Goal: Task Accomplishment & Management: Complete application form

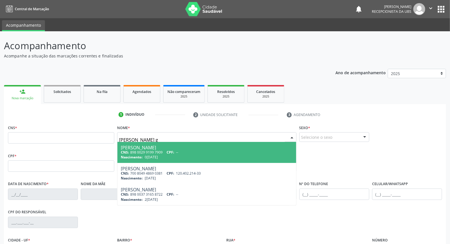
type input "maria luiza bezerra ge"
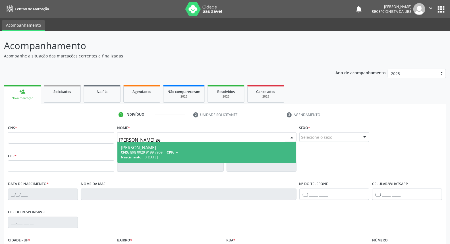
click at [139, 147] on div "Maria Luiza Bezerra Gervasio" at bounding box center [207, 147] width 172 height 5
type input "898 0029 9199 7909"
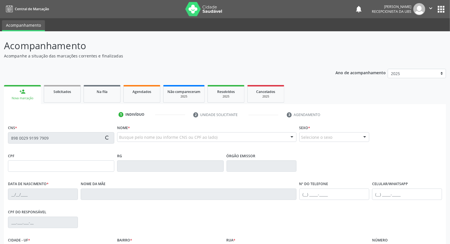
type input "05/05/1980"
type input "Maria de Lourdes Bezerra"
type input "(87) 99999-9999"
type input "234"
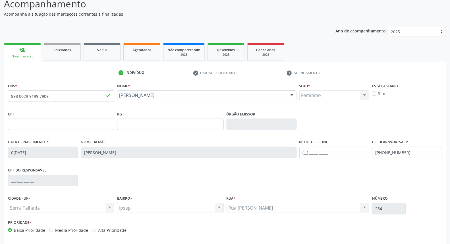
scroll to position [64, 0]
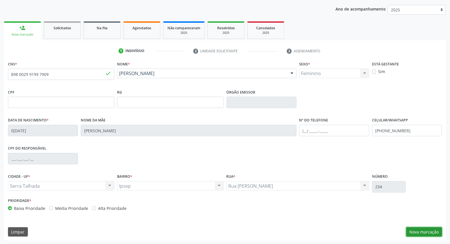
click at [430, 231] on button "Nova marcação" at bounding box center [425, 232] width 36 height 10
click at [0, 0] on button "Próximo" at bounding box center [0, 0] width 0 height 0
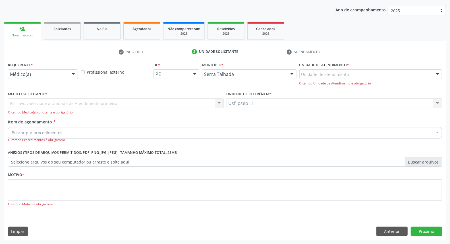
scroll to position [38, 0]
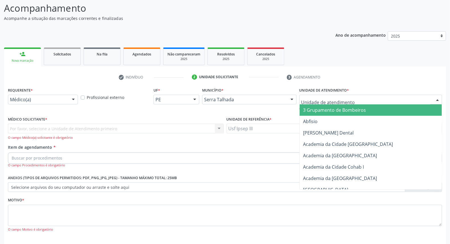
click at [438, 98] on div at bounding box center [438, 100] width 9 height 10
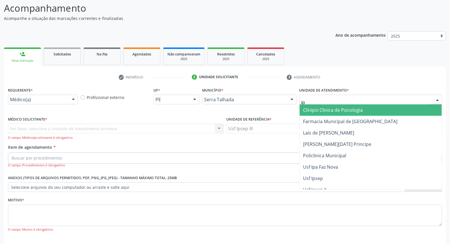
type input "i"
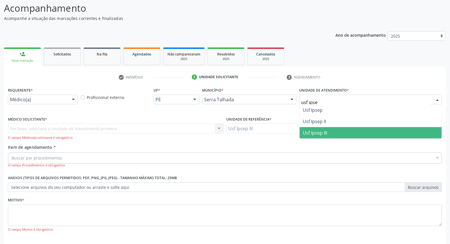
click at [363, 127] on span "Usf Ipsep III" at bounding box center [371, 132] width 142 height 11
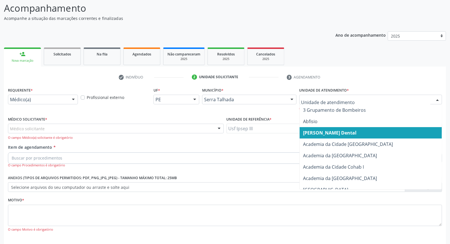
click at [436, 95] on div at bounding box center [438, 100] width 9 height 10
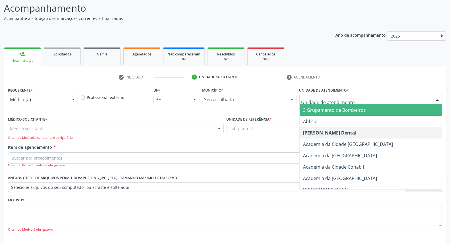
click at [357, 98] on input "text" at bounding box center [366, 102] width 129 height 11
click at [361, 102] on input "text" at bounding box center [366, 102] width 129 height 11
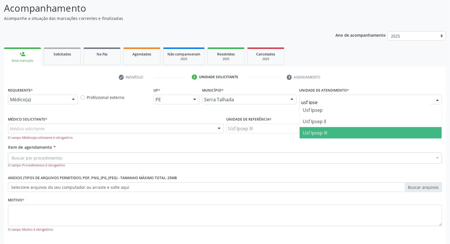
click at [328, 129] on span "Usf Ipsep III" at bounding box center [371, 132] width 142 height 11
click at [328, 130] on span "Usf Ipsep III" at bounding box center [315, 133] width 24 height 6
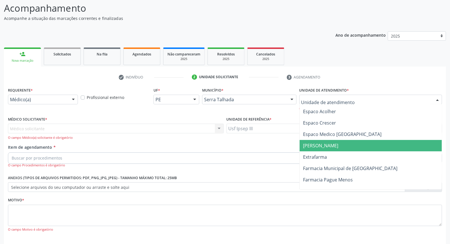
scroll to position [1170, 0]
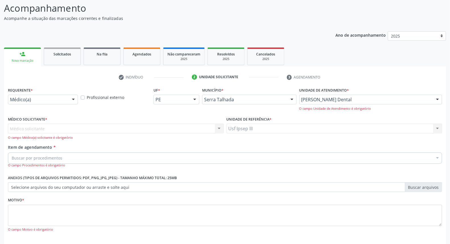
click at [364, 71] on div "check Indivíduo 2 Unidade solicitante 3 Agendamento CNS * 898 0029 9199 7909 do…" at bounding box center [225, 166] width 442 height 199
type input "u"
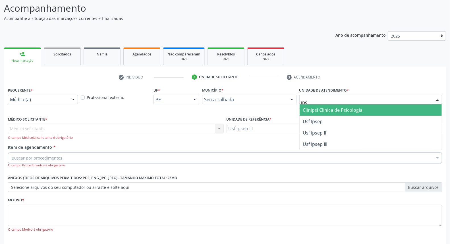
type input "ipse"
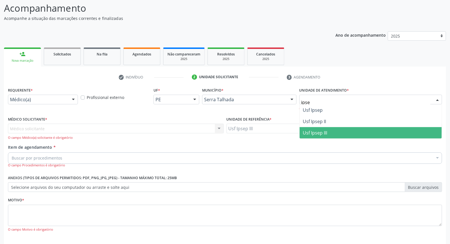
click at [350, 133] on span "Usf Ipsep III" at bounding box center [371, 132] width 142 height 11
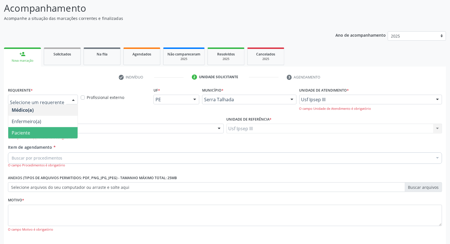
drag, startPoint x: 73, startPoint y: 100, endPoint x: 65, endPoint y: 130, distance: 31.6
click at [65, 104] on div "Médico(a) Enfermeiro(a) Paciente Nenhum resultado encontrado para: " " Não há n…" at bounding box center [43, 100] width 70 height 10
click at [65, 130] on span "Paciente" at bounding box center [42, 132] width 69 height 11
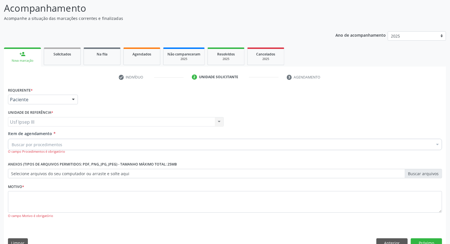
click at [104, 143] on div "Buscar por procedimentos" at bounding box center [225, 144] width 434 height 11
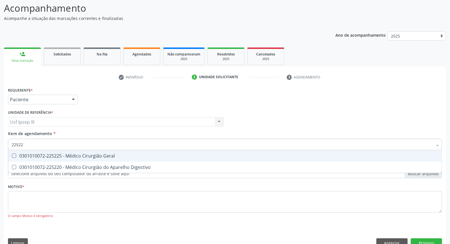
type input "225225"
click at [119, 158] on span "0301010072-225225 - Médico Cirurgião Geral" at bounding box center [225, 155] width 434 height 11
checkbox Geral "true"
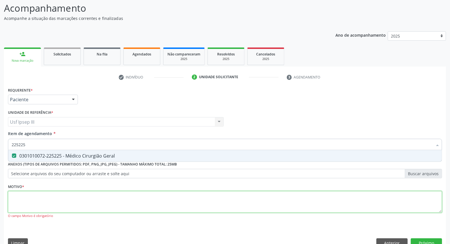
click at [87, 198] on div "Requerente * Paciente Médico(a) Enfermeiro(a) Paciente Nenhum resultado encontr…" at bounding box center [225, 156] width 434 height 141
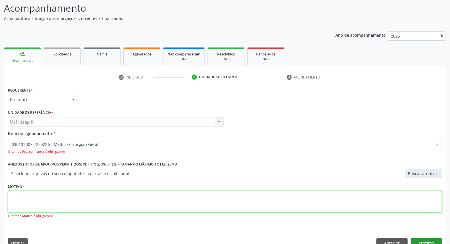
type textarea "."
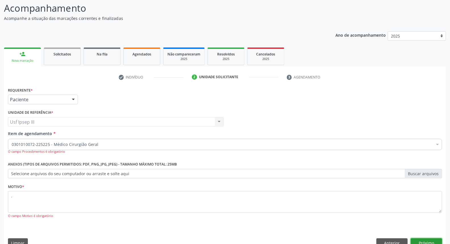
click at [425, 241] on button "Próximo" at bounding box center [426, 243] width 31 height 10
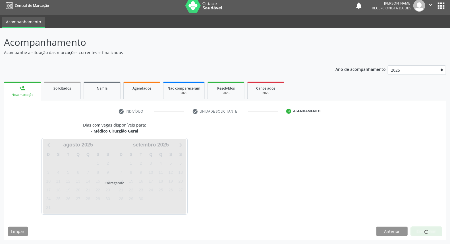
scroll to position [3, 0]
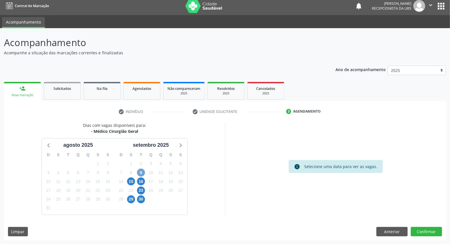
click at [142, 173] on span "9" at bounding box center [141, 173] width 8 height 8
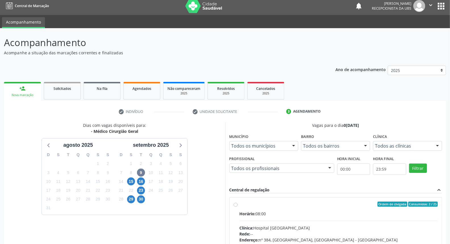
click at [339, 211] on label "Ordem de chegada Consumidos: 2 / 25 Horário: 08:00 Clínica: Hospital Sao Franci…" at bounding box center [339, 245] width 199 height 87
click at [238, 207] on input "Ordem de chegada Consumidos: 2 / 25 Horário: 08:00 Clínica: Hospital Sao Franci…" at bounding box center [236, 204] width 4 height 5
radio input "true"
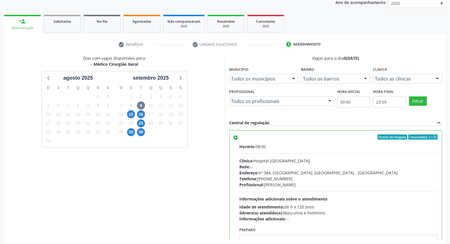
scroll to position [95, 0]
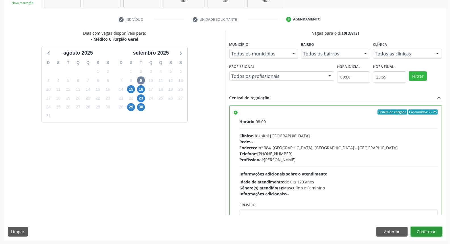
click at [423, 231] on button "Confirmar" at bounding box center [426, 232] width 31 height 10
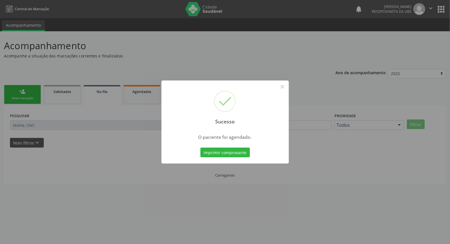
scroll to position [0, 0]
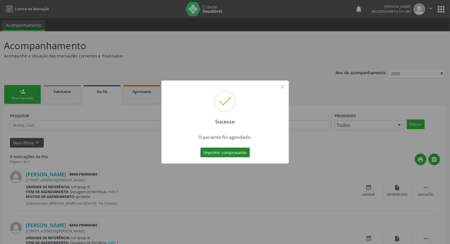
click at [235, 153] on button "Imprimir comprovante" at bounding box center [226, 153] width 50 height 10
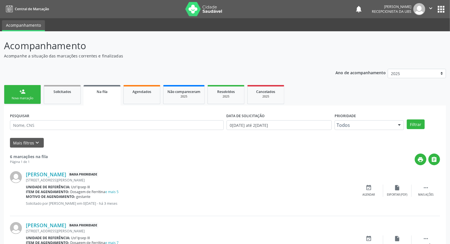
click at [24, 95] on link "person_add Nova marcação" at bounding box center [22, 94] width 37 height 19
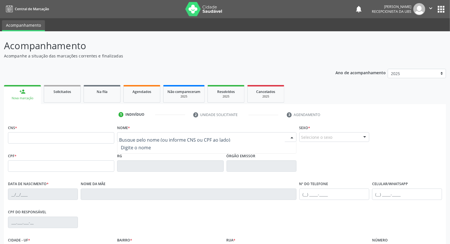
click at [136, 136] on input "text" at bounding box center [202, 139] width 166 height 11
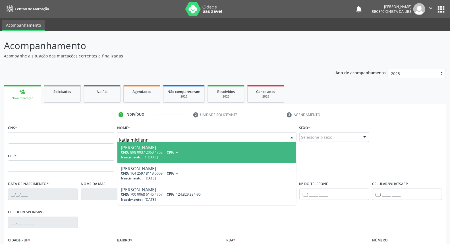
type input "katia micilenny"
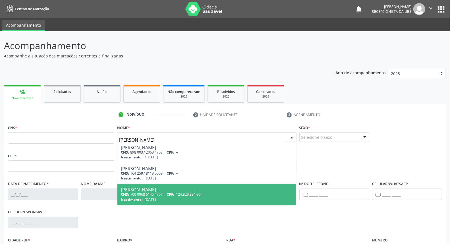
click at [149, 198] on span "26/03/1999" at bounding box center [150, 199] width 11 height 5
type input "700 0068 6145 4707"
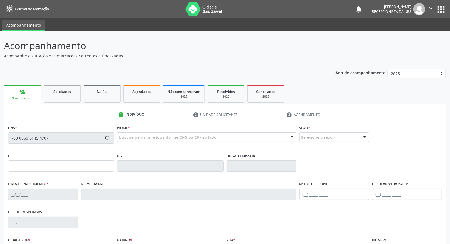
type input "124.829.834-95"
type input "26/03/1999"
type input "Marli Xavier de Sa"
type input "(99) 99999-9999"
type input "285"
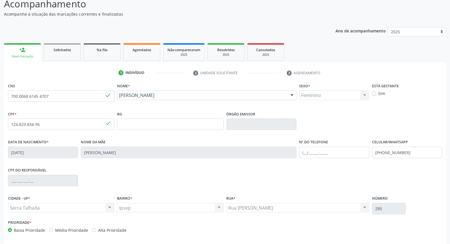
scroll to position [64, 0]
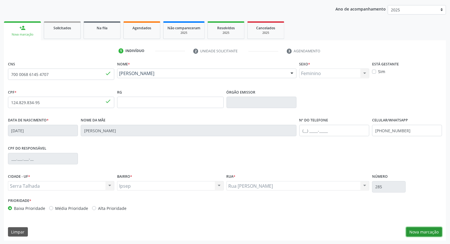
click at [417, 231] on button "Nova marcação" at bounding box center [425, 232] width 36 height 10
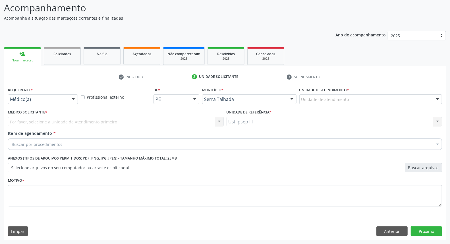
scroll to position [38, 0]
click at [72, 98] on div at bounding box center [73, 100] width 9 height 10
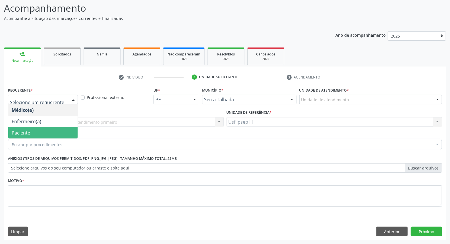
click at [68, 130] on span "Paciente" at bounding box center [42, 132] width 69 height 11
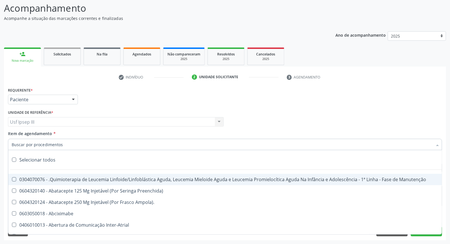
click at [73, 142] on div at bounding box center [225, 144] width 434 height 11
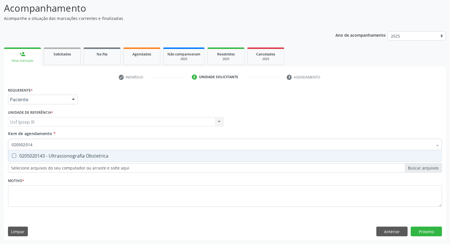
type input "0205020143"
click at [96, 154] on div "0205020143 - Ultrassonografia Obstetrica" at bounding box center [225, 156] width 427 height 5
click at [100, 156] on div "0205020143 - Ultrassonografia Obstetrica" at bounding box center [225, 156] width 427 height 5
checkbox Obstetrica "true"
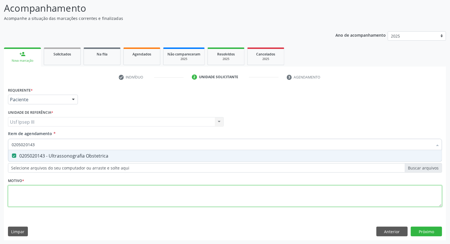
click at [78, 192] on div "Requerente * Paciente Médico(a) Enfermeiro(a) Paciente Nenhum resultado encontr…" at bounding box center [225, 150] width 434 height 129
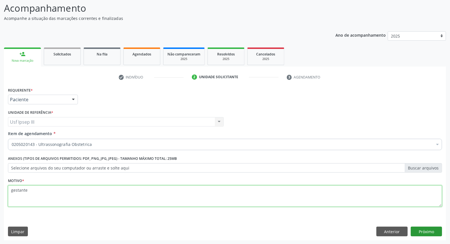
type textarea "gestante"
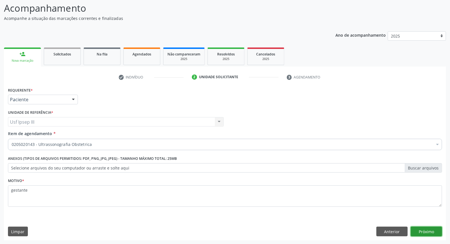
click at [426, 231] on button "Próximo" at bounding box center [426, 232] width 31 height 10
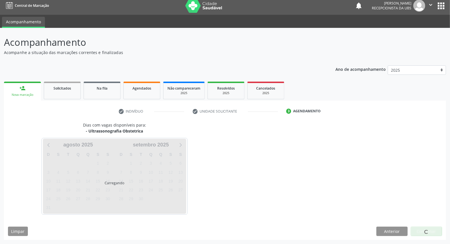
scroll to position [3, 0]
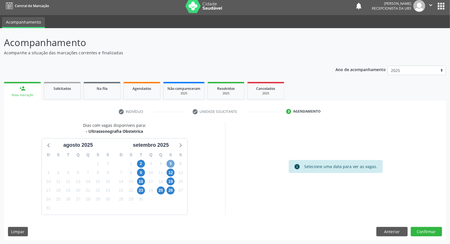
click at [171, 163] on span "5" at bounding box center [171, 164] width 8 height 8
click at [169, 163] on span "5" at bounding box center [171, 164] width 8 height 8
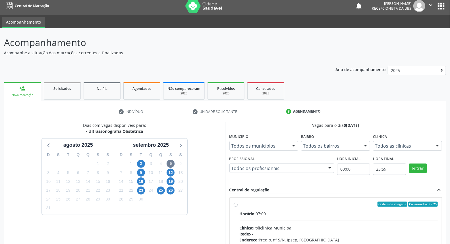
click at [288, 216] on div "Horário: 07:00" at bounding box center [339, 214] width 199 height 6
click at [238, 207] on input "Ordem de chegada Consumidos: 9 / 25 Horário: 07:00 Clínica: Policlinica Municip…" at bounding box center [236, 204] width 4 height 5
radio input "true"
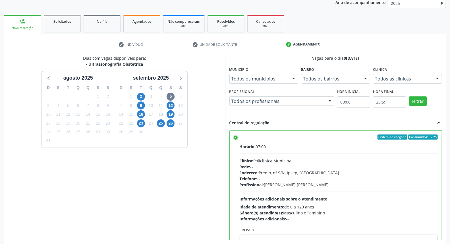
scroll to position [95, 0]
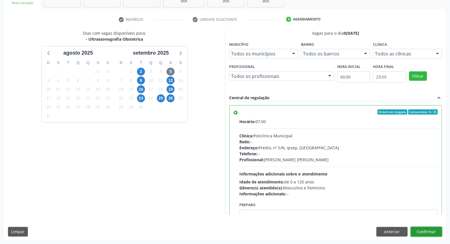
click at [425, 231] on button "Confirmar" at bounding box center [426, 232] width 31 height 10
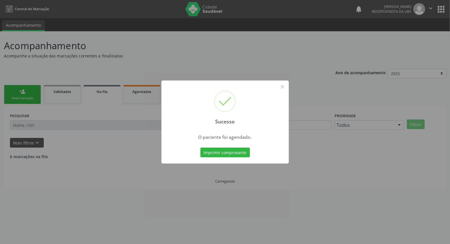
scroll to position [0, 0]
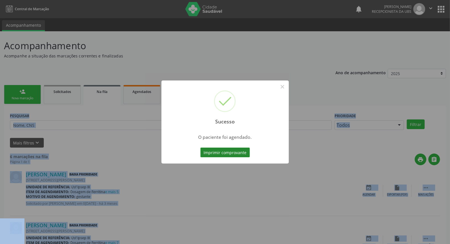
click at [218, 154] on button "Imprimir comprovante" at bounding box center [226, 153] width 50 height 10
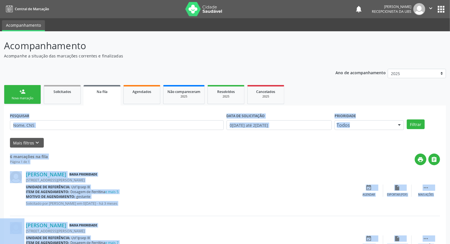
click at [18, 92] on link "person_add Nova marcação" at bounding box center [22, 94] width 37 height 19
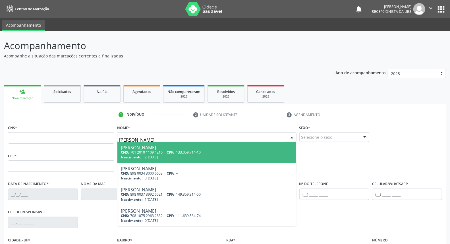
type input "maria clara araujo"
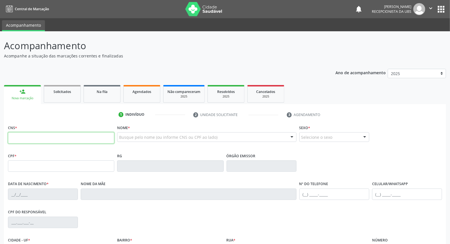
click at [48, 138] on input "text" at bounding box center [61, 137] width 106 height 11
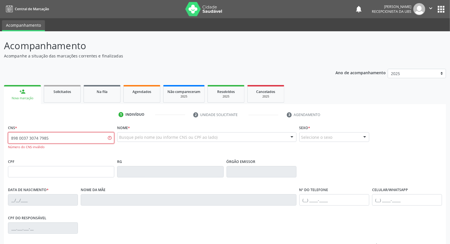
type input "898 0037 3074 7985"
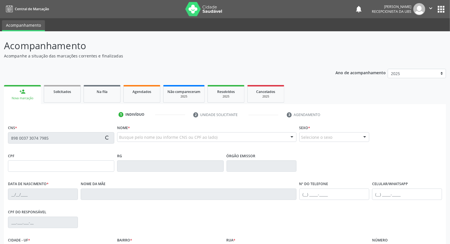
type input "14/01/2006"
type input "Antonia Maria Santos"
type input "(87) 99676-3362"
type input "029.113.494-74"
type input "24"
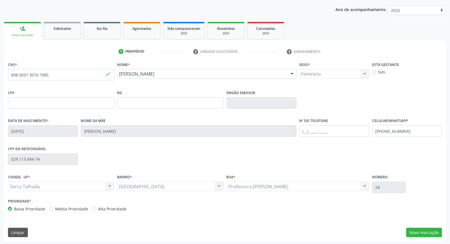
scroll to position [64, 0]
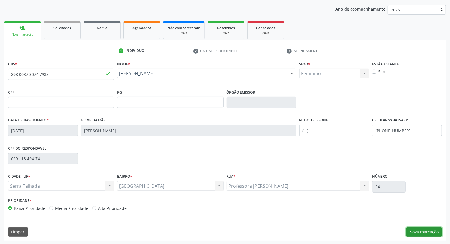
click at [435, 232] on button "Nova marcação" at bounding box center [425, 232] width 36 height 10
click at [0, 0] on button "Próximo" at bounding box center [0, 0] width 0 height 0
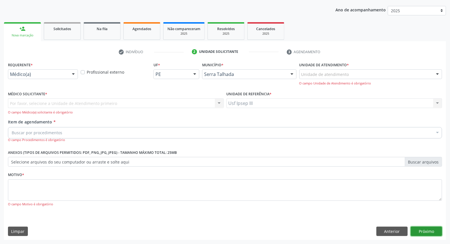
scroll to position [38, 0]
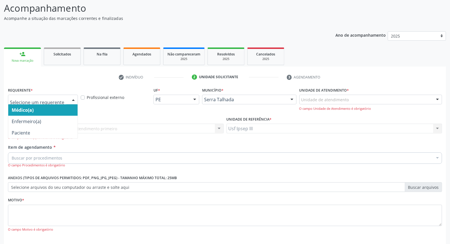
click at [72, 96] on div at bounding box center [73, 100] width 9 height 10
click at [73, 100] on div at bounding box center [73, 100] width 9 height 10
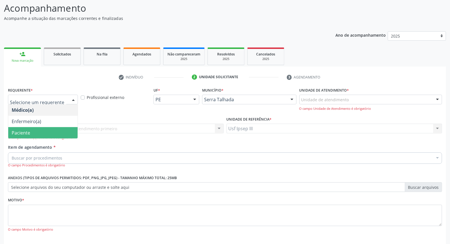
click at [66, 132] on span "Paciente" at bounding box center [42, 132] width 69 height 11
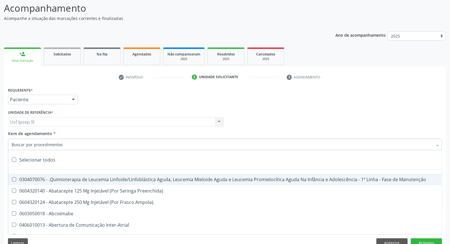
click at [70, 143] on div at bounding box center [225, 144] width 434 height 11
click at [70, 143] on input "Item de agendamento *" at bounding box center [222, 144] width 421 height 11
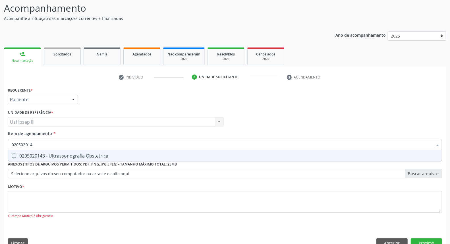
type input "0205020143"
click at [91, 158] on span "0205020143 - Ultrassonografia Obstetrica" at bounding box center [225, 155] width 434 height 11
checkbox Obstetrica "true"
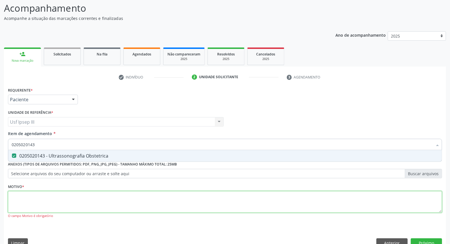
click at [74, 197] on div "Requerente * Paciente Médico(a) Enfermeiro(a) Paciente Nenhum resultado encontr…" at bounding box center [225, 156] width 434 height 141
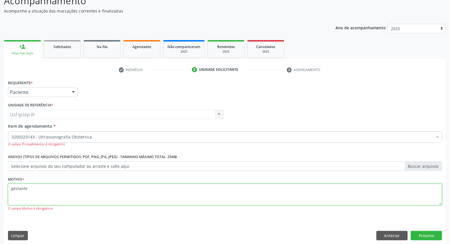
scroll to position [49, 0]
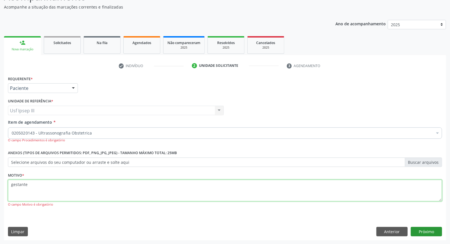
type textarea "gestante"
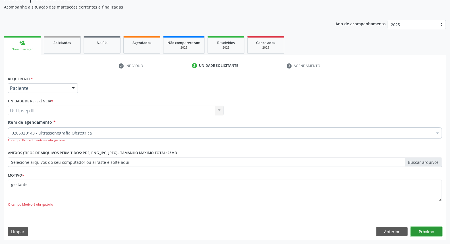
click at [432, 230] on button "Próximo" at bounding box center [426, 232] width 31 height 10
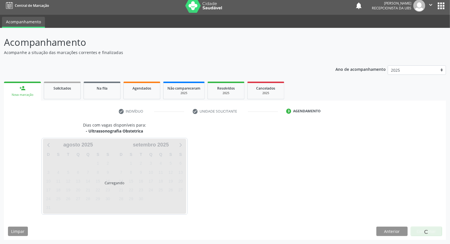
scroll to position [3, 0]
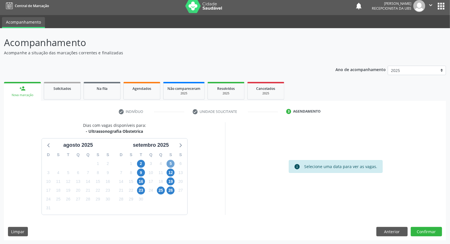
click at [169, 163] on span "5" at bounding box center [171, 164] width 8 height 8
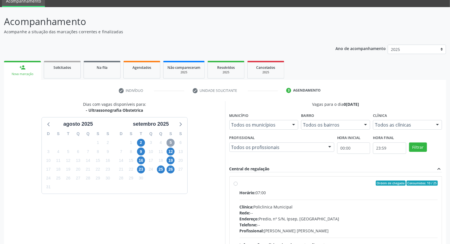
scroll to position [35, 0]
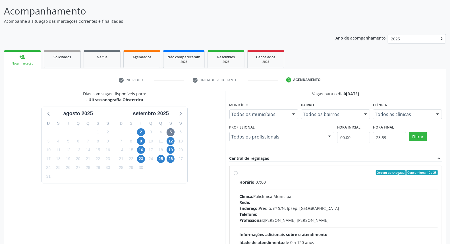
click at [296, 198] on div "Clínica: Policlinica Municipal" at bounding box center [339, 196] width 199 height 6
click at [238, 175] on input "Ordem de chegada Consumidos: 10 / 25 Horário: 07:00 Clínica: Policlinica Munici…" at bounding box center [236, 172] width 4 height 5
radio input "true"
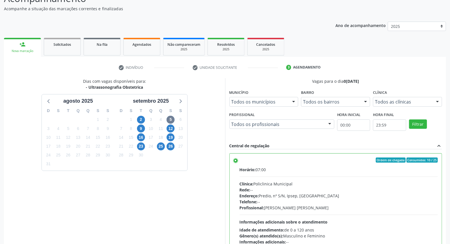
scroll to position [95, 0]
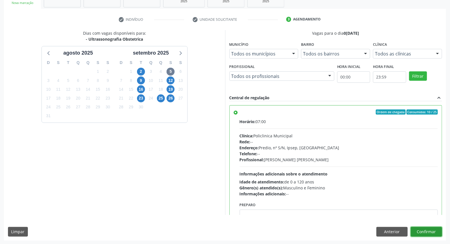
click at [431, 231] on button "Confirmar" at bounding box center [426, 232] width 31 height 10
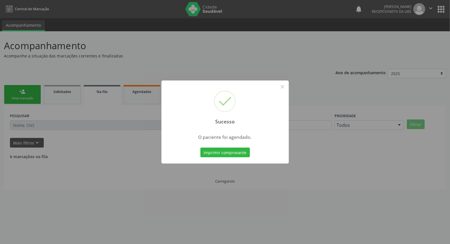
scroll to position [0, 0]
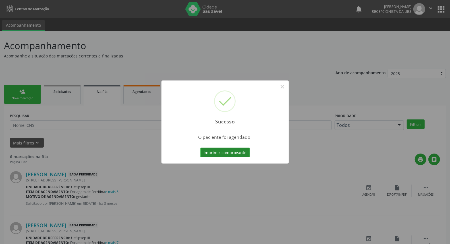
click at [218, 154] on button "Imprimir comprovante" at bounding box center [226, 153] width 50 height 10
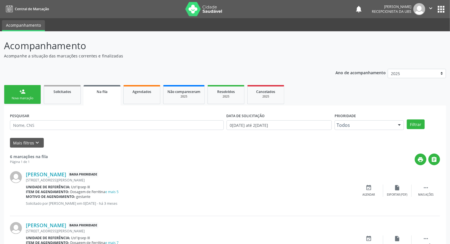
click at [30, 92] on link "person_add Nova marcação" at bounding box center [22, 94] width 37 height 19
drag, startPoint x: 30, startPoint y: 92, endPoint x: 24, endPoint y: 100, distance: 10.4
click at [30, 92] on link "person_add Nova marcação" at bounding box center [22, 94] width 37 height 19
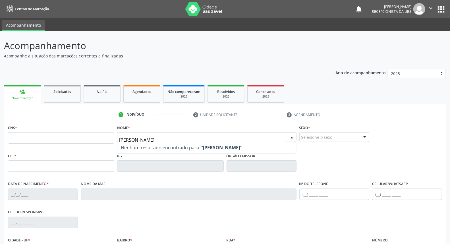
type input "karla milene da silva monteiro"
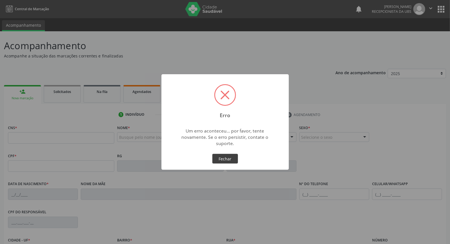
click at [224, 160] on button "Fechar" at bounding box center [226, 159] width 26 height 10
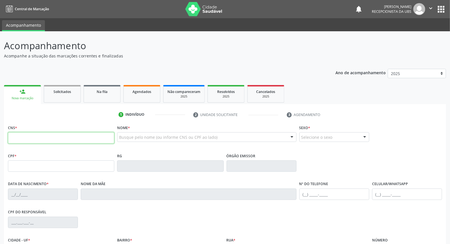
click at [54, 135] on input "text" at bounding box center [61, 137] width 106 height 11
type input "702 4055 2324 7925"
type input "25/02/1994"
type input "Zelia da Silva Monteiro"
type input "(87) 98170-7976"
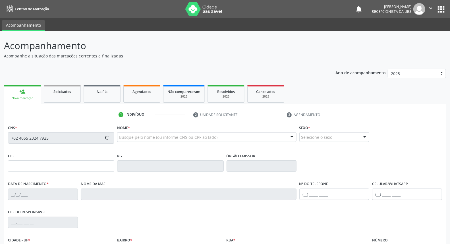
type input "802"
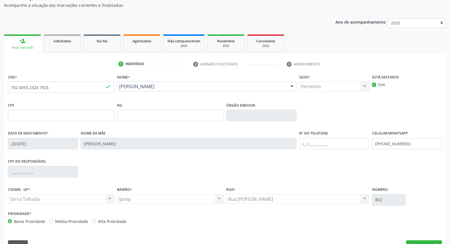
scroll to position [64, 0]
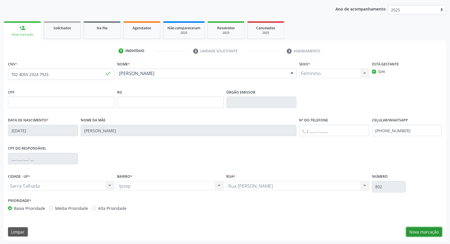
click at [420, 230] on button "Nova marcação" at bounding box center [425, 232] width 36 height 10
click at [0, 0] on button "Próximo" at bounding box center [0, 0] width 0 height 0
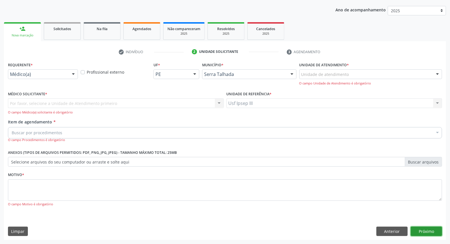
scroll to position [38, 0]
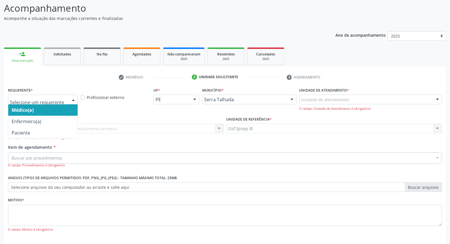
click at [74, 97] on div at bounding box center [73, 100] width 9 height 10
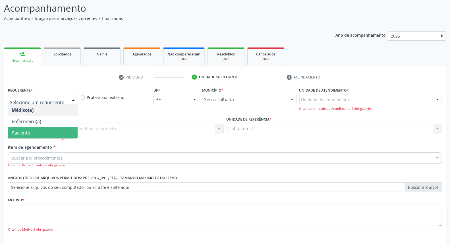
drag, startPoint x: 71, startPoint y: 95, endPoint x: 77, endPoint y: 132, distance: 37.5
click at [77, 104] on div "Médico(a) Enfermeiro(a) Paciente Nenhum resultado encontrado para: " " Não há n…" at bounding box center [43, 100] width 70 height 10
click at [77, 132] on span "Paciente" at bounding box center [42, 132] width 69 height 11
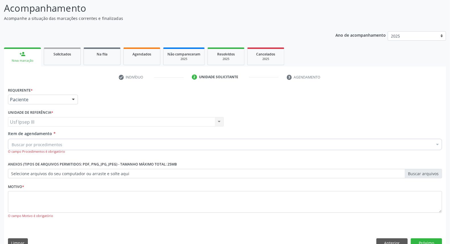
click at [70, 142] on div "Buscar por procedimentos" at bounding box center [225, 144] width 434 height 11
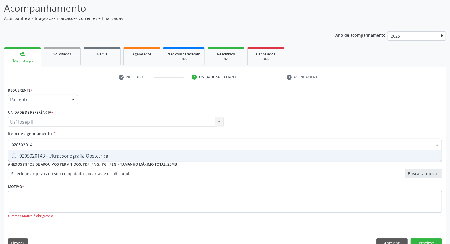
type input "0205020143"
click at [92, 154] on div "0205020143 - Ultrassonografia Obstetrica" at bounding box center [225, 156] width 427 height 5
click at [96, 155] on div "0205020143 - Ultrassonografia Obstetrica" at bounding box center [225, 156] width 427 height 5
checkbox Obstetrica "true"
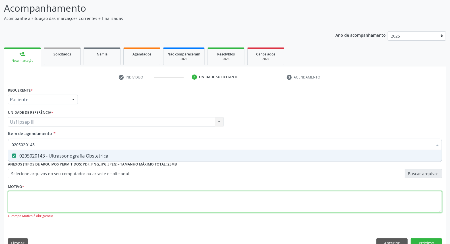
click at [72, 197] on div "Requerente * Paciente Médico(a) Enfermeiro(a) Paciente Nenhum resultado encontr…" at bounding box center [225, 156] width 434 height 141
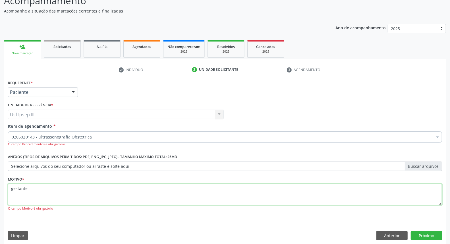
scroll to position [49, 0]
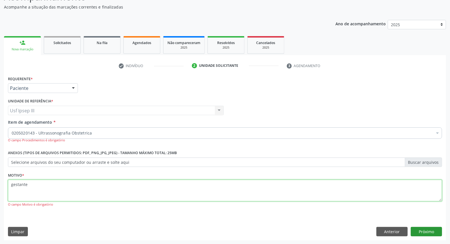
type textarea "gestante"
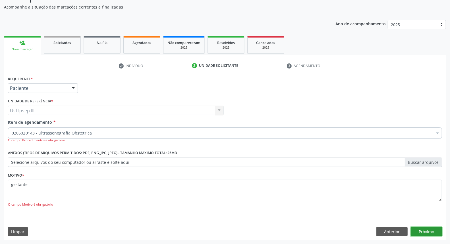
click at [423, 230] on button "Próximo" at bounding box center [426, 232] width 31 height 10
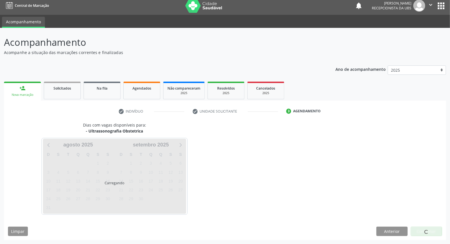
scroll to position [3, 0]
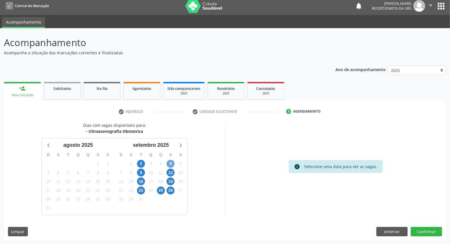
click at [170, 164] on span "5" at bounding box center [171, 164] width 8 height 8
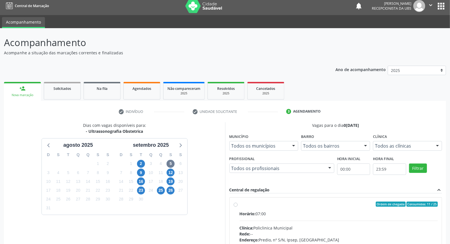
click at [291, 215] on div "Horário: 07:00" at bounding box center [339, 214] width 199 height 6
click at [238, 207] on input "Ordem de chegada Consumidos: 11 / 25 Horário: 07:00 Clínica: Policlinica Munici…" at bounding box center [236, 204] width 4 height 5
radio input "true"
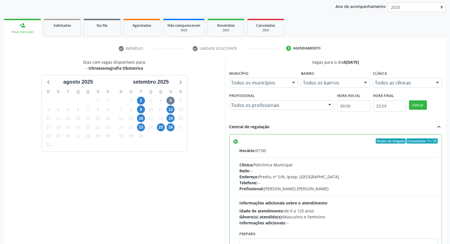
scroll to position [95, 0]
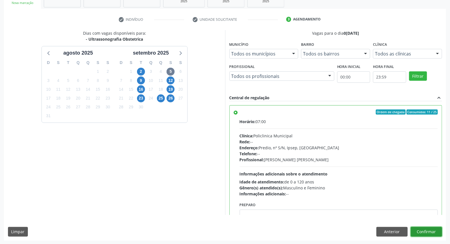
click at [433, 232] on button "Confirmar" at bounding box center [426, 232] width 31 height 10
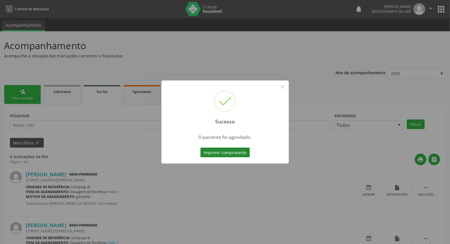
click at [207, 154] on button "Imprimir comprovante" at bounding box center [226, 153] width 50 height 10
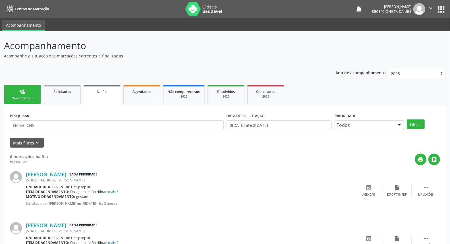
click at [25, 94] on link "person_add Nova marcação" at bounding box center [22, 94] width 37 height 19
click at [25, 94] on div "person_add" at bounding box center [22, 91] width 6 height 6
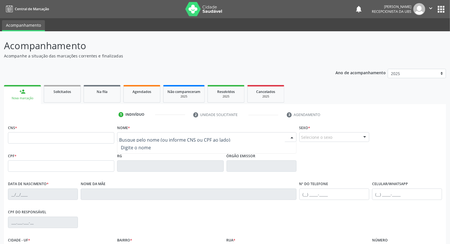
click at [126, 137] on input "text" at bounding box center [202, 139] width 166 height 11
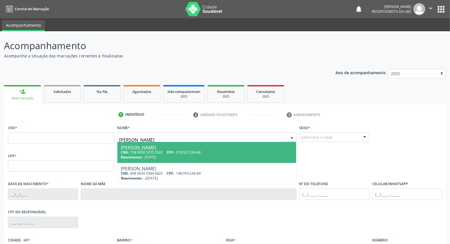
click at [126, 137] on input "erica juliana da silva" at bounding box center [202, 139] width 166 height 11
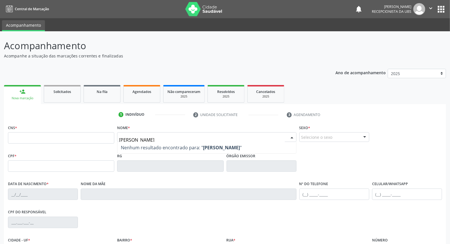
click at [174, 139] on input "erika juliana da silva" at bounding box center [202, 139] width 166 height 11
type input "erika juliana da silva and"
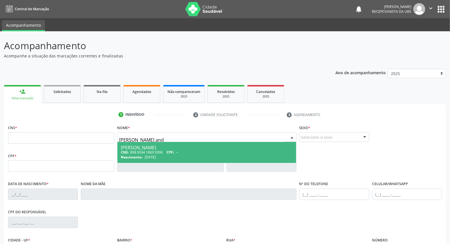
click at [181, 149] on div "Erika Juliana da Silva Andrade" at bounding box center [207, 147] width 172 height 5
type input "898 0034 1869 0396"
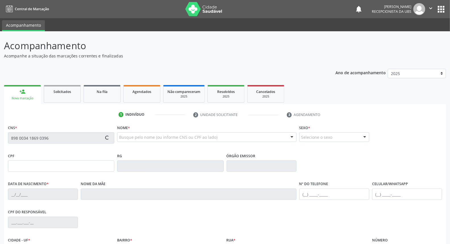
type input "25/12/1990"
type input "Maria Marilene da Silva Andrade"
type input "(87) 99609-3993"
type input "S/N"
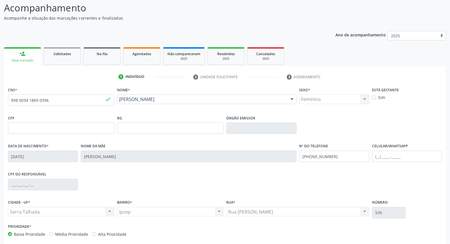
scroll to position [64, 0]
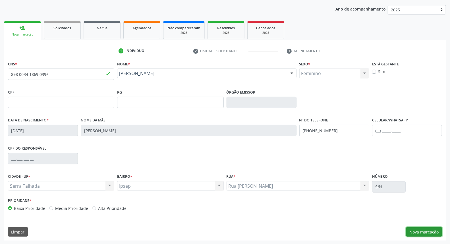
click at [427, 233] on button "Nova marcação" at bounding box center [425, 232] width 36 height 10
click at [0, 0] on button "Próximo" at bounding box center [0, 0] width 0 height 0
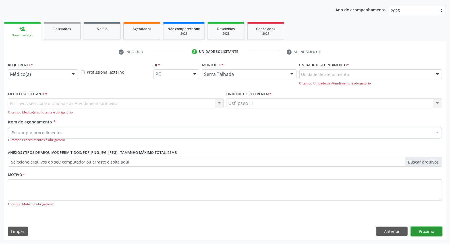
scroll to position [38, 0]
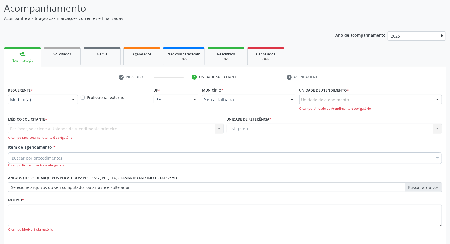
click at [72, 99] on div at bounding box center [73, 100] width 9 height 10
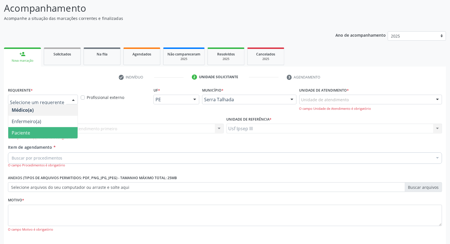
click at [63, 130] on span "Paciente" at bounding box center [42, 132] width 69 height 11
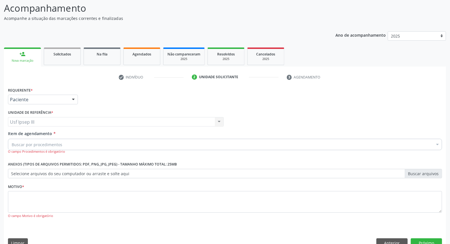
click at [69, 142] on div "Buscar por procedimentos" at bounding box center [225, 144] width 434 height 11
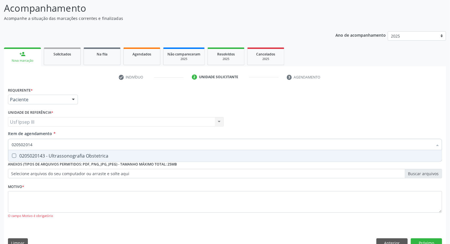
type input "0205020143"
click at [109, 155] on div "0205020143 - Ultrassonografia Obstetrica" at bounding box center [225, 156] width 427 height 5
drag, startPoint x: 113, startPoint y: 155, endPoint x: 113, endPoint y: 159, distance: 3.4
click at [113, 159] on span "0205020143 - Ultrassonografia Obstetrica" at bounding box center [225, 155] width 434 height 11
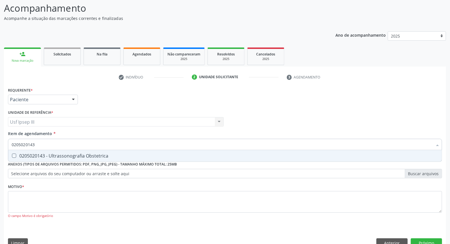
checkbox Obstetrica "true"
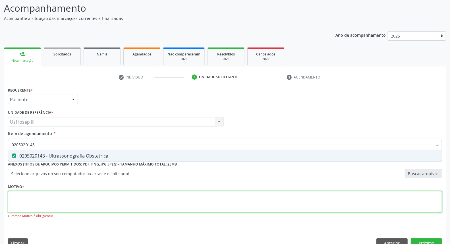
click at [88, 198] on div "Requerente * Paciente Médico(a) Enfermeiro(a) Paciente Nenhum resultado encontr…" at bounding box center [225, 156] width 434 height 141
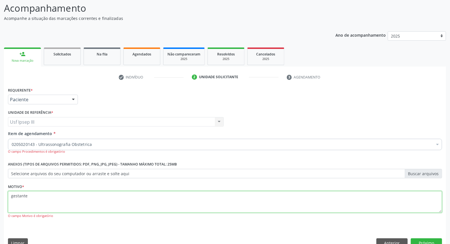
scroll to position [49, 0]
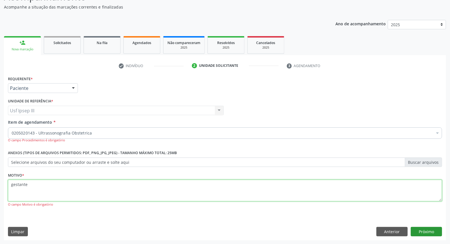
type textarea "gestante"
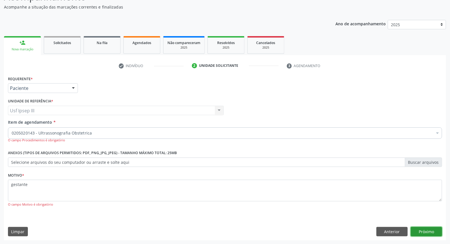
click at [419, 231] on button "Próximo" at bounding box center [426, 232] width 31 height 10
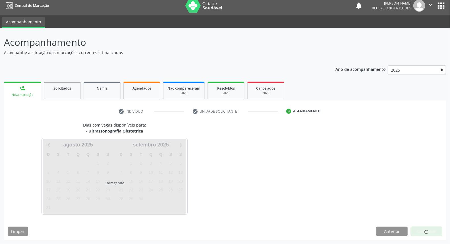
scroll to position [3, 0]
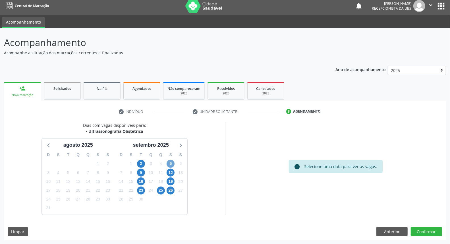
click at [170, 162] on span "5" at bounding box center [171, 164] width 8 height 8
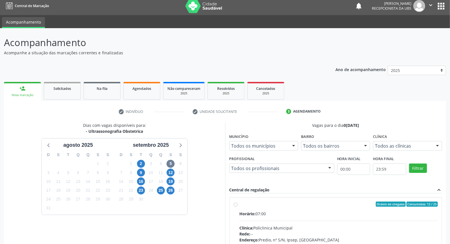
click at [238, 207] on input "Ordem de chegada Consumidos: 12 / 25 Horário: 07:00 Clínica: Policlinica Munici…" at bounding box center [236, 204] width 4 height 5
radio input "true"
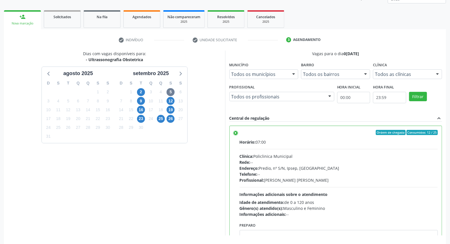
scroll to position [95, 0]
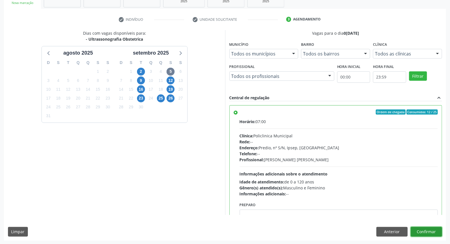
click at [430, 228] on button "Confirmar" at bounding box center [426, 232] width 31 height 10
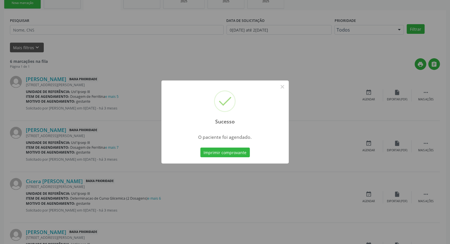
scroll to position [0, 0]
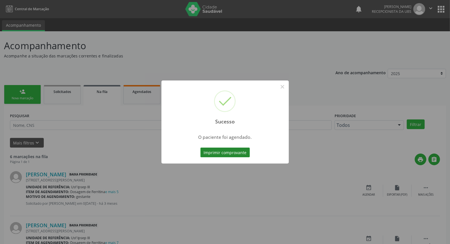
click at [235, 149] on button "Imprimir comprovante" at bounding box center [226, 153] width 50 height 10
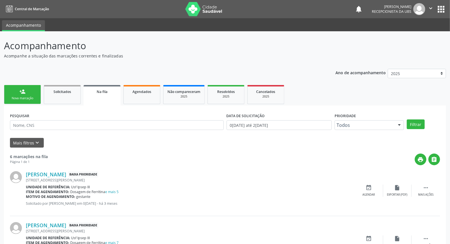
click at [27, 97] on div "Nova marcação" at bounding box center [22, 98] width 28 height 4
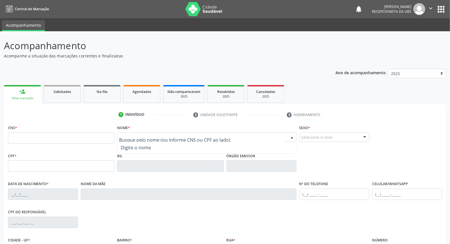
click at [123, 134] on input "text" at bounding box center [202, 139] width 166 height 11
click at [127, 140] on input "biana instalen" at bounding box center [202, 139] width 166 height 11
click at [155, 139] on input "bianca instalen" at bounding box center [202, 139] width 166 height 11
click at [161, 140] on input "bianca instalen" at bounding box center [202, 139] width 166 height 11
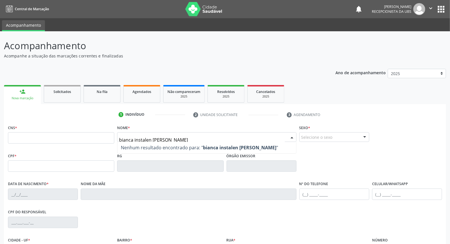
click at [143, 138] on input "bianca instalen gomes de barros" at bounding box center [202, 139] width 166 height 11
click at [189, 138] on input "bianca instelen gomes de barros" at bounding box center [202, 139] width 166 height 11
click at [197, 137] on input "bianca instelen gomes de barros" at bounding box center [202, 139] width 166 height 11
click at [198, 137] on input "bianca instelen gomes de barros" at bounding box center [202, 139] width 166 height 11
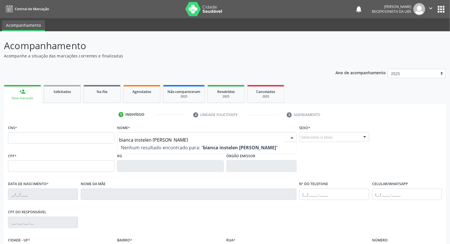
click at [200, 138] on input "bianca instelen gomes de barros" at bounding box center [202, 139] width 166 height 11
type input "b"
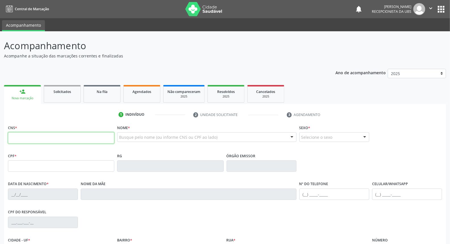
click at [38, 141] on input "text" at bounding box center [61, 137] width 106 height 11
type input "898 0034 8596 9526"
type input "27/07/1996"
type input "Maria Arleci Gomes de Barros"
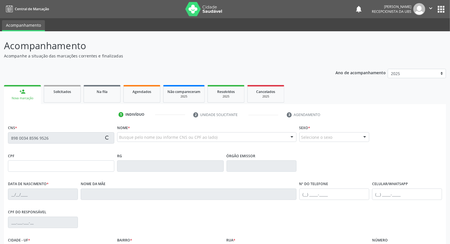
type input "(87) 99999-9999"
type input "S/N"
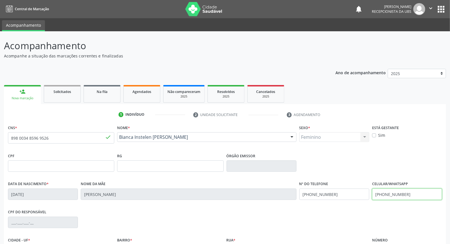
click at [411, 191] on input "(87) 99999-9999" at bounding box center [407, 194] width 70 height 11
click at [411, 191] on input "(87) 9999-9" at bounding box center [407, 194] width 70 height 11
drag, startPoint x: 411, startPoint y: 191, endPoint x: 397, endPoint y: 197, distance: 15.5
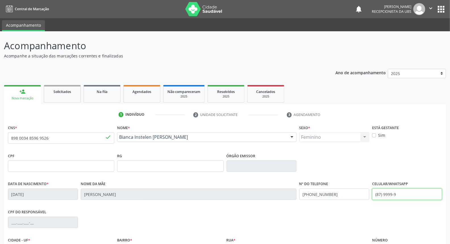
drag, startPoint x: 401, startPoint y: 193, endPoint x: 386, endPoint y: 197, distance: 15.8
click at [386, 197] on input "(87) 9999-9" at bounding box center [407, 194] width 70 height 11
drag, startPoint x: 399, startPoint y: 192, endPoint x: 386, endPoint y: 195, distance: 13.3
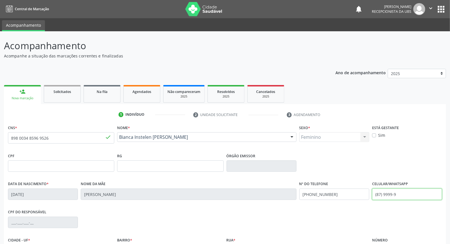
click at [386, 195] on input "(87) 9999-9" at bounding box center [407, 194] width 70 height 11
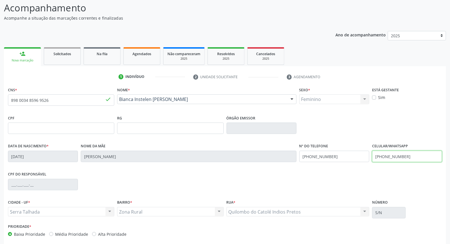
scroll to position [64, 0]
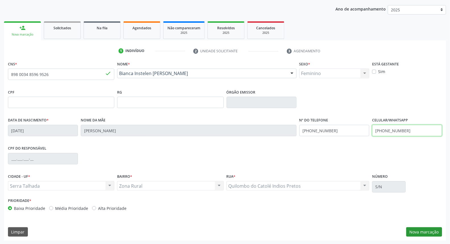
type input "(87) 99915-0722"
click at [430, 232] on button "Nova marcação" at bounding box center [425, 232] width 36 height 10
click at [0, 0] on button "Próximo" at bounding box center [0, 0] width 0 height 0
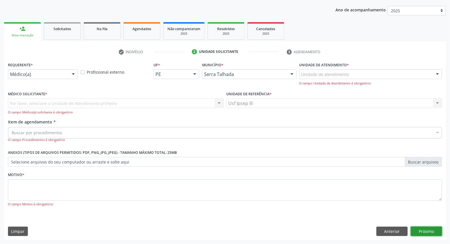
scroll to position [38, 0]
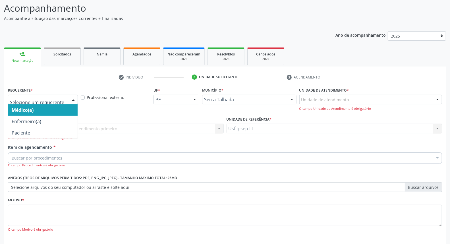
click at [73, 97] on div at bounding box center [73, 100] width 9 height 10
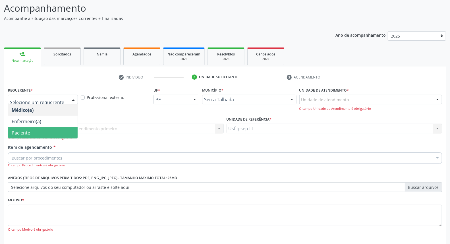
click at [63, 133] on span "Paciente" at bounding box center [42, 132] width 69 height 11
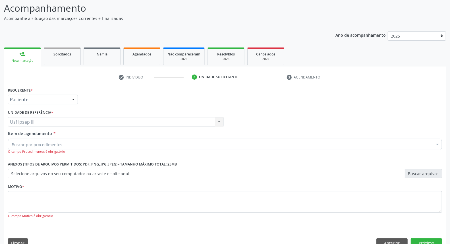
click at [64, 144] on div "Buscar por procedimentos" at bounding box center [225, 144] width 434 height 11
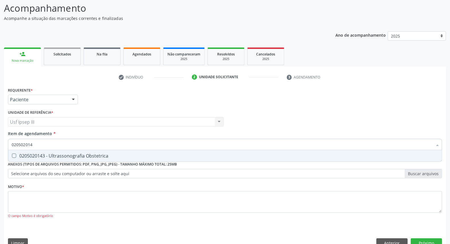
type input "0205020143"
click at [97, 157] on div "0205020143 - Ultrassonografia Obstetrica" at bounding box center [225, 156] width 427 height 5
checkbox Obstetrica "true"
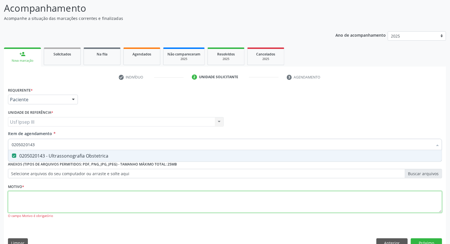
click at [67, 197] on div "Requerente * Paciente Médico(a) Enfermeiro(a) Paciente Nenhum resultado encontr…" at bounding box center [225, 156] width 434 height 141
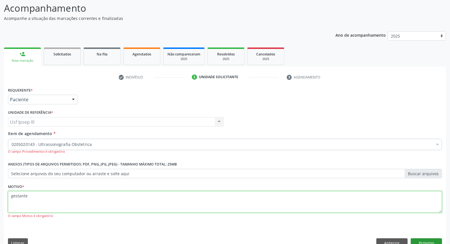
type textarea "gestante"
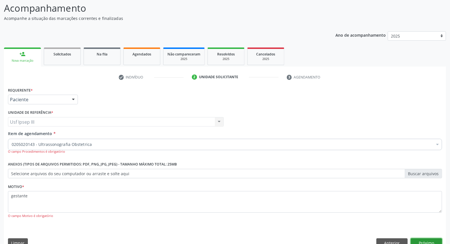
click at [419, 242] on button "Próximo" at bounding box center [426, 243] width 31 height 10
click at [419, 242] on div "Acompanhamento Acompanhe a situação das marcações correntes e finalizadas Relat…" at bounding box center [225, 125] width 450 height 262
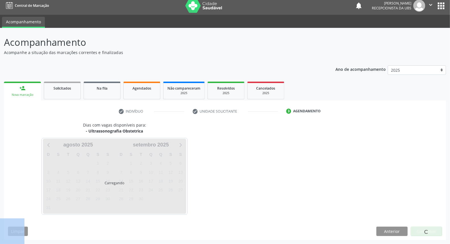
scroll to position [3, 0]
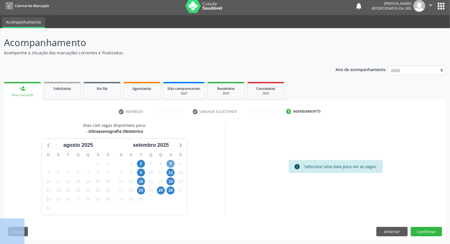
click at [172, 161] on span "5" at bounding box center [171, 164] width 8 height 8
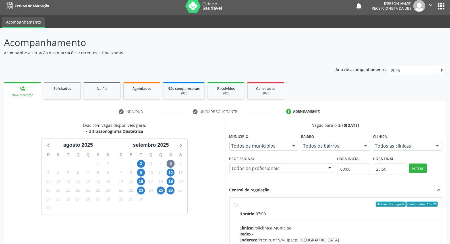
click at [238, 207] on input "Ordem de chegada Consumidos: 13 / 25 Horário: 07:00 Clínica: Policlinica Munici…" at bounding box center [236, 204] width 4 height 5
radio input "true"
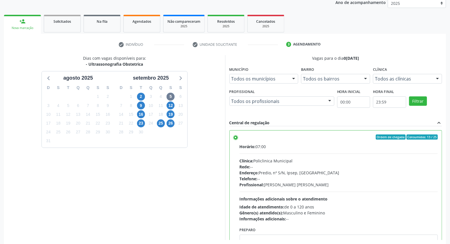
scroll to position [95, 0]
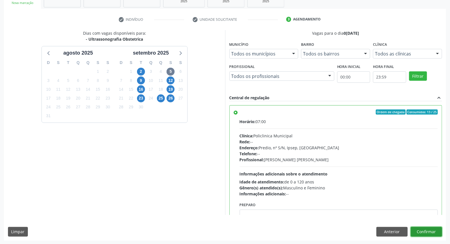
click at [425, 228] on button "Confirmar" at bounding box center [426, 232] width 31 height 10
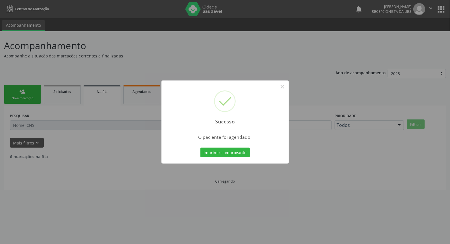
scroll to position [0, 0]
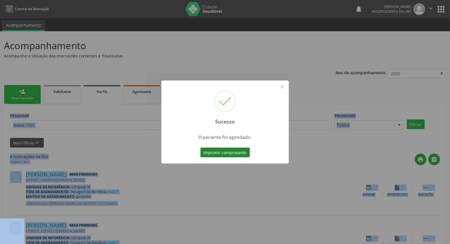
click at [223, 154] on button "Imprimir comprovante" at bounding box center [226, 153] width 50 height 10
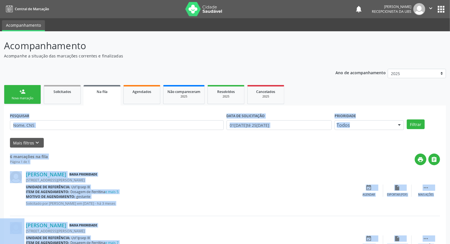
click at [116, 158] on div "print " at bounding box center [244, 160] width 393 height 12
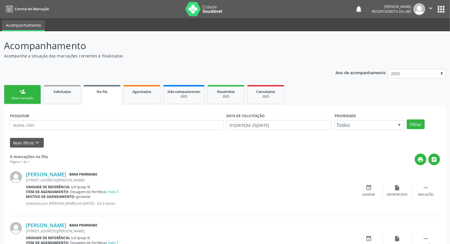
drag, startPoint x: 25, startPoint y: 98, endPoint x: 26, endPoint y: 94, distance: 4.8
click at [25, 98] on div "Nova marcação" at bounding box center [22, 98] width 28 height 4
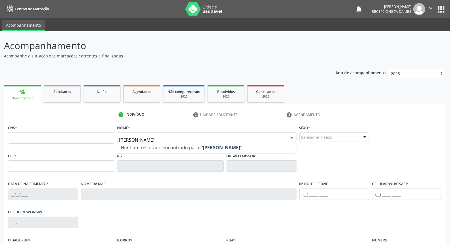
type input "[PERSON_NAME]"
click at [92, 135] on input "text" at bounding box center [61, 137] width 106 height 11
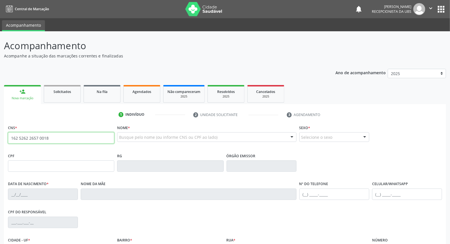
type input "162 5262 2657 0018"
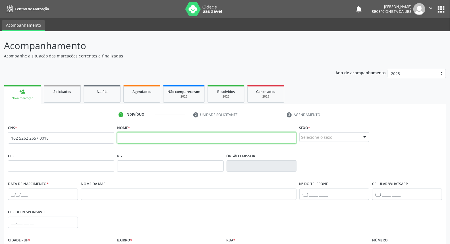
click at [125, 136] on input "text" at bounding box center [206, 137] width 179 height 11
click at [183, 143] on input "[PERSON_NAME]" at bounding box center [206, 137] width 179 height 11
click at [183, 138] on input "[PERSON_NAME]" at bounding box center [206, 137] width 179 height 11
type input "[PERSON_NAME]"
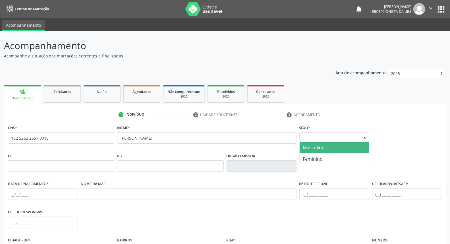
click at [364, 135] on div at bounding box center [365, 138] width 9 height 10
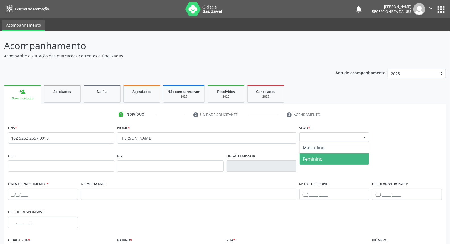
click at [345, 161] on span "Feminino" at bounding box center [334, 158] width 69 height 11
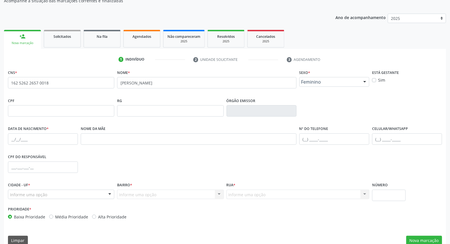
scroll to position [63, 0]
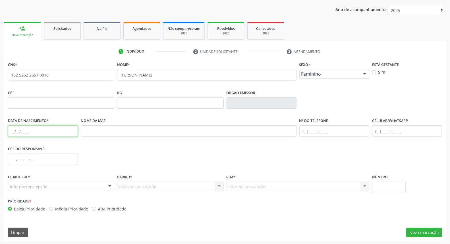
click at [35, 129] on input "text" at bounding box center [43, 130] width 70 height 11
type input "20[DATE]"
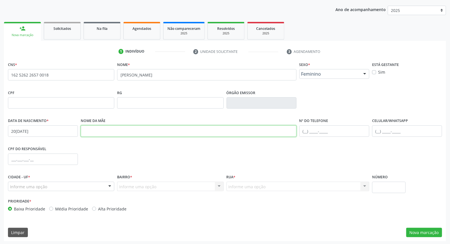
click at [89, 130] on input "text" at bounding box center [189, 130] width 216 height 11
type input "[PERSON_NAME]"
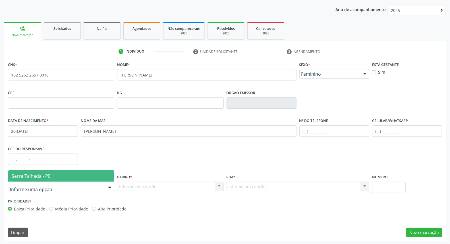
click at [58, 186] on div at bounding box center [61, 187] width 106 height 10
click at [58, 186] on input "text" at bounding box center [56, 189] width 93 height 11
click at [62, 174] on span "Serra Talhada - PE" at bounding box center [61, 175] width 106 height 11
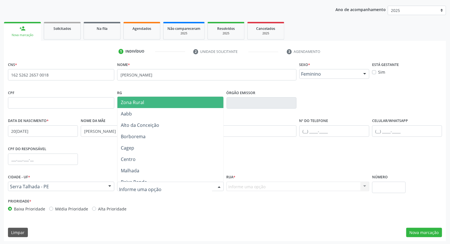
click at [131, 184] on input "text" at bounding box center [165, 189] width 93 height 11
type input "ip"
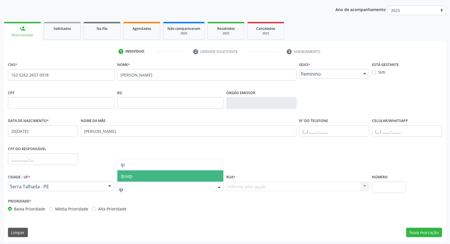
click at [132, 176] on span "Ipsep" at bounding box center [127, 176] width 12 height 6
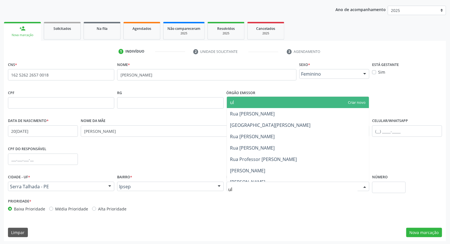
type input "uli"
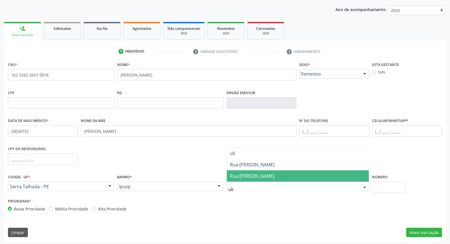
click at [234, 178] on span "Rua [PERSON_NAME]" at bounding box center [252, 176] width 45 height 6
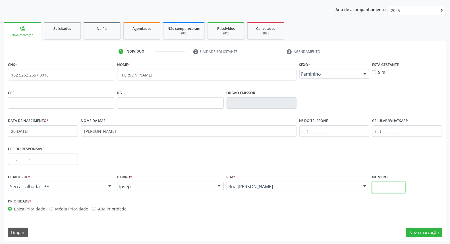
click at [391, 185] on input "text" at bounding box center [389, 187] width 34 height 11
type input "225"
click at [429, 234] on button "Nova marcação" at bounding box center [425, 233] width 36 height 10
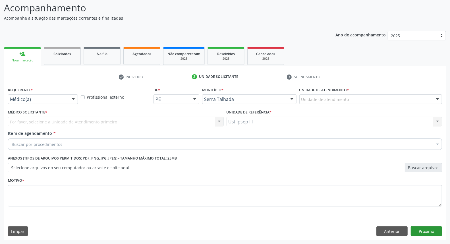
scroll to position [38, 0]
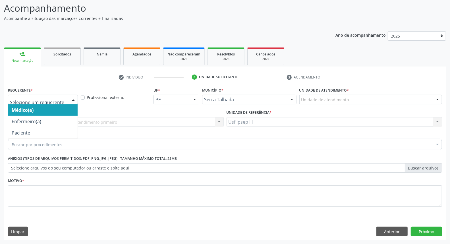
click at [73, 98] on div at bounding box center [73, 100] width 9 height 10
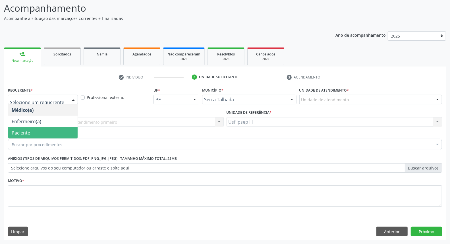
click at [58, 132] on span "Paciente" at bounding box center [42, 132] width 69 height 11
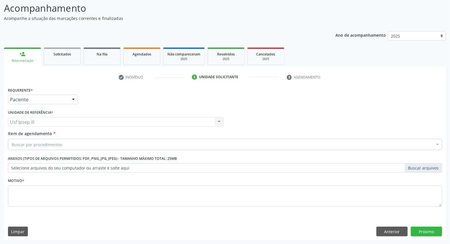
click at [63, 146] on div "Buscar por procedimentos" at bounding box center [225, 144] width 434 height 11
click at [12, 146] on input "Item de agendamento *" at bounding box center [12, 144] width 0 height 11
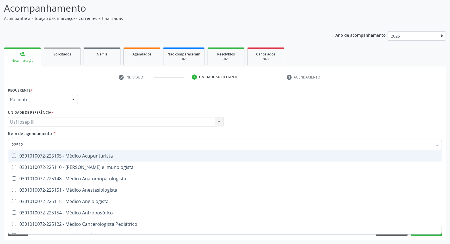
type input "225120"
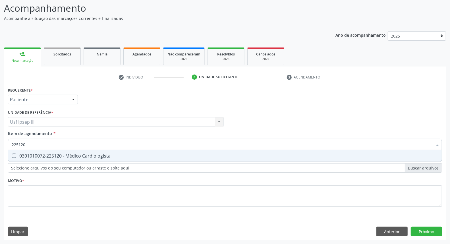
click at [120, 155] on div "0301010072-225120 - Médico Cardiologista" at bounding box center [225, 156] width 427 height 5
checkbox Cardiologista "true"
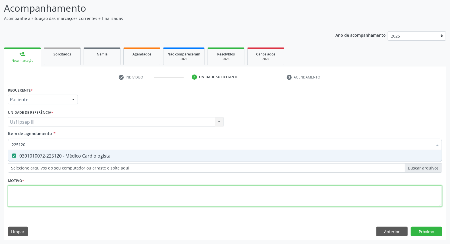
click at [124, 198] on div "Requerente * Paciente Médico(a) Enfermeiro(a) Paciente Nenhum resultado encontr…" at bounding box center [225, 150] width 434 height 129
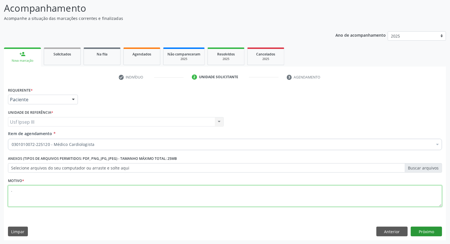
type textarea "."
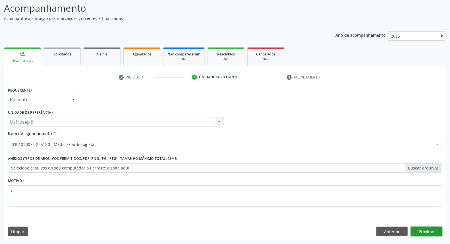
click at [430, 228] on button "Próximo" at bounding box center [426, 232] width 31 height 10
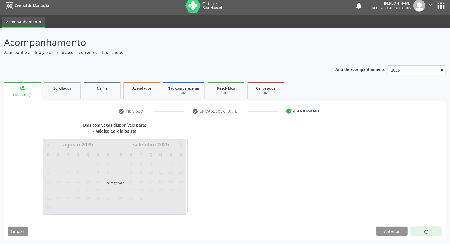
scroll to position [3, 0]
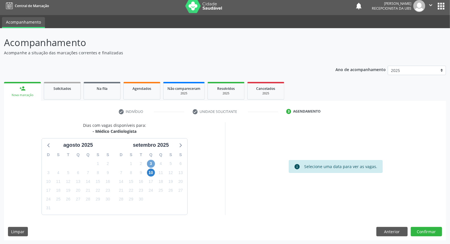
click at [151, 163] on span "3" at bounding box center [151, 164] width 8 height 8
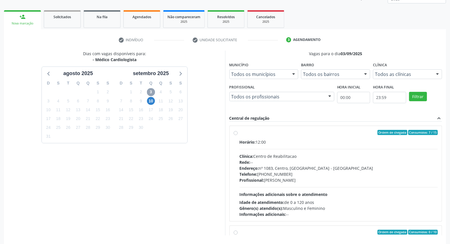
scroll to position [95, 0]
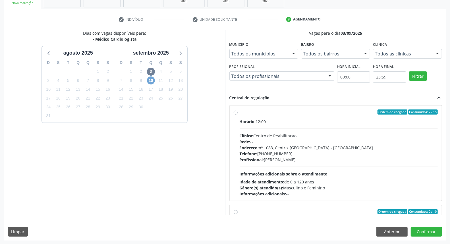
click at [151, 80] on span "10" at bounding box center [151, 81] width 8 height 8
click at [152, 72] on span "3" at bounding box center [151, 72] width 8 height 8
click at [425, 231] on button "Confirmar" at bounding box center [426, 232] width 31 height 10
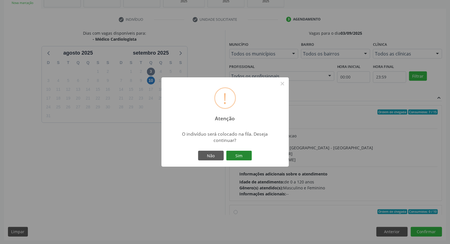
click at [242, 154] on button "Sim" at bounding box center [239, 156] width 26 height 10
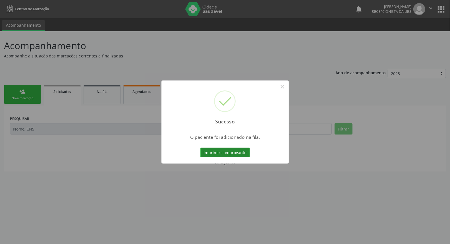
scroll to position [0, 0]
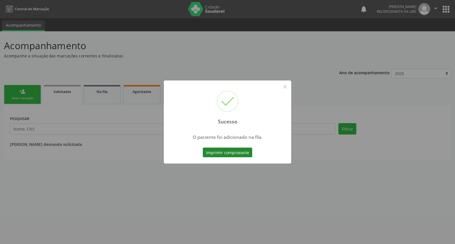
click at [229, 153] on button "Imprimir comprovante" at bounding box center [228, 153] width 50 height 10
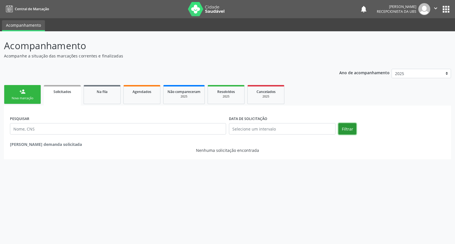
click at [345, 131] on button "Filtrar" at bounding box center [348, 128] width 18 height 11
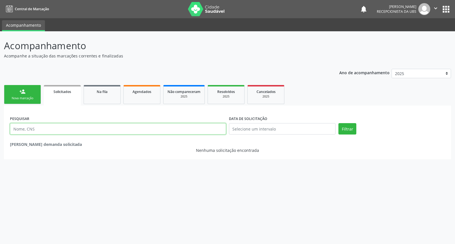
click at [44, 127] on input "text" at bounding box center [118, 128] width 216 height 11
type input "[PERSON_NAME]"
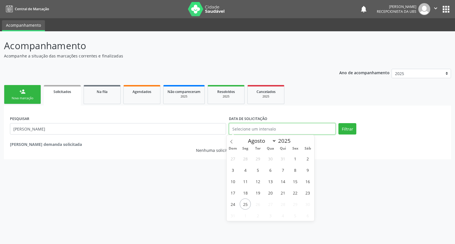
click at [251, 124] on input "text" at bounding box center [282, 128] width 107 height 11
click at [238, 129] on input "text" at bounding box center [282, 128] width 107 height 11
click at [236, 125] on input "text" at bounding box center [282, 128] width 107 height 11
click at [253, 127] on input "text" at bounding box center [282, 128] width 107 height 11
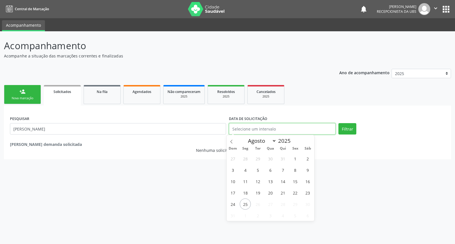
click at [253, 127] on input "text" at bounding box center [282, 128] width 107 height 11
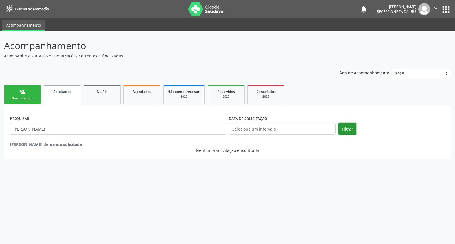
click at [349, 127] on button "Filtrar" at bounding box center [348, 128] width 18 height 11
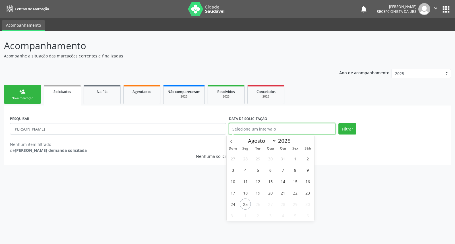
click at [280, 131] on input "text" at bounding box center [282, 128] width 107 height 11
click at [274, 140] on select "Janeiro Fevereiro Março Abril Maio Junho Julho Agosto" at bounding box center [261, 141] width 31 height 8
select select "7"
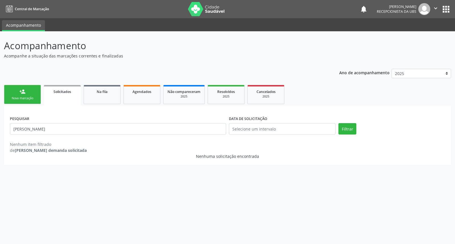
click at [272, 230] on div "Acompanhamento Acompanhe a situação das marcações correntes e finalizadas Relat…" at bounding box center [227, 137] width 455 height 213
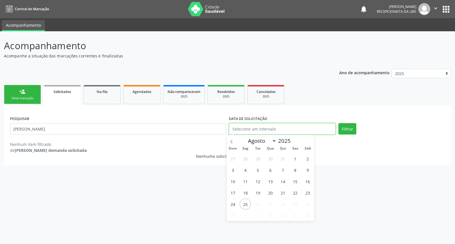
click at [272, 124] on input "text" at bounding box center [282, 128] width 107 height 11
click at [274, 140] on select "Janeiro Fevereiro Março Abril Maio Junho Julho Agosto" at bounding box center [261, 141] width 31 height 8
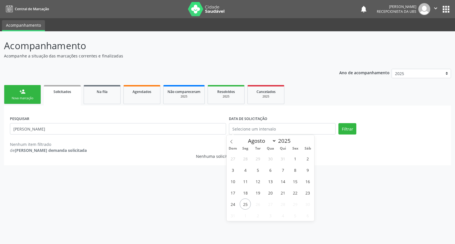
drag, startPoint x: 274, startPoint y: 140, endPoint x: 269, endPoint y: 224, distance: 83.5
click at [269, 224] on body "Central de Marcação notifications [PERSON_NAME] Recepcionista da UBS  Configur…" at bounding box center [227, 122] width 455 height 244
click at [275, 228] on div "Acompanhamento Acompanhe a situação das marcações correntes e finalizadas Relat…" at bounding box center [227, 137] width 455 height 213
click at [266, 126] on input "text" at bounding box center [282, 128] width 107 height 11
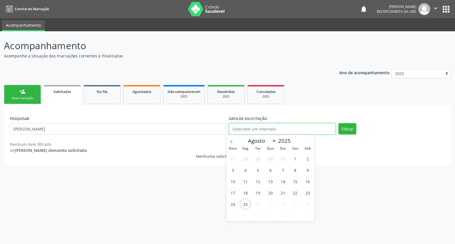
click at [266, 126] on input "text" at bounding box center [282, 128] width 107 height 11
click at [231, 143] on icon at bounding box center [232, 142] width 4 height 4
drag, startPoint x: 310, startPoint y: 142, endPoint x: 311, endPoint y: 139, distance: 3.1
click at [311, 139] on span at bounding box center [310, 140] width 10 height 10
select select "7"
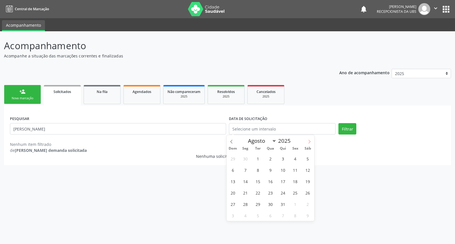
click at [310, 139] on div "Janeiro Fevereiro Março Abril Maio Junho Julho [DATE]" at bounding box center [271, 140] width 88 height 10
click at [306, 142] on div "Janeiro Fevereiro Março Abril Maio Junho Julho [DATE]" at bounding box center [271, 140] width 88 height 10
click at [302, 130] on input "text" at bounding box center [282, 128] width 107 height 11
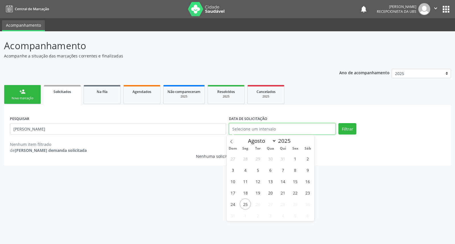
click at [302, 130] on input "text" at bounding box center [282, 128] width 107 height 11
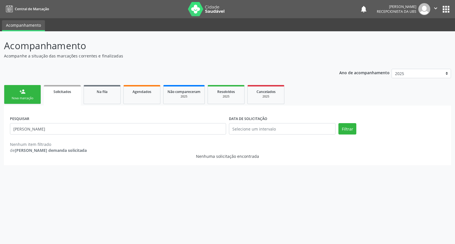
click at [33, 95] on link "person_add Nova marcação" at bounding box center [22, 94] width 37 height 19
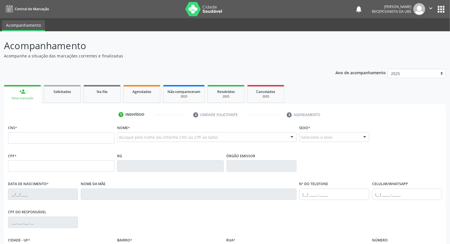
click at [30, 98] on div "Nova marcação" at bounding box center [22, 98] width 29 height 4
click at [141, 93] on div "Agendados" at bounding box center [142, 91] width 28 height 6
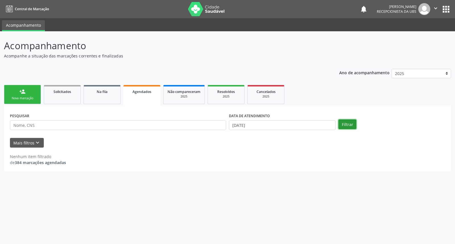
click at [349, 125] on button "Filtrar" at bounding box center [348, 125] width 18 height 10
click at [346, 124] on button "Filtrar" at bounding box center [348, 125] width 18 height 10
click at [344, 117] on div "PESQUISAR DATA DE ATENDIMENTO 25[DATE] Filtrar" at bounding box center [228, 123] width 438 height 22
click at [347, 125] on button "Filtrar" at bounding box center [348, 125] width 18 height 10
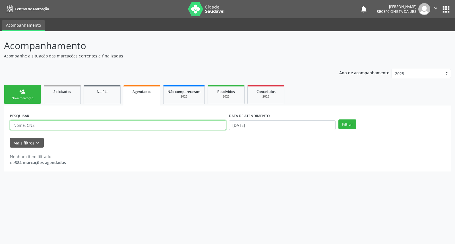
click at [78, 125] on input "text" at bounding box center [118, 125] width 216 height 10
type input "[PERSON_NAME]"
click at [342, 123] on button "Filtrar" at bounding box center [348, 125] width 18 height 10
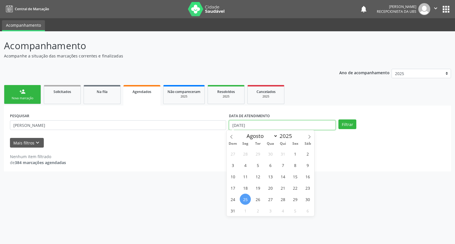
click at [252, 124] on input "[DATE]" at bounding box center [282, 125] width 107 height 10
click at [308, 135] on icon at bounding box center [310, 137] width 4 height 4
click at [232, 137] on icon at bounding box center [232, 137] width 4 height 4
select select "8"
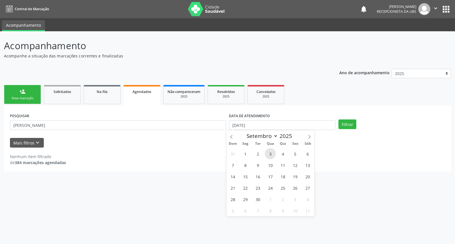
click at [272, 153] on span "3" at bounding box center [270, 153] width 11 height 11
type input "03/09/2025"
click at [272, 153] on span "3" at bounding box center [270, 153] width 11 height 11
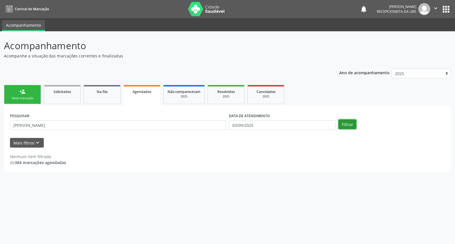
click at [344, 124] on button "Filtrar" at bounding box center [348, 125] width 18 height 10
click at [42, 163] on strong "384 marcações agendadas" at bounding box center [40, 162] width 51 height 5
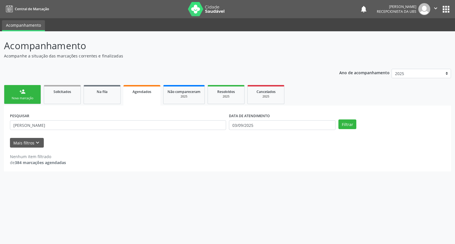
click at [136, 168] on div "PESQUISAR jovelina tiburtino de lima DATA DE ATENDIMENTO 03[DATE] Filtrar UNIDA…" at bounding box center [227, 139] width 447 height 66
click at [35, 143] on icon "keyboard_arrow_down" at bounding box center [37, 143] width 6 height 6
click at [35, 143] on button "Mais filtros keyboard_arrow_down" at bounding box center [27, 143] width 34 height 10
click at [34, 144] on icon "keyboard_arrow_down" at bounding box center [37, 143] width 6 height 6
click at [34, 144] on button "Mais filtros keyboard_arrow_down" at bounding box center [27, 143] width 34 height 10
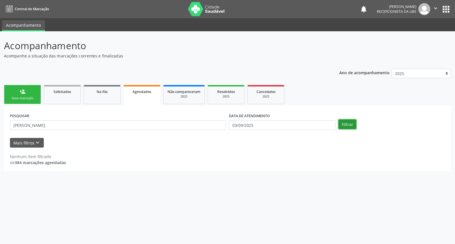
click at [343, 122] on button "Filtrar" at bounding box center [348, 125] width 18 height 10
click at [73, 127] on input "[PERSON_NAME]" at bounding box center [118, 125] width 216 height 10
type input "j"
type input "162526226570018"
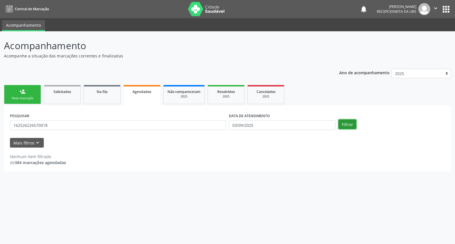
click at [346, 123] on button "Filtrar" at bounding box center [348, 125] width 18 height 10
click at [30, 143] on button "Mais filtros keyboard_arrow_down" at bounding box center [27, 143] width 34 height 10
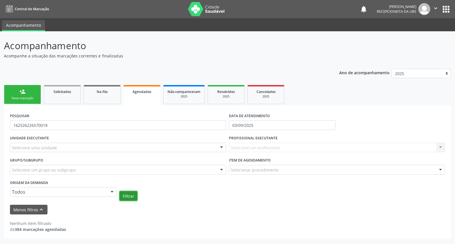
click at [127, 197] on button "Filtrar" at bounding box center [129, 196] width 18 height 10
click at [127, 194] on button "Filtrar" at bounding box center [129, 196] width 18 height 10
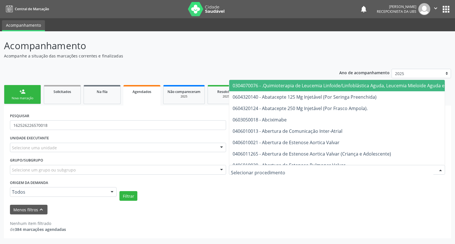
click at [442, 169] on div at bounding box center [440, 170] width 9 height 10
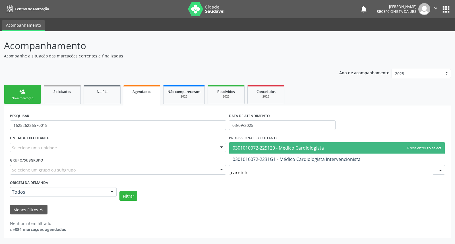
type input "cardiolog"
click at [428, 149] on span "0301010072-225120 - Médico Cardiologista" at bounding box center [337, 147] width 216 height 11
click at [428, 149] on div "Selecione um profissional Nenhum resultado encontrado para: " " Não há nenhuma …" at bounding box center [337, 148] width 216 height 10
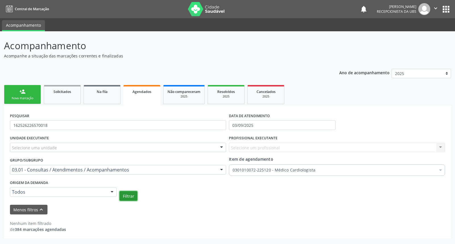
click at [125, 198] on button "Filtrar" at bounding box center [129, 196] width 18 height 10
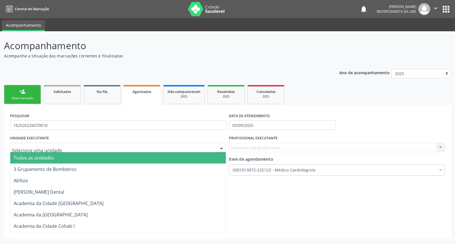
click at [72, 144] on div at bounding box center [118, 148] width 216 height 10
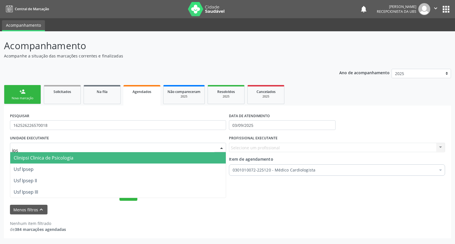
type input "ipse"
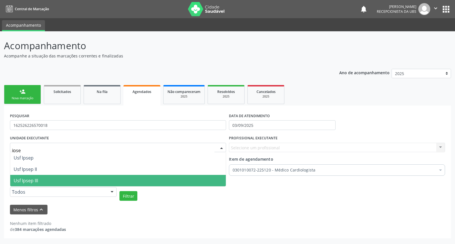
click at [79, 179] on span "Usf Ipsep III" at bounding box center [118, 180] width 216 height 11
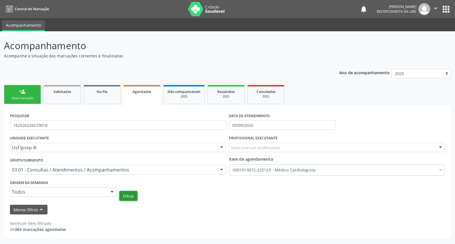
click at [127, 198] on button "Filtrar" at bounding box center [129, 196] width 18 height 10
click at [27, 93] on link "person_add Nova marcação" at bounding box center [22, 94] width 37 height 19
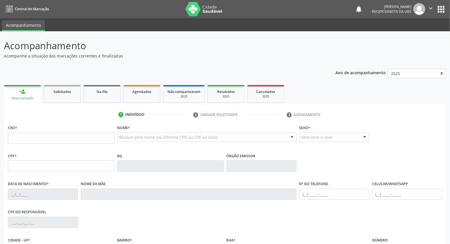
click at [119, 136] on input "text" at bounding box center [119, 139] width 0 height 11
type input "j"
click at [145, 91] on span "Agendados" at bounding box center [142, 91] width 19 height 5
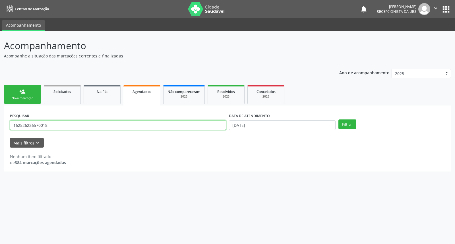
click at [137, 125] on input "162526226570018" at bounding box center [118, 125] width 216 height 10
type input "jovelina tiburtimatino de lima"
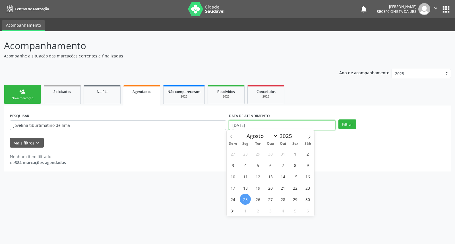
click at [281, 126] on input "[DATE]" at bounding box center [282, 125] width 107 height 10
click at [308, 135] on icon at bounding box center [310, 137] width 4 height 4
select select "8"
click at [269, 151] on span "3" at bounding box center [270, 153] width 11 height 11
type input "03/09/2025"
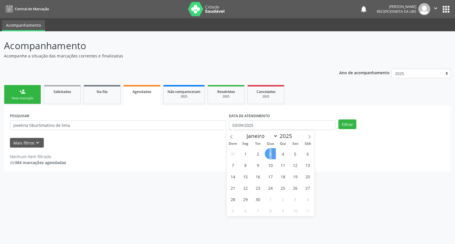
click at [269, 151] on span "3" at bounding box center [270, 153] width 11 height 11
click at [269, 151] on div "Nenhum item filtrado de 384 marcações agendadas" at bounding box center [227, 157] width 435 height 18
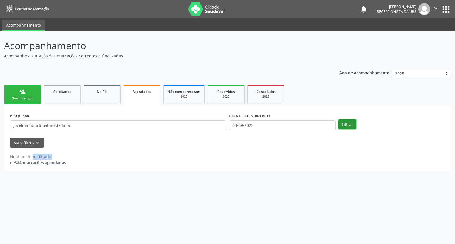
click at [347, 126] on button "Filtrar" at bounding box center [348, 125] width 18 height 10
click at [34, 144] on icon "keyboard_arrow_down" at bounding box center [37, 143] width 6 height 6
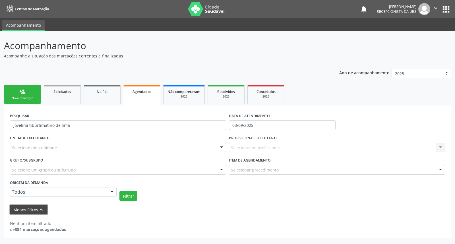
click at [34, 205] on button "Menos filtros keyboard_arrow_up" at bounding box center [29, 210] width 38 height 10
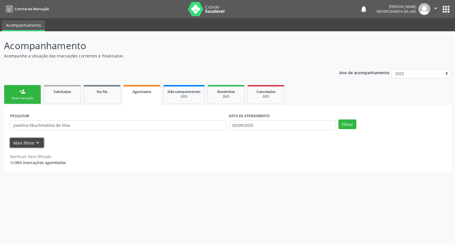
click at [37, 144] on icon "keyboard_arrow_down" at bounding box center [37, 143] width 6 height 6
click at [37, 144] on button "Mais filtros keyboard_arrow_down" at bounding box center [27, 143] width 34 height 10
click at [348, 121] on button "Filtrar" at bounding box center [348, 125] width 18 height 10
click at [38, 142] on icon "keyboard_arrow_down" at bounding box center [37, 143] width 6 height 6
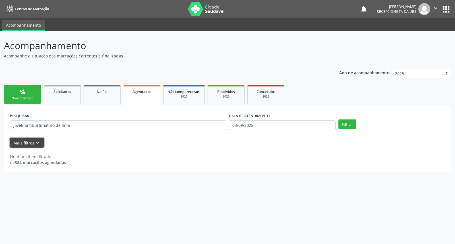
click at [38, 142] on icon "keyboard_arrow_down" at bounding box center [37, 143] width 6 height 6
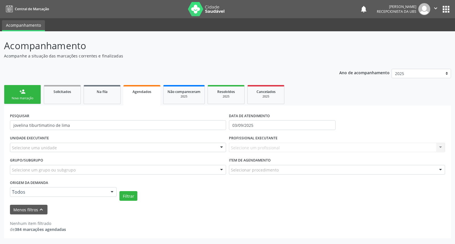
click at [257, 144] on div "Selecione um profissional Nenhum resultado encontrado para: " " Não há nenhuma …" at bounding box center [337, 148] width 216 height 10
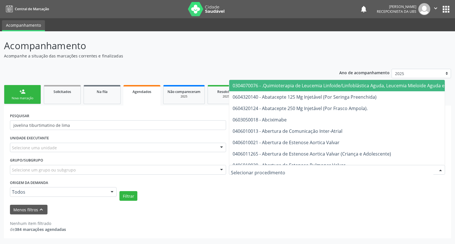
click at [240, 167] on input "text" at bounding box center [332, 172] width 203 height 11
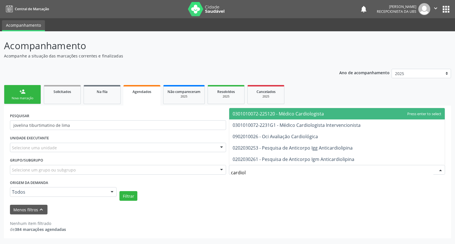
type input "cardiolo"
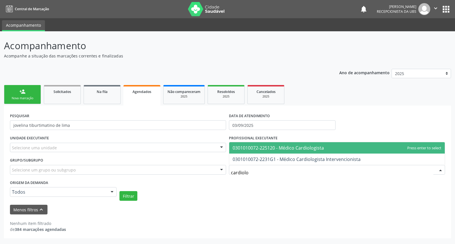
click at [242, 147] on span "0301010072-225120 - Médico Cardiologista" at bounding box center [278, 148] width 91 height 6
click at [242, 147] on div "Selecione um profissional Nenhum resultado encontrado para: " " Não há nenhuma …" at bounding box center [337, 148] width 216 height 10
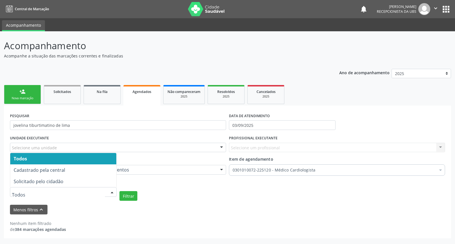
click at [112, 190] on div at bounding box center [112, 193] width 9 height 10
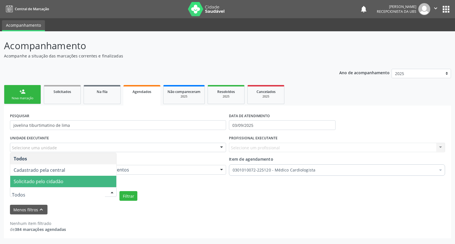
click at [89, 184] on span "Solicitado pelo cidadão" at bounding box center [63, 181] width 106 height 11
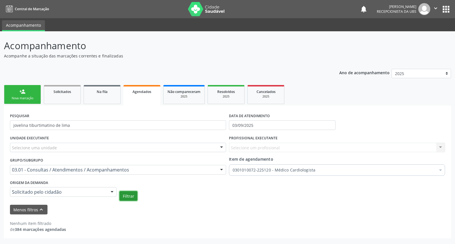
click at [126, 197] on button "Filtrar" at bounding box center [129, 196] width 18 height 10
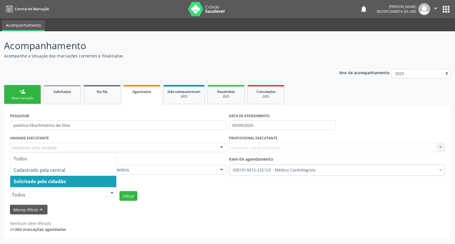
click at [113, 192] on div at bounding box center [112, 193] width 9 height 10
click at [93, 201] on form "PESQUISAR jovelina tiburtimatino de lima DATA DE ATENDIMENTO [DATE] UNIDADE EXE…" at bounding box center [227, 163] width 435 height 103
click at [22, 195] on input "text" at bounding box center [58, 194] width 93 height 11
click at [112, 193] on div at bounding box center [112, 193] width 9 height 10
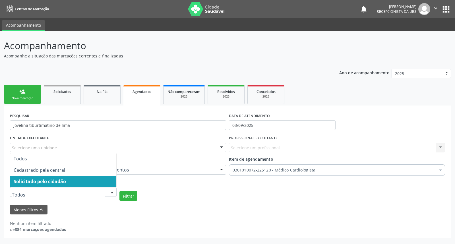
click at [108, 191] on div at bounding box center [112, 193] width 9 height 10
click at [89, 197] on input "text" at bounding box center [58, 194] width 93 height 11
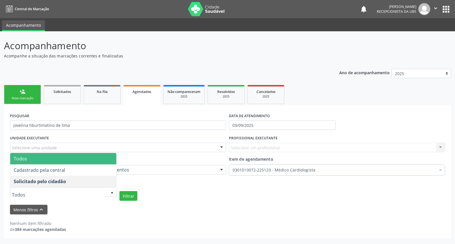
click at [110, 155] on span "Todos" at bounding box center [63, 158] width 106 height 11
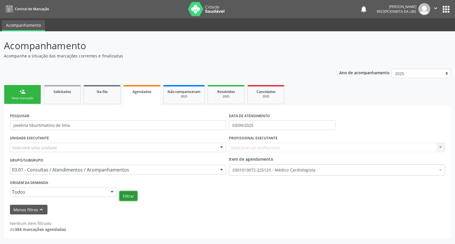
click at [126, 193] on button "Filtrar" at bounding box center [129, 196] width 18 height 10
click at [140, 141] on div "UNIDADE EXECUTANTE Selecione uma unidade Todos as unidades 3 Grupamento de Bomb…" at bounding box center [118, 145] width 219 height 22
click at [220, 147] on div at bounding box center [221, 148] width 9 height 10
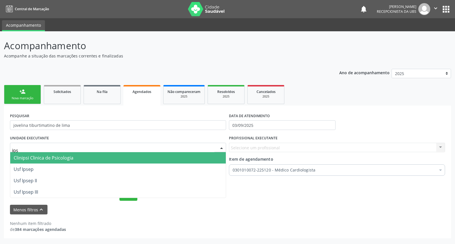
type input "ipse"
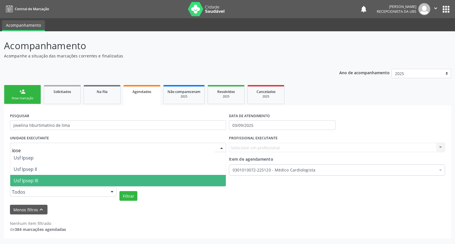
click at [133, 178] on span "Usf Ipsep III" at bounding box center [118, 180] width 216 height 11
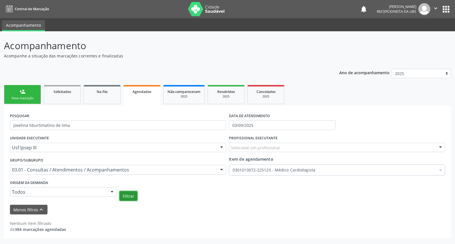
click at [127, 195] on button "Filtrar" at bounding box center [129, 196] width 18 height 10
click at [30, 97] on div "Nova marcação" at bounding box center [22, 98] width 28 height 4
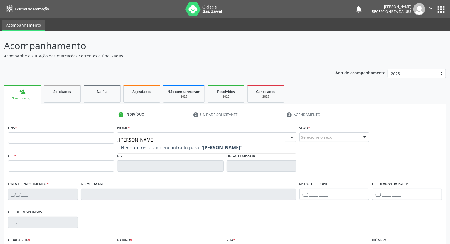
type input "[PERSON_NAME]"
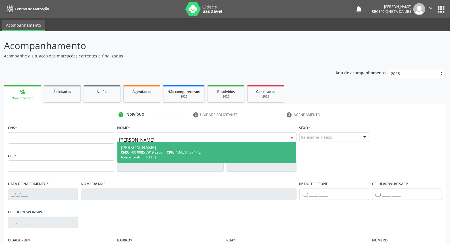
click at [199, 150] on span "134.734.574-42" at bounding box center [188, 152] width 25 height 5
click at [0, 0] on span "Não há nenhuma opção para ser exibida." at bounding box center [0, 0] width 0 height 0
type input "700 0085 7919 2905"
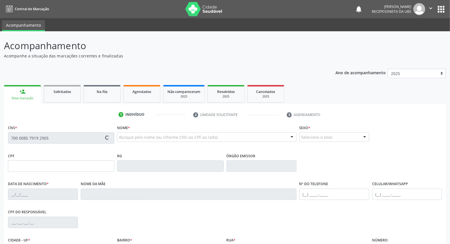
type input "134.734.574-42"
type input "[DATE]"
type input "[PERSON_NAME]"
type input "[PHONE_NUMBER]"
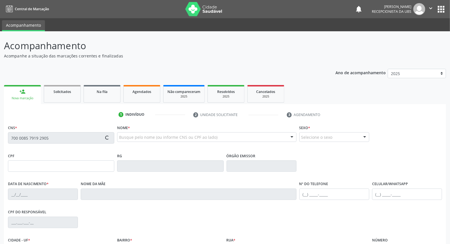
type input "051.559.734-14"
type input "820"
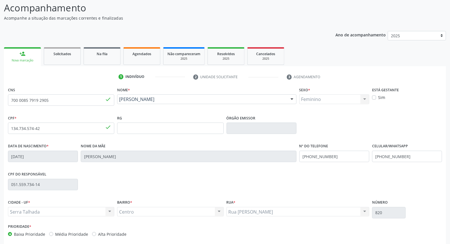
scroll to position [64, 0]
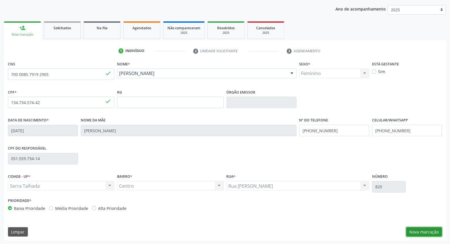
click at [422, 232] on button "Nova marcação" at bounding box center [425, 232] width 36 height 10
click at [0, 0] on button "Próximo" at bounding box center [0, 0] width 0 height 0
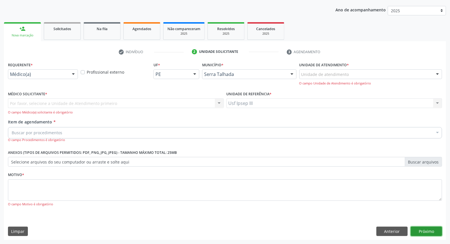
scroll to position [38, 0]
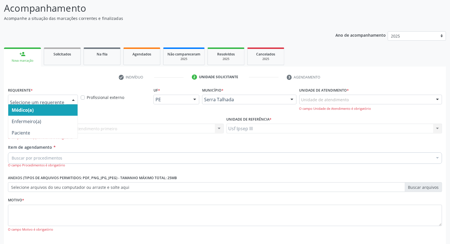
click at [74, 98] on div at bounding box center [73, 100] width 9 height 10
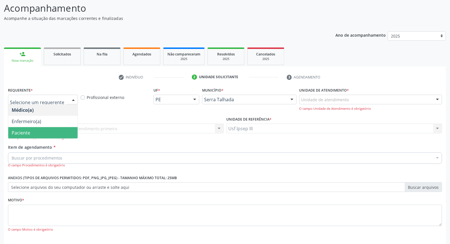
click at [69, 134] on span "Paciente" at bounding box center [42, 132] width 69 height 11
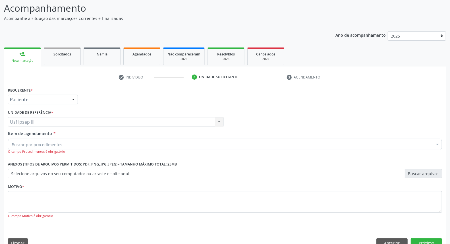
click at [70, 144] on div "Buscar por procedimentos" at bounding box center [225, 144] width 434 height 11
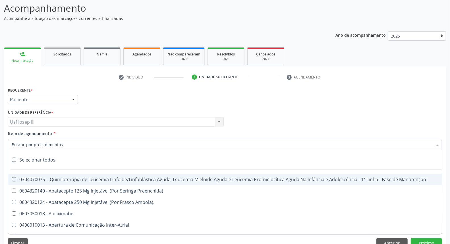
click at [70, 144] on input "Item de agendamento *" at bounding box center [222, 144] width 421 height 11
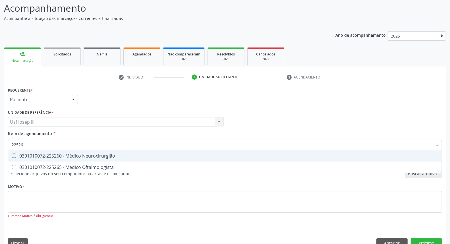
type input "225265"
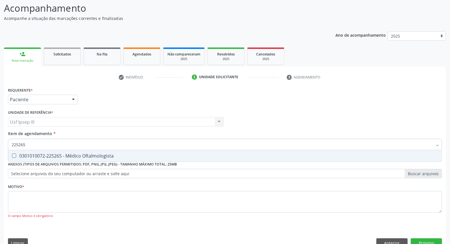
click at [84, 155] on div "0301010072-225265 - Médico Oftalmologista" at bounding box center [225, 156] width 427 height 5
checkbox Oftalmologista "false"
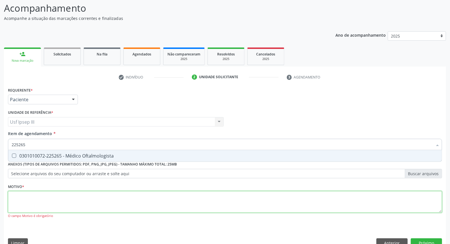
click at [63, 206] on div "Requerente * Paciente Médico(a) Enfermeiro(a) Paciente Nenhum resultado encontr…" at bounding box center [225, 156] width 434 height 141
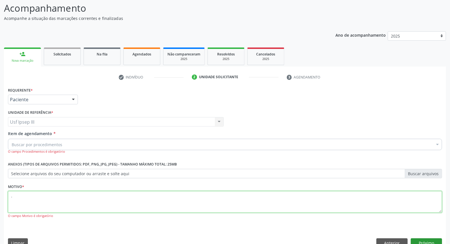
type textarea "."
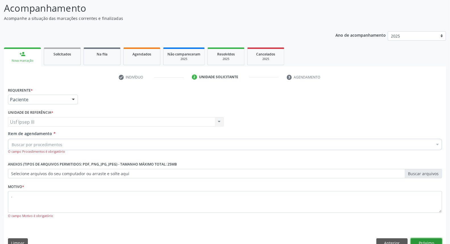
click at [416, 241] on button "Próximo" at bounding box center [426, 243] width 31 height 10
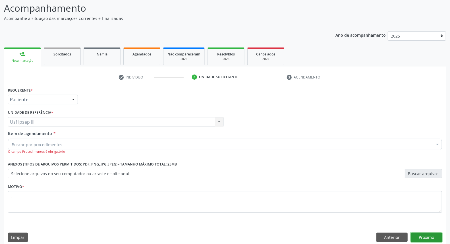
click at [434, 234] on button "Próximo" at bounding box center [426, 238] width 31 height 10
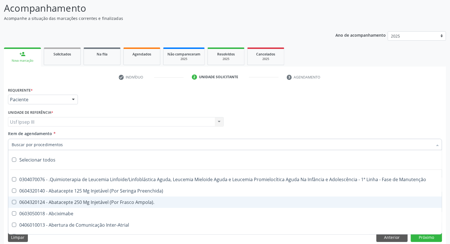
click at [44, 143] on input "Item de agendamento *" at bounding box center [222, 144] width 421 height 11
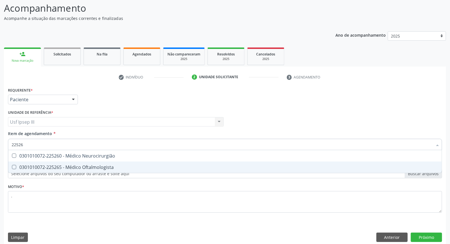
type input "225265"
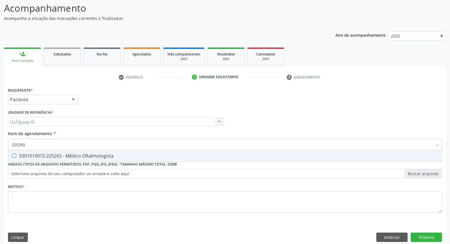
click at [57, 159] on span "0301010072-225265 - Médico Oftalmologista" at bounding box center [225, 155] width 434 height 11
checkbox Oftalmologista "true"
click at [425, 234] on div "Requerente * Paciente Médico(a) Enfermeiro(a) Paciente Nenhum resultado encontr…" at bounding box center [225, 166] width 442 height 160
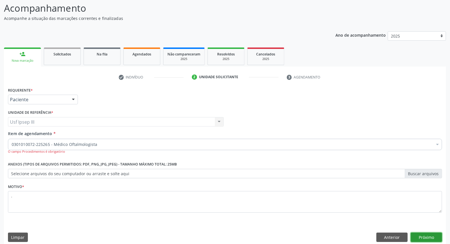
click at [425, 236] on button "Próximo" at bounding box center [426, 238] width 31 height 10
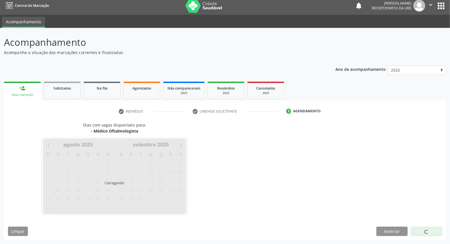
scroll to position [3, 0]
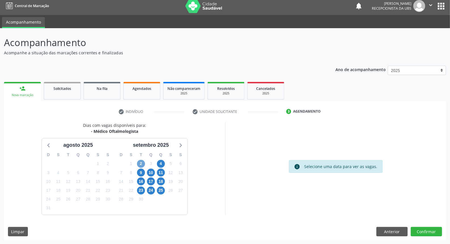
click at [140, 161] on span "2" at bounding box center [141, 164] width 8 height 8
drag, startPoint x: 143, startPoint y: 165, endPoint x: 145, endPoint y: 161, distance: 4.7
click at [145, 161] on div "2" at bounding box center [141, 163] width 8 height 9
click at [141, 161] on span "2" at bounding box center [141, 164] width 8 height 8
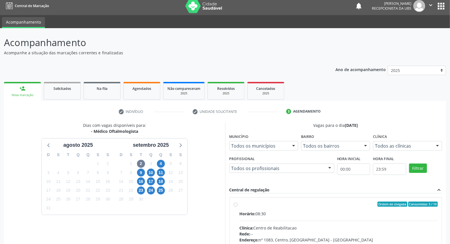
click at [238, 207] on input "Ordem de chegada Consumidos: 5 / 10 Horário: 08:30 Clínica: Centro de Reabilita…" at bounding box center [236, 204] width 4 height 5
radio input "true"
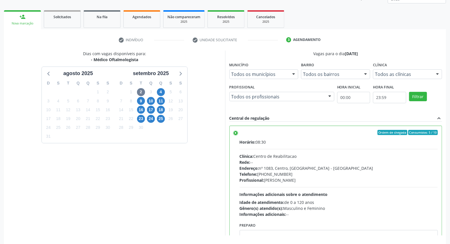
scroll to position [95, 0]
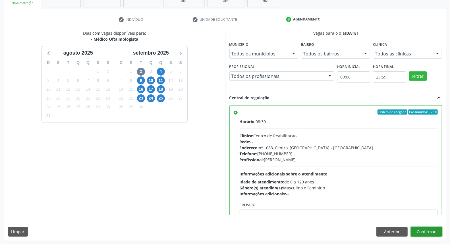
click at [431, 231] on button "Confirmar" at bounding box center [426, 232] width 31 height 10
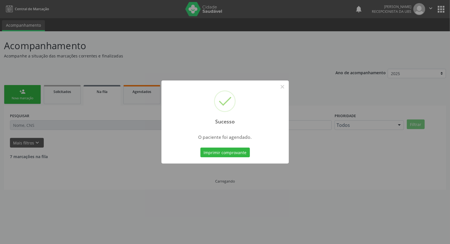
scroll to position [0, 0]
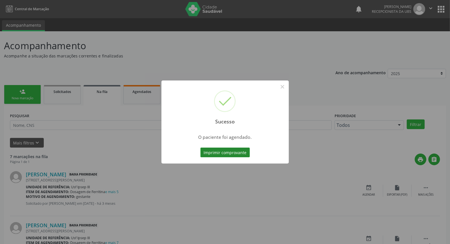
click at [226, 152] on button "Imprimir comprovante" at bounding box center [226, 153] width 50 height 10
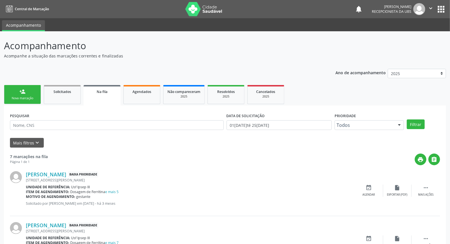
click at [27, 90] on link "person_add Nova marcação" at bounding box center [22, 94] width 37 height 19
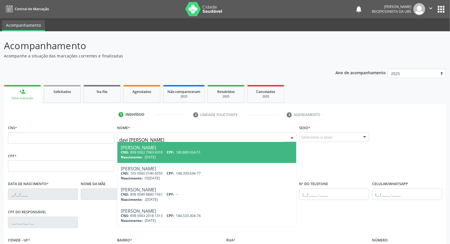
click at [154, 140] on input "davi [PERSON_NAME]" at bounding box center [202, 139] width 166 height 11
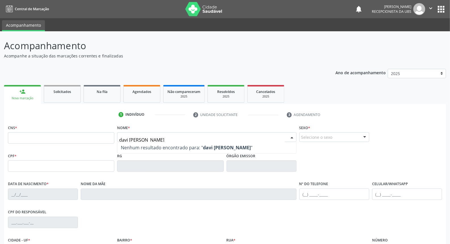
click at [167, 140] on input "davi [PERSON_NAME]" at bounding box center [202, 139] width 166 height 11
type input "davi [PERSON_NAME]"
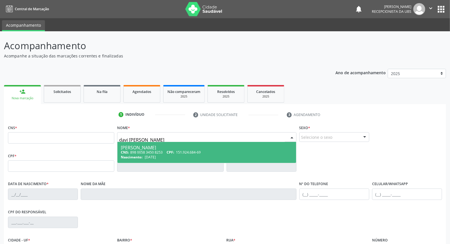
click at [170, 151] on span "CPF:" at bounding box center [171, 152] width 8 height 5
type input "898 0058 3450 8253"
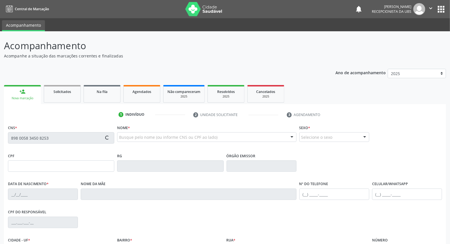
type input "151.924.684-69"
type input "[DATE]"
type input "[PERSON_NAME]"
type input "[PHONE_NUMBER]"
type input "535.956.884-49"
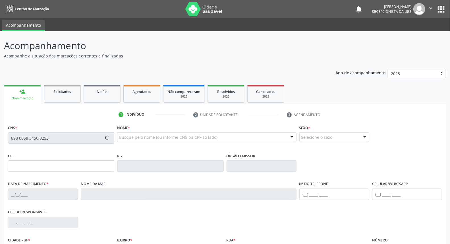
type input "1823"
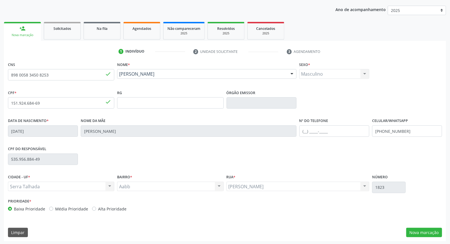
scroll to position [64, 0]
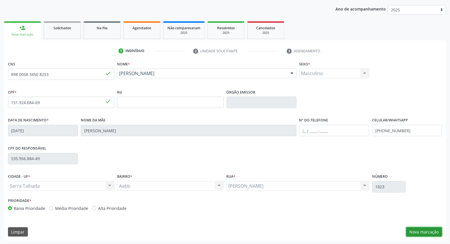
click at [430, 231] on button "Nova marcação" at bounding box center [425, 232] width 36 height 10
click at [0, 0] on button "Próximo" at bounding box center [0, 0] width 0 height 0
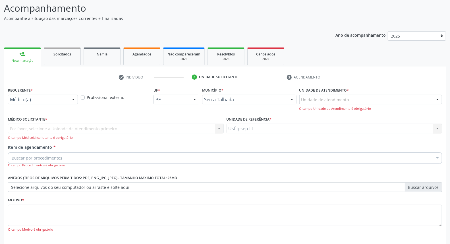
click at [76, 98] on div at bounding box center [73, 100] width 9 height 10
click at [74, 98] on div at bounding box center [73, 100] width 9 height 10
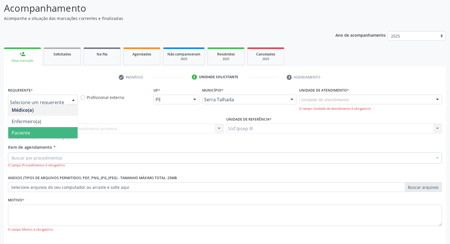
click at [53, 129] on span "Paciente" at bounding box center [42, 132] width 69 height 11
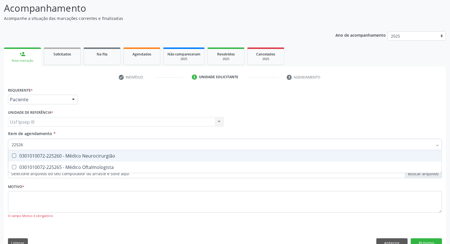
type input "225265"
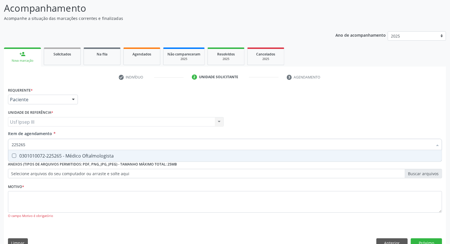
click at [64, 149] on input "225265" at bounding box center [222, 144] width 421 height 11
click at [64, 158] on div "0301010072-225265 - Médico Oftalmologista" at bounding box center [225, 156] width 427 height 5
checkbox Oftalmologista "true"
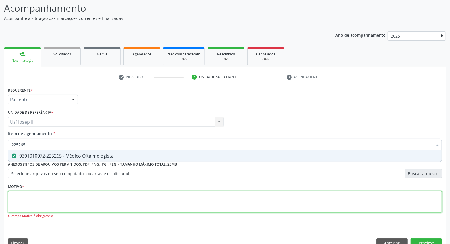
click at [43, 204] on div "Requerente * Paciente Médico(a) Enfermeiro(a) Paciente Nenhum resultado encontr…" at bounding box center [225, 156] width 434 height 141
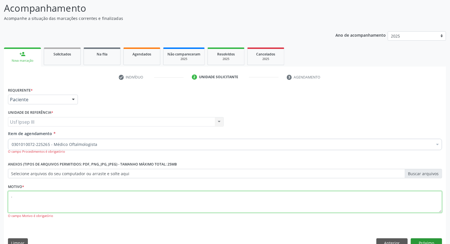
type textarea "."
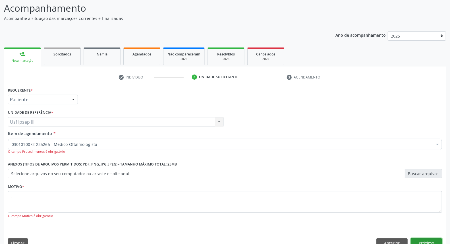
click at [422, 242] on button "Próximo" at bounding box center [426, 243] width 31 height 10
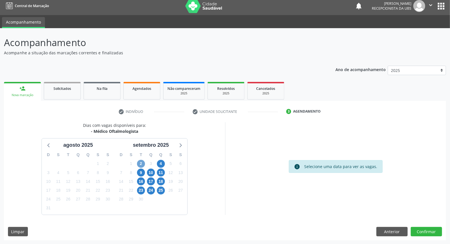
click at [140, 162] on span "2" at bounding box center [141, 164] width 8 height 8
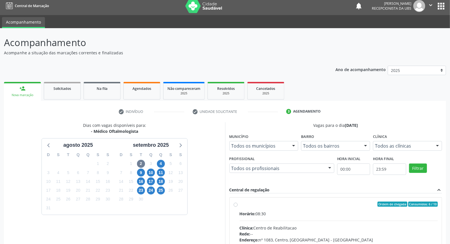
click at [238, 207] on input "Ordem de chegada Consumidos: 6 / 10 Horário: 08:30 Clínica: Centro de Reabilita…" at bounding box center [236, 204] width 4 height 5
radio input "true"
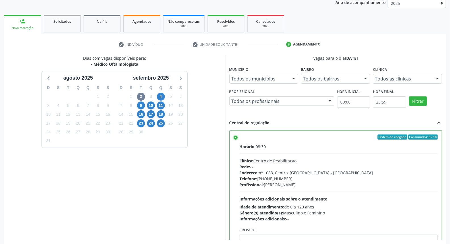
scroll to position [95, 0]
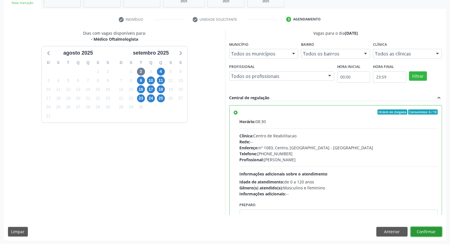
click at [429, 231] on button "Confirmar" at bounding box center [426, 232] width 31 height 10
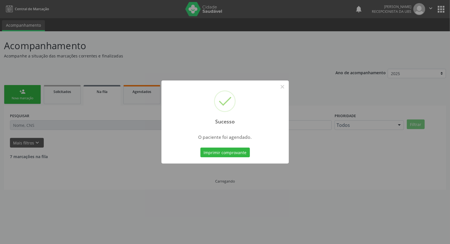
scroll to position [0, 0]
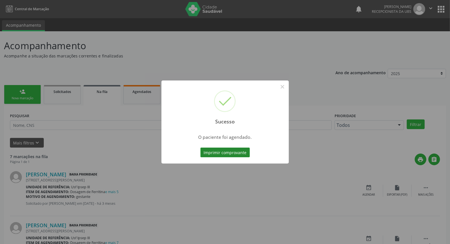
click at [237, 155] on button "Imprimir comprovante" at bounding box center [226, 153] width 50 height 10
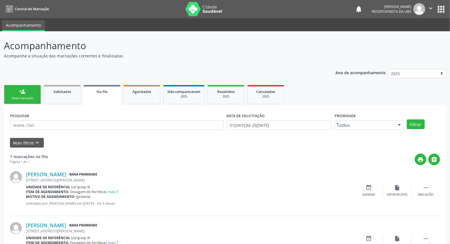
click at [21, 99] on div "Nova marcação" at bounding box center [22, 98] width 28 height 4
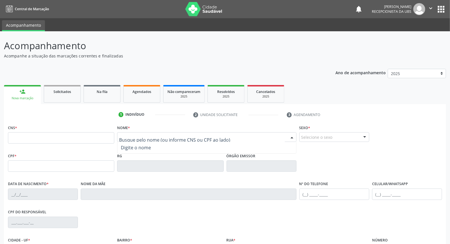
click at [159, 134] on div at bounding box center [206, 137] width 179 height 10
type input "[PERSON_NAME]"
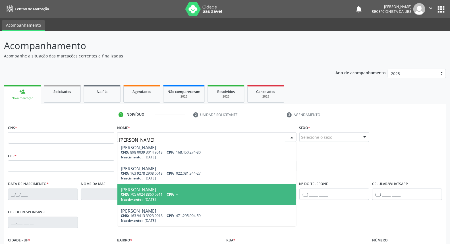
click at [174, 192] on span "CPF:" at bounding box center [171, 194] width 8 height 5
type input "705 6024 8860 0911"
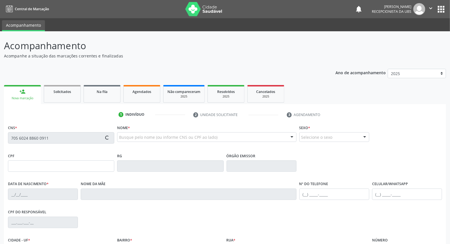
type input "[DATE]"
type input "[PERSON_NAME]"
type input "[PHONE_NUMBER]"
type input "675"
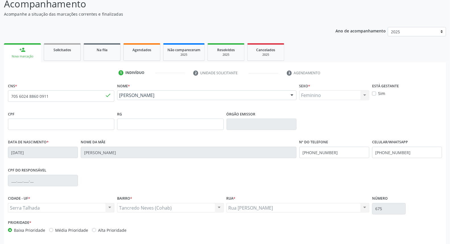
scroll to position [64, 0]
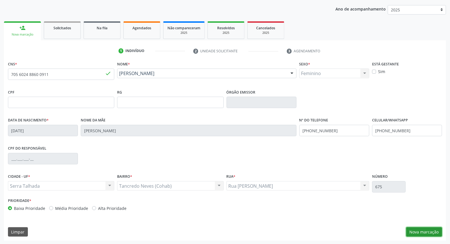
click at [428, 230] on button "Nova marcação" at bounding box center [425, 232] width 36 height 10
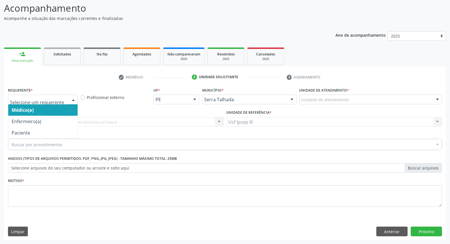
click at [70, 95] on div at bounding box center [73, 100] width 9 height 10
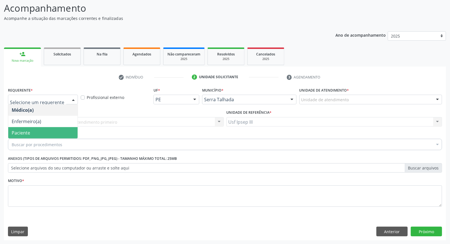
click at [46, 129] on span "Paciente" at bounding box center [42, 132] width 69 height 11
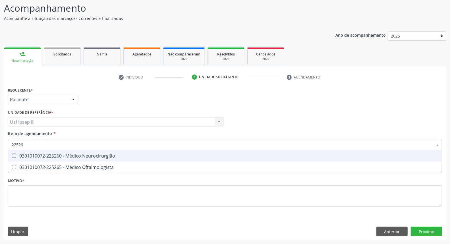
type input "225265"
click at [44, 156] on div "0301010072-225265 - Médico Oftalmologista" at bounding box center [225, 156] width 427 height 5
checkbox Oftalmologista "true"
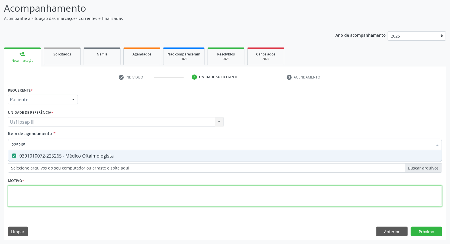
click at [33, 190] on div "Requerente * Paciente Médico(a) Enfermeiro(a) Paciente Nenhum resultado encontr…" at bounding box center [225, 150] width 434 height 129
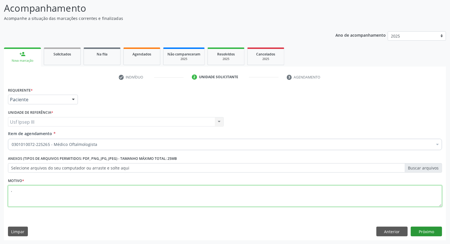
type textarea ","
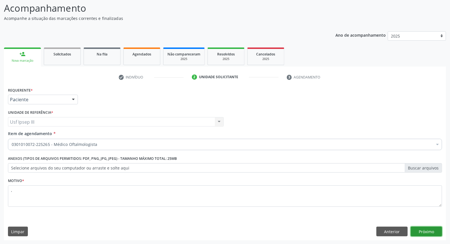
click at [430, 229] on button "Próximo" at bounding box center [426, 232] width 31 height 10
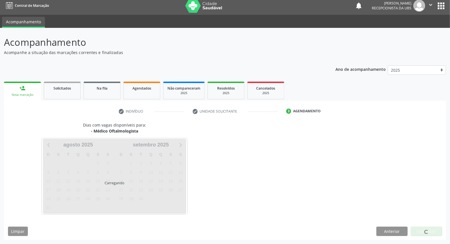
scroll to position [3, 0]
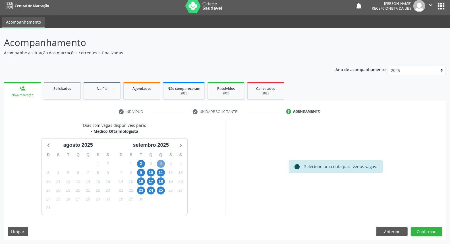
click at [160, 164] on span "4" at bounding box center [161, 164] width 8 height 8
click at [164, 164] on span "4" at bounding box center [161, 164] width 8 height 8
drag, startPoint x: 159, startPoint y: 159, endPoint x: 160, endPoint y: 155, distance: 4.0
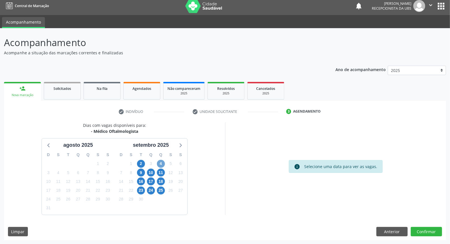
click at [160, 155] on div "D S T Q Q S S 31 1 2 3 4 5 6 7 8 9 10 11 12 13 14 15 16 17 18 19 20 21 22 23 24…" at bounding box center [151, 181] width 73 height 65
drag, startPoint x: 161, startPoint y: 164, endPoint x: 160, endPoint y: 160, distance: 3.5
click at [160, 160] on span "4" at bounding box center [161, 164] width 8 height 8
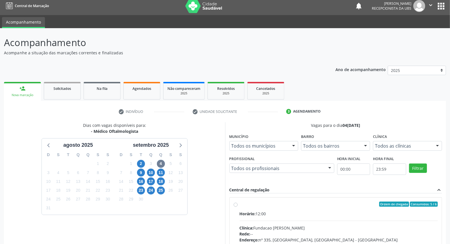
click at [307, 214] on div "Horário: 12:00" at bounding box center [339, 214] width 199 height 6
click at [238, 207] on input "Ordem de chegada Consumidos: 5 / 6 Horário: 12:00 Clínica: Fundacao [PERSON_NAM…" at bounding box center [236, 204] width 4 height 5
click at [307, 214] on div "Horário: 12:00" at bounding box center [339, 214] width 199 height 6
click at [238, 207] on input "Ordem de chegada Consumidos: 5 / 6 Horário: 12:00 Clínica: Fundacao [PERSON_NAM…" at bounding box center [236, 204] width 4 height 5
radio input "true"
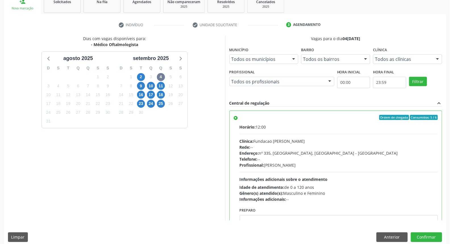
scroll to position [95, 0]
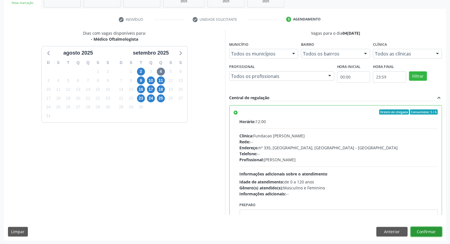
click at [423, 230] on button "Confirmar" at bounding box center [426, 232] width 31 height 10
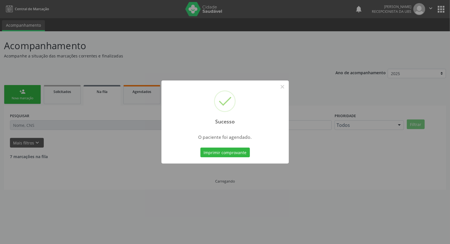
scroll to position [0, 0]
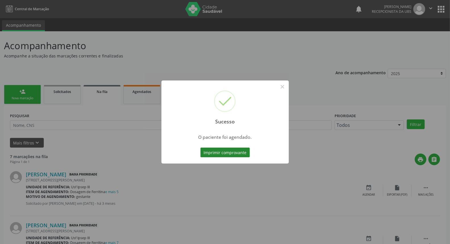
click at [232, 155] on button "Imprimir comprovante" at bounding box center [226, 153] width 50 height 10
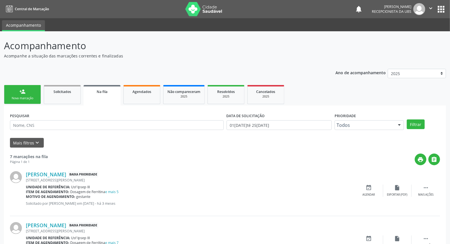
click at [30, 97] on div "Nova marcação" at bounding box center [22, 98] width 28 height 4
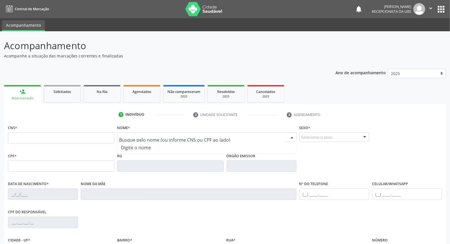
click at [131, 136] on div at bounding box center [206, 137] width 179 height 10
type input "[PERSON_NAME]"
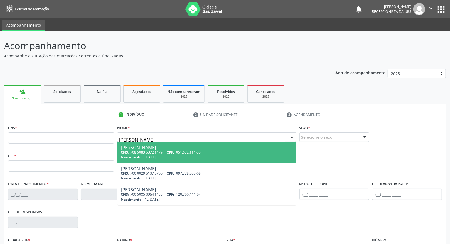
click at [146, 150] on div "CNS: 708 5083 5372 1479 CPF: 051.672.114-33" at bounding box center [207, 152] width 172 height 5
type input "708 5083 5372 1479"
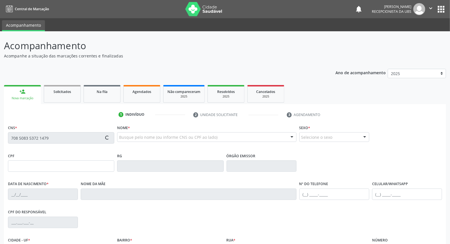
type input "051.672.114-33"
type input "[DATE]"
type input "[PERSON_NAME]"
type input "[PHONE_NUMBER]"
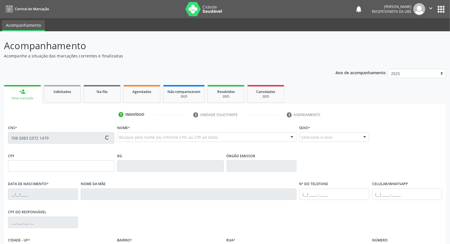
type input "182"
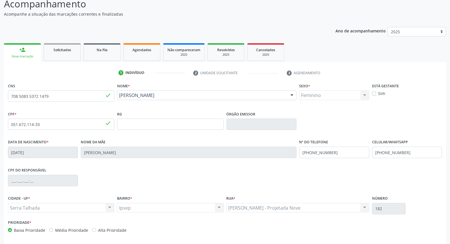
scroll to position [64, 0]
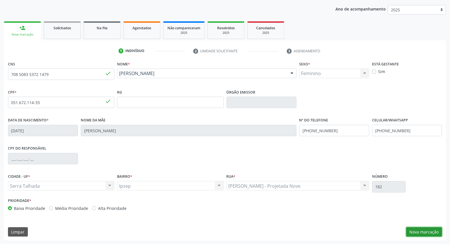
click at [425, 233] on button "Nova marcação" at bounding box center [425, 232] width 36 height 10
click at [0, 0] on button "Próximo" at bounding box center [0, 0] width 0 height 0
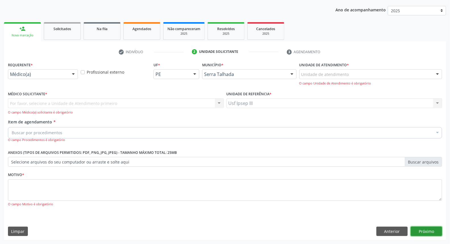
scroll to position [38, 0]
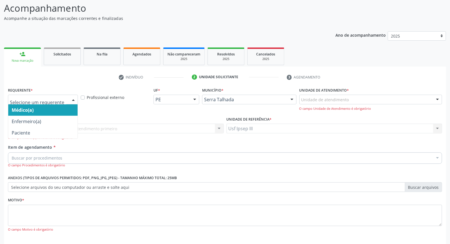
click at [71, 99] on div at bounding box center [73, 100] width 9 height 10
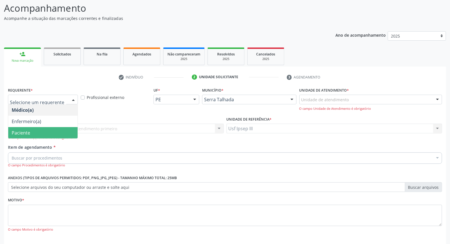
click at [73, 131] on span "Paciente" at bounding box center [42, 132] width 69 height 11
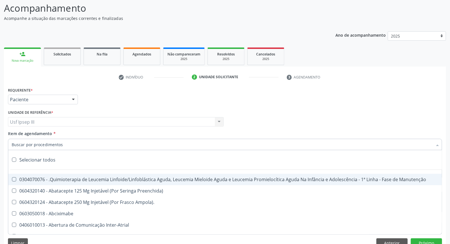
click at [73, 143] on div at bounding box center [225, 144] width 434 height 11
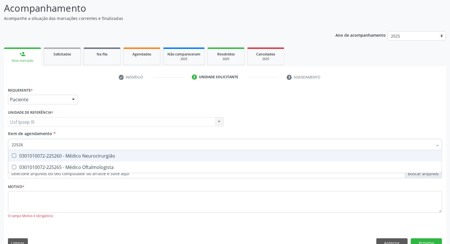
type input "225265"
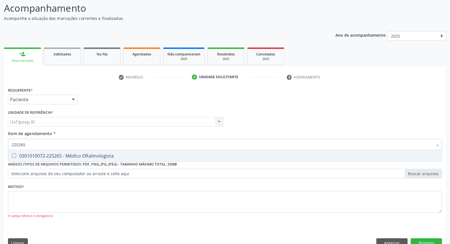
click at [90, 151] on span "0301010072-225265 - Médico Oftalmologista" at bounding box center [225, 155] width 434 height 11
checkbox Oftalmologista "true"
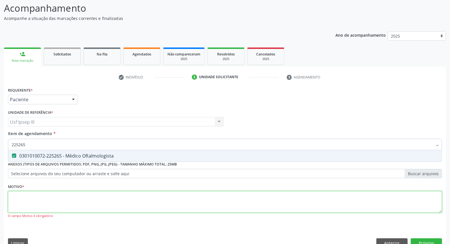
click at [63, 206] on div "Requerente * Paciente Médico(a) Enfermeiro(a) Paciente Nenhum resultado encontr…" at bounding box center [225, 156] width 434 height 141
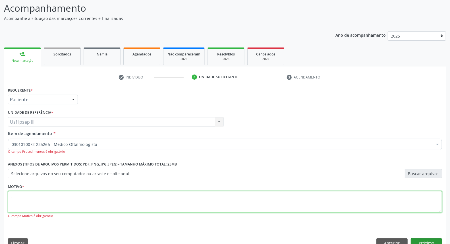
type textarea "."
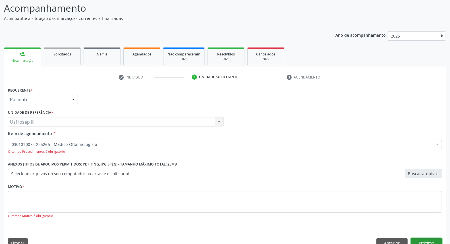
click at [425, 240] on button "Próximo" at bounding box center [426, 243] width 31 height 10
click at [425, 240] on div "Acompanhamento Acompanhe a situação das marcações correntes e finalizadas Relat…" at bounding box center [225, 125] width 450 height 262
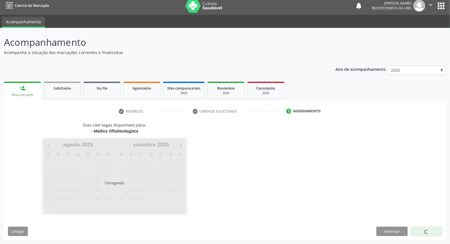
scroll to position [3, 0]
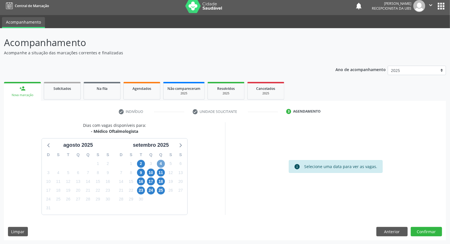
click at [161, 162] on span "4" at bounding box center [161, 164] width 8 height 8
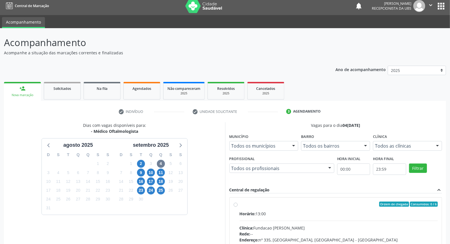
click at [334, 216] on div "Horário: 13:00" at bounding box center [339, 214] width 199 height 6
click at [238, 207] on input "Ordem de chegada Consumidos: 0 / 6 Horário: 13:00 Clínica: Fundacao Altino Vent…" at bounding box center [236, 204] width 4 height 5
click at [334, 216] on div "Horário: 13:00" at bounding box center [339, 214] width 199 height 6
click at [238, 207] on input "Ordem de chegada Consumidos: 0 / 6 Horário: 13:00 Clínica: Fundacao Altino Vent…" at bounding box center [236, 204] width 4 height 5
radio input "true"
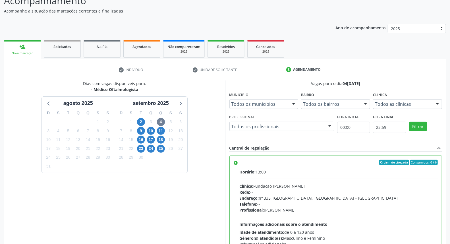
scroll to position [95, 0]
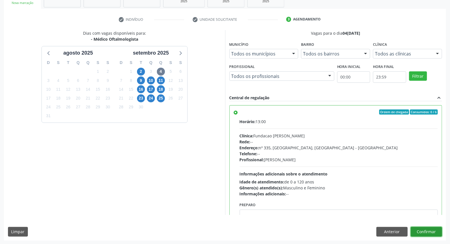
click at [420, 233] on button "Confirmar" at bounding box center [426, 232] width 31 height 10
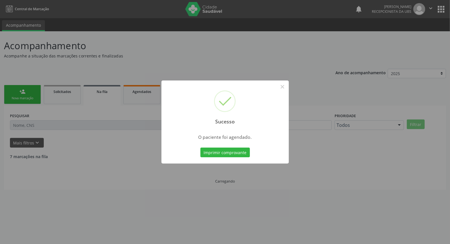
scroll to position [0, 0]
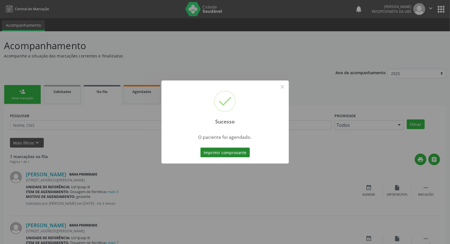
click at [236, 155] on button "Imprimir comprovante" at bounding box center [226, 153] width 50 height 10
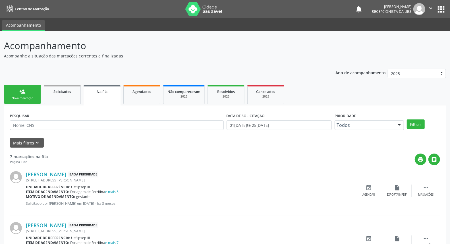
click at [17, 94] on link "person_add Nova marcação" at bounding box center [22, 94] width 37 height 19
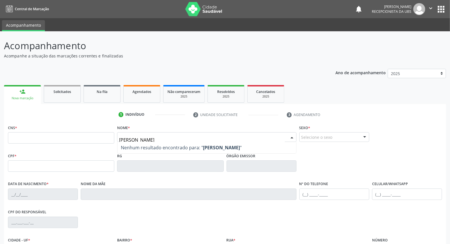
type input "erica camila"
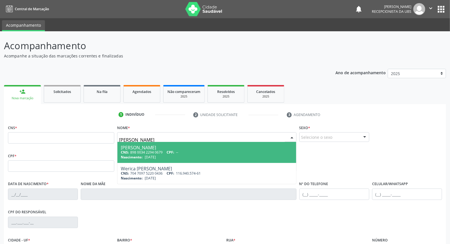
click at [156, 157] on span "12/05/1995" at bounding box center [150, 157] width 11 height 5
type input "898 0034 2294 0679"
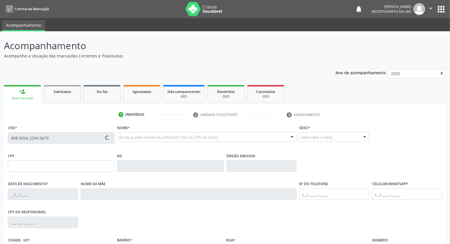
type input "12/05/1995"
type input "Constância Alves de Sá"
type input "(87) 99999-9999"
type input "365"
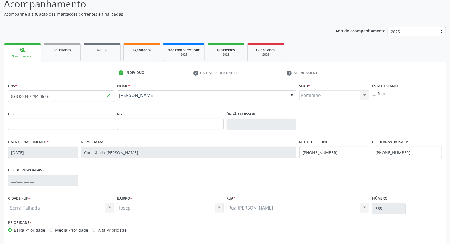
scroll to position [64, 0]
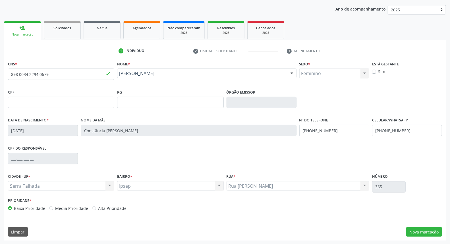
click at [378, 73] on label "Sim" at bounding box center [381, 72] width 7 height 6
click at [373, 73] on input "Sim" at bounding box center [374, 71] width 4 height 5
click at [378, 73] on label "Sim" at bounding box center [381, 72] width 7 height 6
click at [373, 73] on input "Sim" at bounding box center [374, 71] width 4 height 5
click at [378, 72] on label "Sim" at bounding box center [381, 72] width 7 height 6
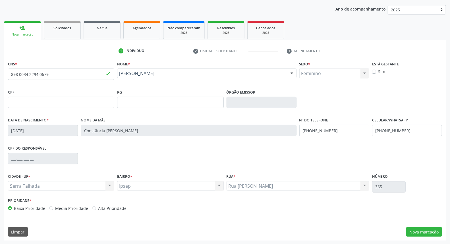
click at [374, 72] on input "Sim" at bounding box center [374, 71] width 4 height 5
checkbox input "true"
click at [429, 230] on button "Nova marcação" at bounding box center [425, 232] width 36 height 10
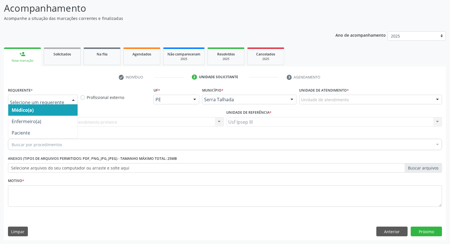
click at [73, 98] on div at bounding box center [73, 100] width 9 height 10
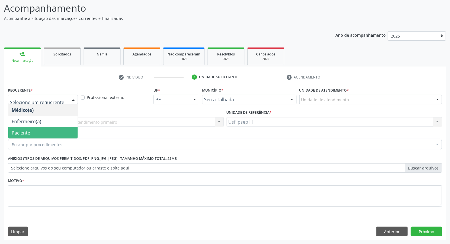
click at [61, 133] on span "Paciente" at bounding box center [42, 132] width 69 height 11
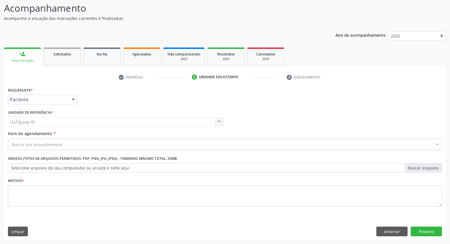
click at [62, 144] on div "Buscar por procedimentos" at bounding box center [225, 144] width 434 height 11
click at [12, 144] on input "Item de agendamento *" at bounding box center [12, 144] width 0 height 11
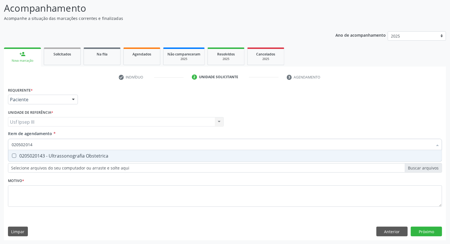
type input "0205020143"
click at [71, 151] on span "0205020143 - Ultrassonografia Obstetrica" at bounding box center [225, 155] width 434 height 11
checkbox Obstetrica "true"
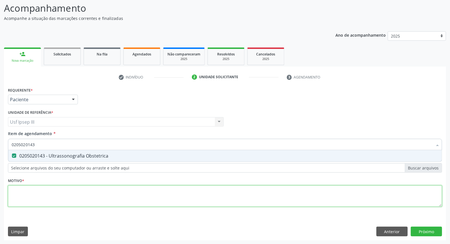
click at [47, 194] on div "Requerente * Paciente Médico(a) Enfermeiro(a) Paciente Nenhum resultado encontr…" at bounding box center [225, 150] width 434 height 129
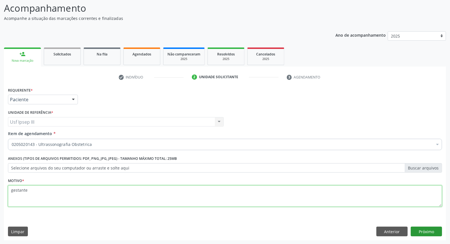
type textarea "gestante"
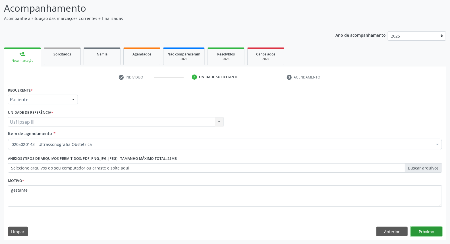
click at [427, 229] on button "Próximo" at bounding box center [426, 232] width 31 height 10
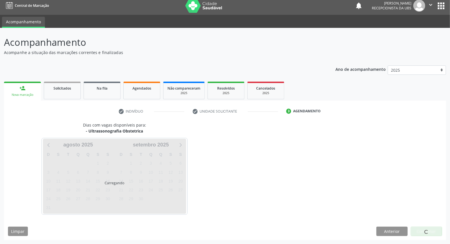
scroll to position [3, 0]
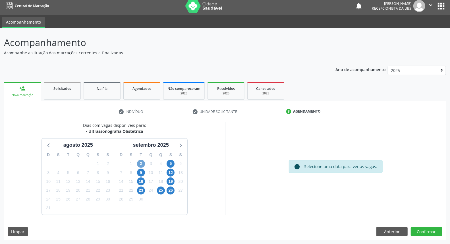
click at [141, 163] on span "2" at bounding box center [141, 164] width 8 height 8
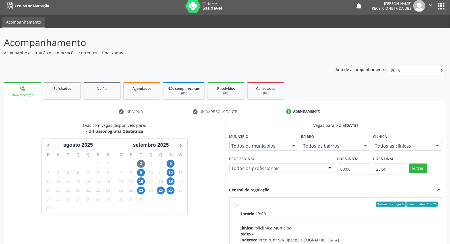
click at [238, 207] on input "Ordem de chegada Consumidos: 23 / 25 Horário: 13:00 Clínica: Policlinica Munici…" at bounding box center [236, 204] width 4 height 5
radio input "true"
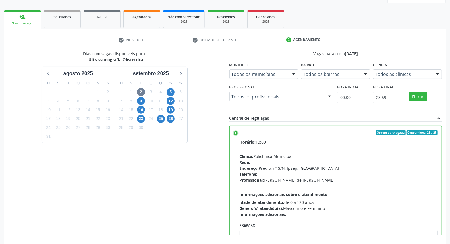
scroll to position [95, 0]
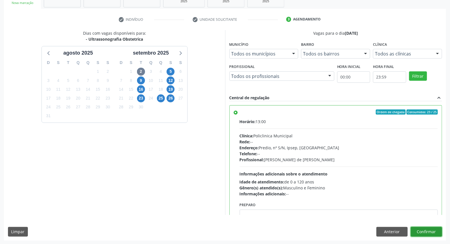
click at [431, 231] on button "Confirmar" at bounding box center [426, 232] width 31 height 10
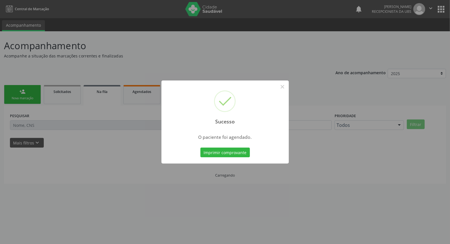
scroll to position [0, 0]
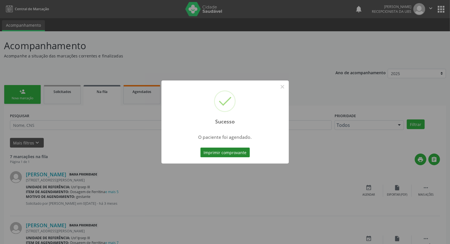
click at [233, 154] on button "Imprimir comprovante" at bounding box center [226, 153] width 50 height 10
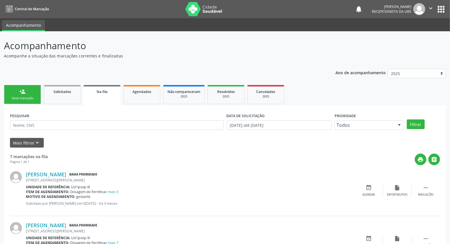
click at [28, 95] on link "person_add Nova marcação" at bounding box center [22, 94] width 37 height 19
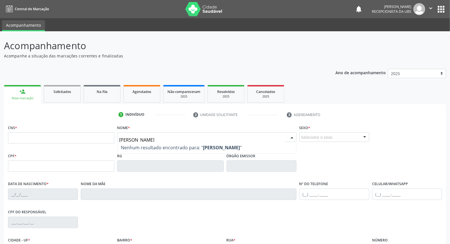
type input "katia milena marques"
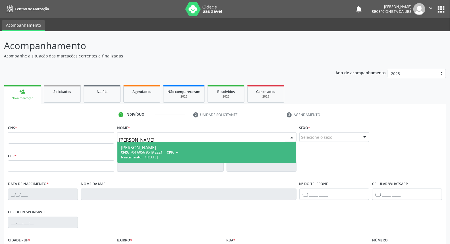
click at [157, 149] on div "Katia Milena Marques Leite" at bounding box center [207, 147] width 172 height 5
type input "704 6056 9549 2221"
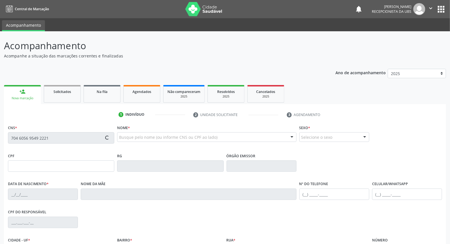
type input "17/09/1998"
type input "Rosimere Katia Marques Leite"
type input "(87) 6396-3232"
type input "347.795.938-83"
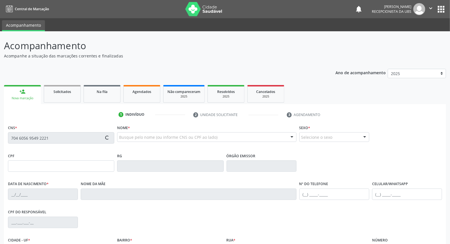
type input "404"
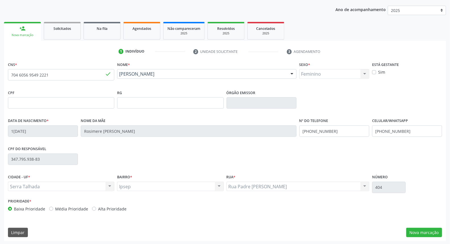
scroll to position [64, 0]
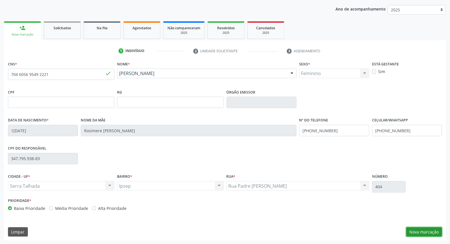
click at [423, 234] on button "Nova marcação" at bounding box center [425, 232] width 36 height 10
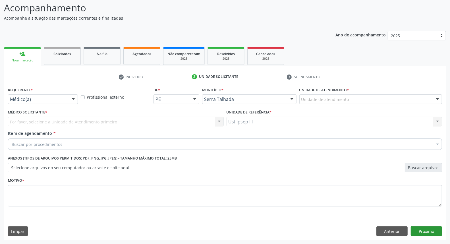
scroll to position [38, 0]
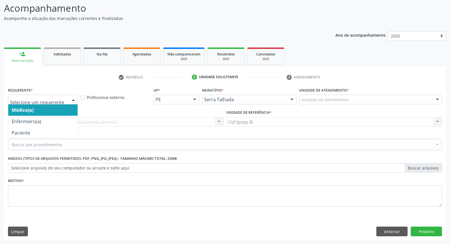
click at [72, 98] on div at bounding box center [73, 100] width 9 height 10
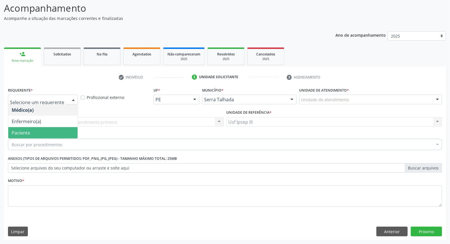
click at [55, 134] on span "Paciente" at bounding box center [42, 132] width 69 height 11
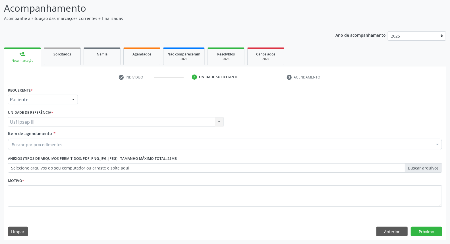
click at [63, 144] on div "Buscar por procedimentos" at bounding box center [225, 144] width 434 height 11
click at [12, 144] on input "Item de agendamento *" at bounding box center [12, 144] width 0 height 11
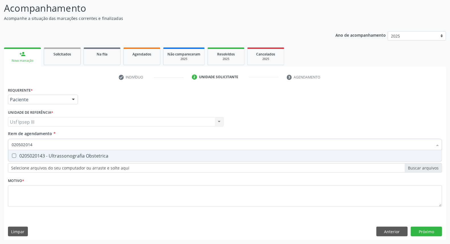
type input "0205020143"
click at [96, 154] on div "0205020143 - Ultrassonografia Obstetrica" at bounding box center [225, 156] width 427 height 5
checkbox Obstetrica "true"
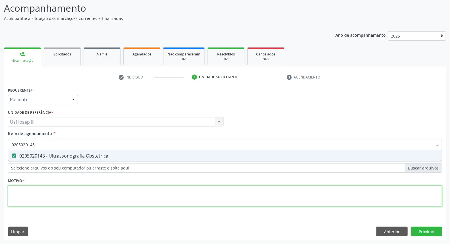
click at [100, 193] on div "Requerente * Paciente Médico(a) Enfermeiro(a) Paciente Nenhum resultado encontr…" at bounding box center [225, 150] width 434 height 129
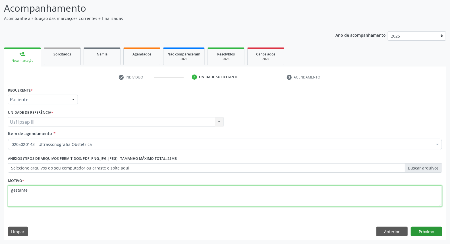
type textarea "gestante"
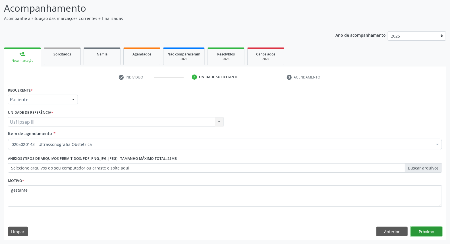
click at [433, 229] on button "Próximo" at bounding box center [426, 232] width 31 height 10
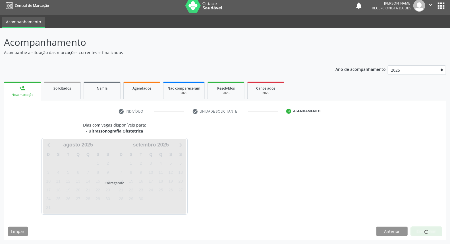
scroll to position [3, 0]
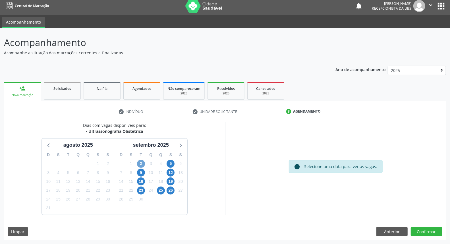
click at [141, 164] on span "2" at bounding box center [141, 164] width 8 height 8
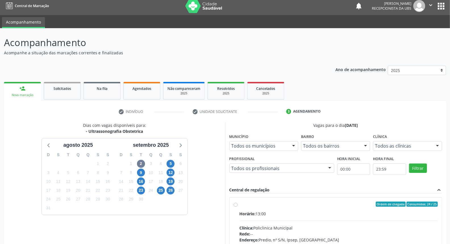
click at [357, 225] on div "Clínica: Policlinica Municipal" at bounding box center [339, 228] width 199 height 6
click at [238, 207] on input "Ordem de chegada Consumidos: 24 / 25 Horário: 13:00 Clínica: Policlinica Munici…" at bounding box center [236, 204] width 4 height 5
radio input "true"
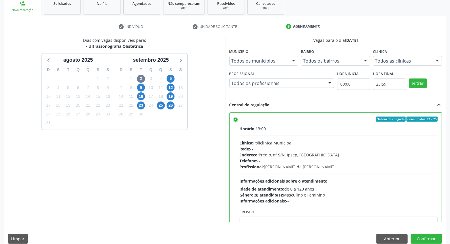
scroll to position [95, 0]
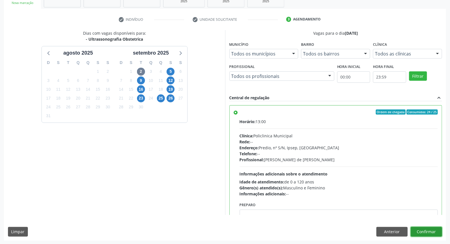
click at [425, 230] on button "Confirmar" at bounding box center [426, 232] width 31 height 10
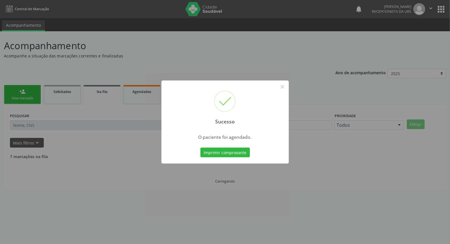
scroll to position [0, 0]
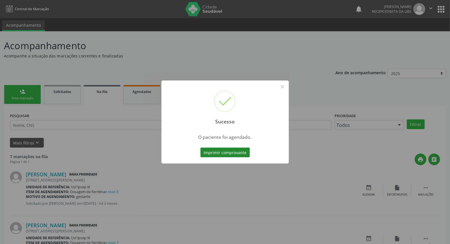
click at [216, 152] on button "Imprimir comprovante" at bounding box center [226, 153] width 50 height 10
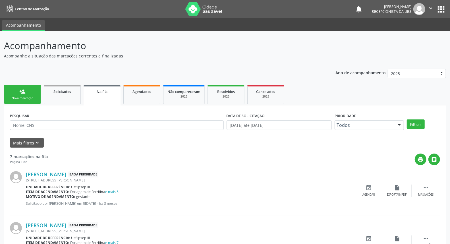
click at [22, 98] on div "Nova marcação" at bounding box center [22, 98] width 28 height 4
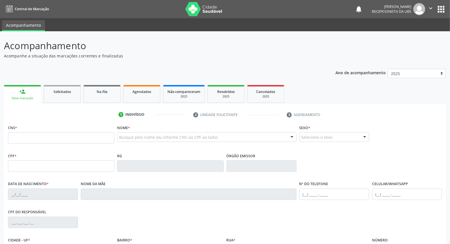
click at [156, 132] on div "Busque pelo nome (ou informe CNS ou CPF ao lado)" at bounding box center [206, 137] width 179 height 10
type input "marcio jose gomes de oliveira"
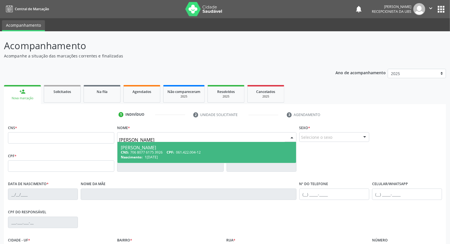
click at [172, 150] on span "CPF:" at bounding box center [171, 152] width 8 height 5
type input "706 8077 6175 3926"
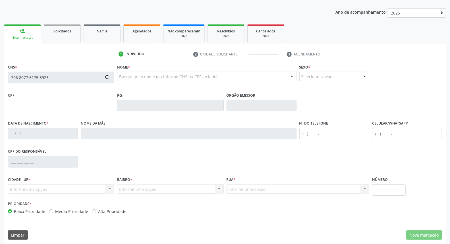
scroll to position [64, 0]
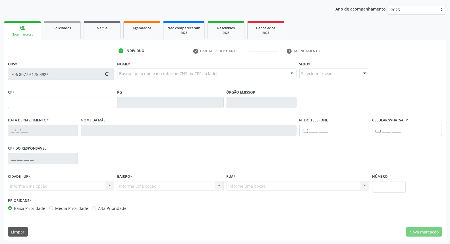
type input "061.422.004-12"
type input "12/03/1987"
type input "Marli Gomes Barbosa de Araujo"
type input "(81) 98219-0719"
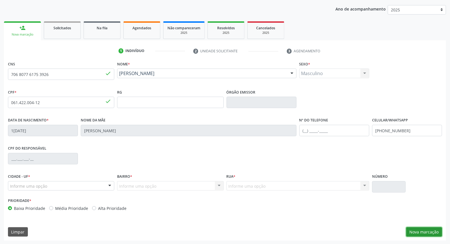
click at [423, 228] on button "Nova marcação" at bounding box center [425, 232] width 36 height 10
click at [423, 228] on div "CNS 706 8077 6175 3926 done Nome * Marcio Jose Gomes de Oliveira Marcio Jose Go…" at bounding box center [225, 150] width 442 height 181
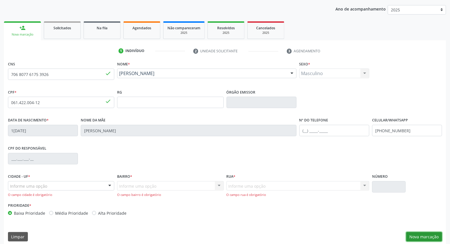
click at [419, 238] on button "Nova marcação" at bounding box center [425, 237] width 36 height 10
click at [415, 234] on button "Nova marcação" at bounding box center [425, 237] width 36 height 10
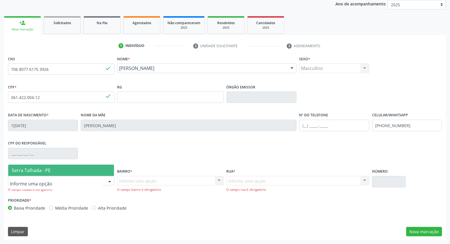
click at [110, 178] on div at bounding box center [110, 181] width 9 height 10
click at [87, 168] on span "Serra Talhada - PE" at bounding box center [61, 170] width 106 height 11
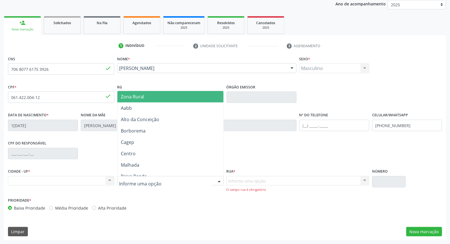
click at [137, 180] on input "text" at bounding box center [165, 183] width 93 height 11
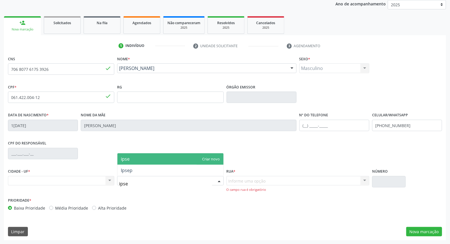
type input "ipsep"
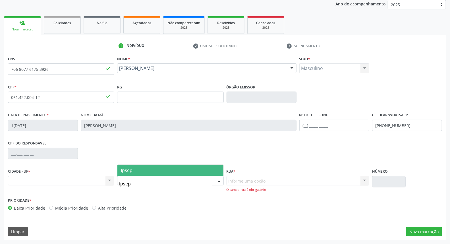
click at [137, 170] on span "Ipsep" at bounding box center [171, 170] width 106 height 11
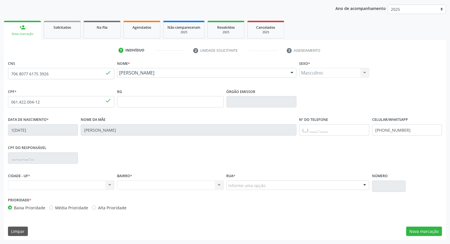
scroll to position [64, 0]
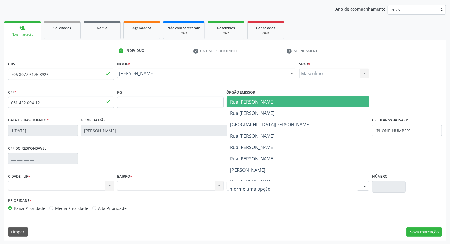
click at [238, 186] on input "text" at bounding box center [293, 188] width 129 height 11
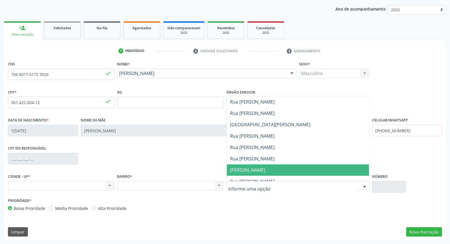
click at [248, 167] on span "[PERSON_NAME]" at bounding box center [247, 170] width 35 height 6
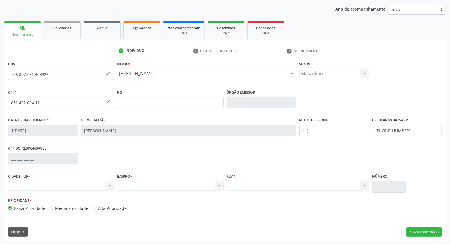
click at [365, 186] on div "Nenhum resultado encontrado para: " " Não há nenhuma opção para ser exibida." at bounding box center [298, 186] width 143 height 10
click at [363, 184] on div "Nenhum resultado encontrado para: " " Não há nenhuma opção para ser exibida." at bounding box center [298, 186] width 143 height 10
click at [109, 185] on div "Nenhum resultado encontrado para: " " Não há nenhuma opção para ser exibida." at bounding box center [61, 186] width 106 height 10
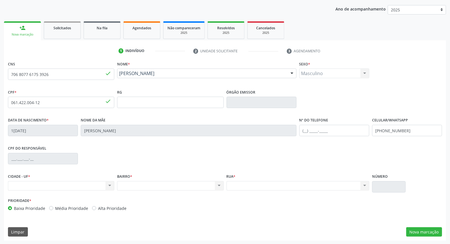
click at [109, 185] on div "Nenhum resultado encontrado para: " " Não há nenhuma opção para ser exibida." at bounding box center [61, 186] width 106 height 10
click at [417, 230] on button "Nova marcação" at bounding box center [425, 232] width 36 height 10
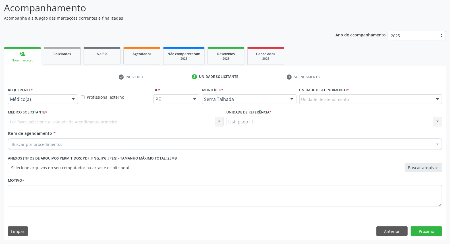
scroll to position [38, 0]
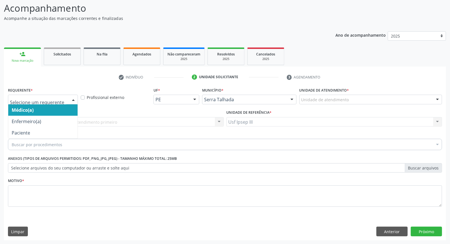
click at [70, 98] on div at bounding box center [73, 100] width 9 height 10
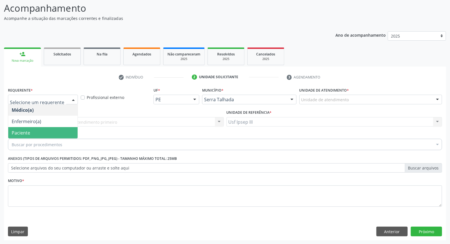
click at [50, 131] on span "Paciente" at bounding box center [42, 132] width 69 height 11
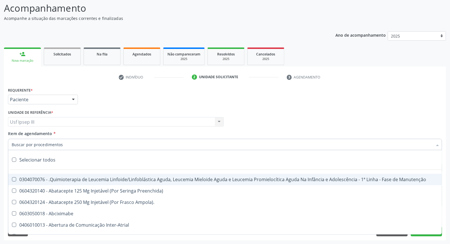
click at [59, 141] on div at bounding box center [225, 144] width 434 height 11
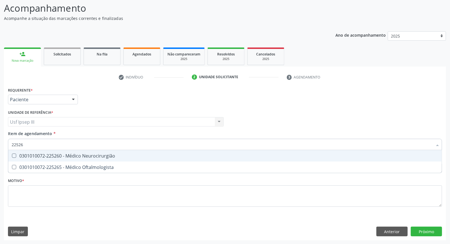
type input "225265"
click at [63, 154] on div "0301010072-225265 - Médico Oftalmologista" at bounding box center [225, 156] width 427 height 5
checkbox Oftalmologista "true"
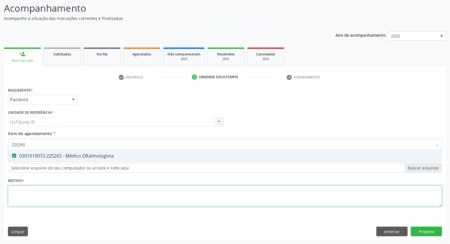
click at [53, 196] on div "Requerente * Paciente Médico(a) Enfermeiro(a) Paciente Nenhum resultado encontr…" at bounding box center [225, 150] width 434 height 129
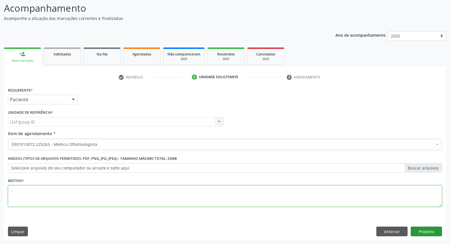
type textarea ","
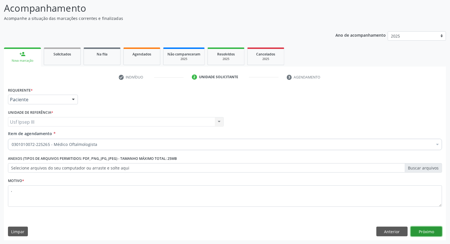
click at [422, 230] on button "Próximo" at bounding box center [426, 232] width 31 height 10
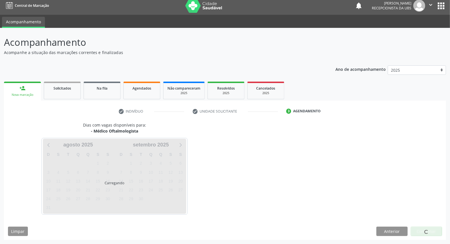
scroll to position [3, 0]
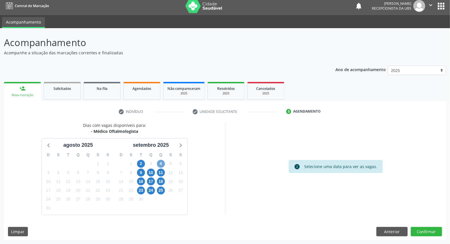
click at [161, 164] on span "4" at bounding box center [161, 164] width 8 height 8
click at [161, 163] on span "4" at bounding box center [161, 164] width 8 height 8
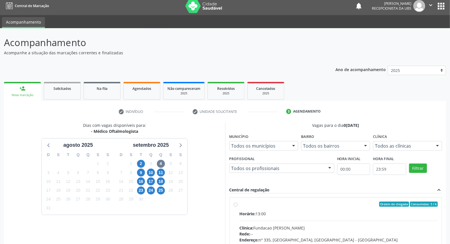
click at [317, 221] on hr at bounding box center [339, 221] width 199 height 0
click at [238, 207] on input "Ordem de chegada Consumidos: 3 / 6 Horário: 13:00 Clínica: Fundacao Altino Vent…" at bounding box center [236, 204] width 4 height 5
radio input "true"
click at [317, 221] on hr at bounding box center [339, 221] width 199 height 0
click at [238, 207] on input "Ordem de chegada Consumidos: 3 / 6 Horário: 13:00 Clínica: Fundacao Altino Vent…" at bounding box center [236, 204] width 4 height 5
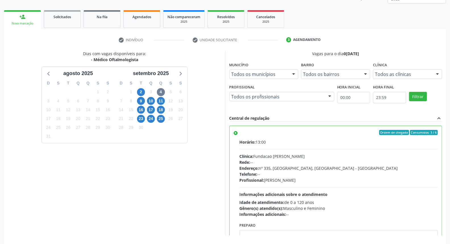
scroll to position [95, 0]
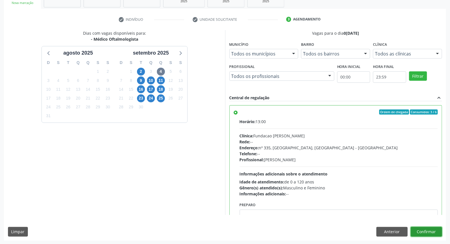
click at [423, 228] on button "Confirmar" at bounding box center [426, 232] width 31 height 10
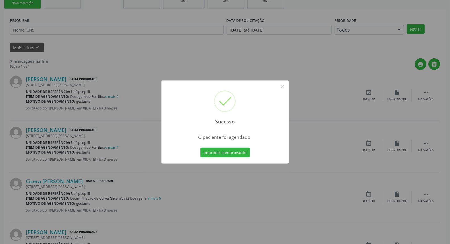
scroll to position [0, 0]
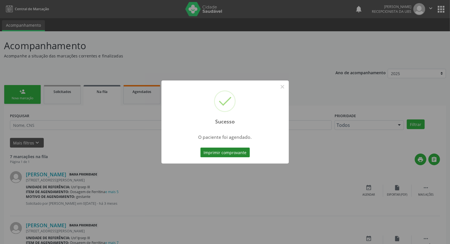
click at [226, 153] on button "Imprimir comprovante" at bounding box center [226, 153] width 50 height 10
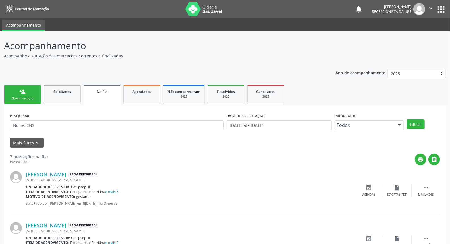
click at [26, 97] on div "Nova marcação" at bounding box center [22, 98] width 28 height 4
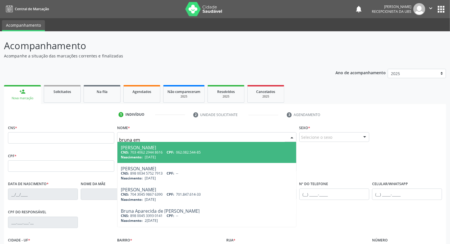
type input "bruna ema"
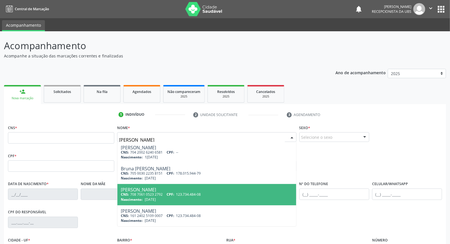
click at [174, 198] on div "Nascimento: 06/11/1999" at bounding box center [207, 199] width 172 height 5
type input "708 7061 0523 2792"
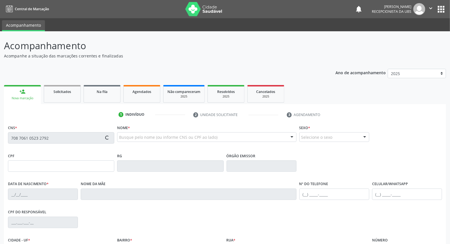
type input "123.734.484-08"
type input "06/11/1999"
type input "Mariluzia Evangelista de Lima"
type input "(87) 99999-9999"
type input "535.956.884-49"
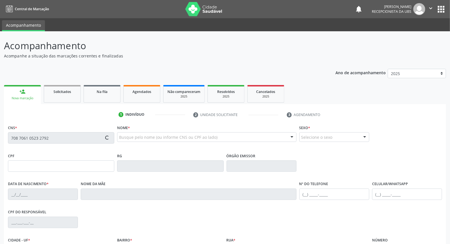
type input "1823"
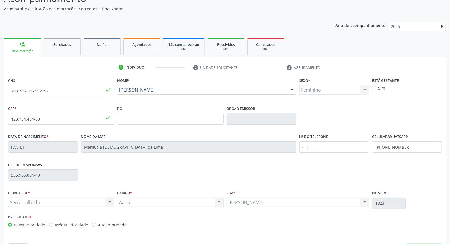
scroll to position [64, 0]
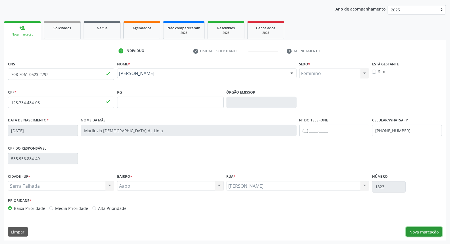
click at [429, 233] on button "Nova marcação" at bounding box center [425, 232] width 36 height 10
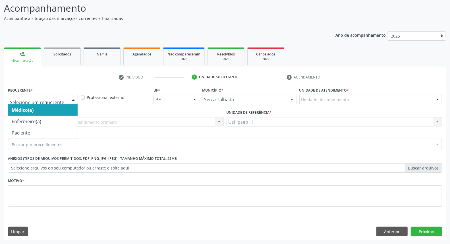
click at [73, 100] on div at bounding box center [73, 100] width 9 height 10
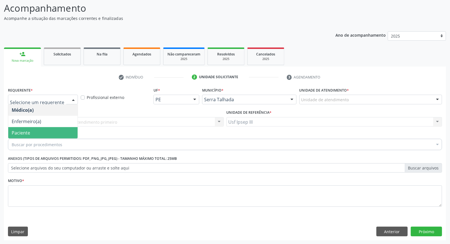
click at [58, 132] on span "Paciente" at bounding box center [42, 132] width 69 height 11
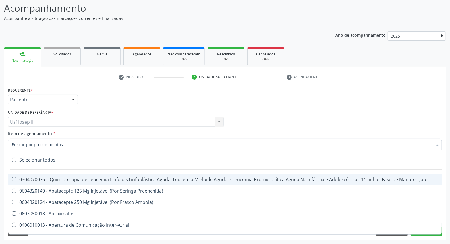
click at [73, 141] on div at bounding box center [225, 144] width 434 height 11
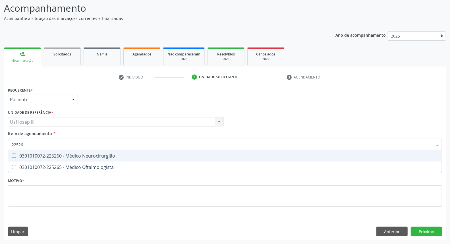
type input "225265"
click at [89, 158] on div "0301010072-225265 - Médico Oftalmologista" at bounding box center [225, 156] width 427 height 5
click at [90, 160] on span "0301010072-225265 - Médico Oftalmologista" at bounding box center [225, 155] width 434 height 11
checkbox Oftalmologista "true"
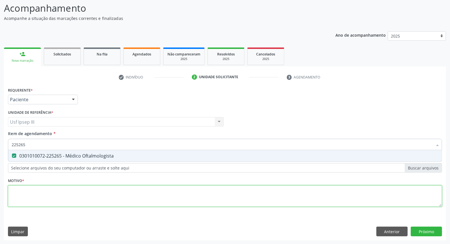
click at [90, 198] on div "Requerente * Paciente Médico(a) Enfermeiro(a) Paciente Nenhum resultado encontr…" at bounding box center [225, 150] width 434 height 129
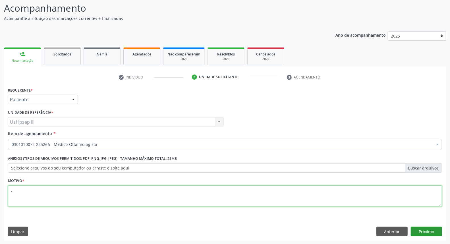
type textarea "."
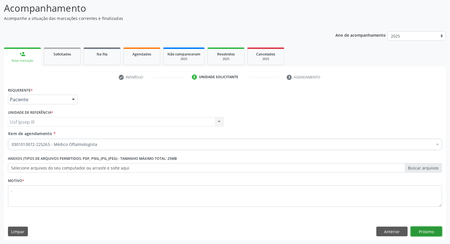
click at [427, 228] on button "Próximo" at bounding box center [426, 232] width 31 height 10
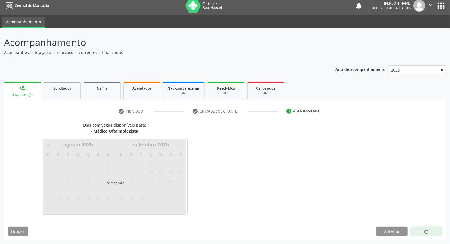
scroll to position [3, 0]
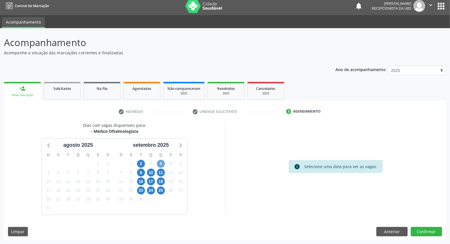
click at [162, 164] on span "4" at bounding box center [161, 164] width 8 height 8
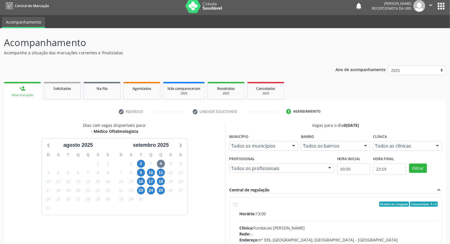
click at [238, 207] on input "Ordem de chegada Consumidos: 4 / 6 Horário: 13:00 Clínica: Fundacao Altino Vent…" at bounding box center [236, 204] width 4 height 5
radio input "true"
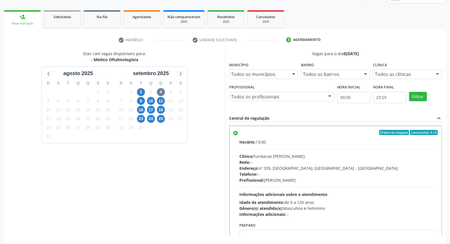
scroll to position [95, 0]
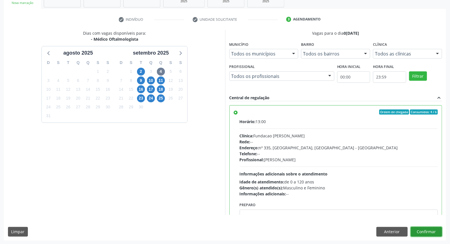
click at [430, 232] on button "Confirmar" at bounding box center [426, 232] width 31 height 10
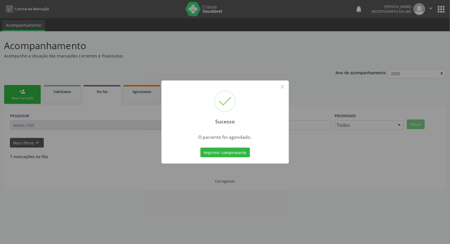
scroll to position [0, 0]
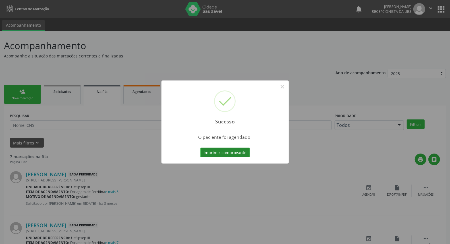
click at [226, 155] on button "Imprimir comprovante" at bounding box center [226, 153] width 50 height 10
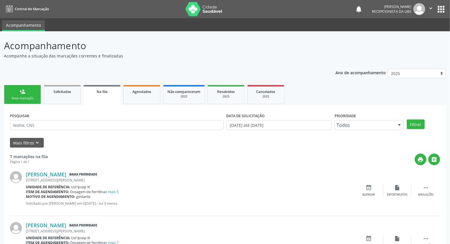
drag, startPoint x: 27, startPoint y: 96, endPoint x: 27, endPoint y: 100, distance: 4.6
click at [27, 96] on div "Nova marcação" at bounding box center [22, 98] width 28 height 4
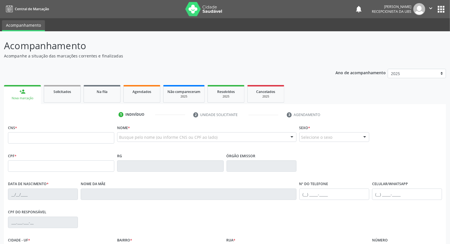
click at [27, 100] on div "Nova marcação" at bounding box center [22, 98] width 29 height 4
click at [137, 136] on input "text" at bounding box center [202, 139] width 166 height 11
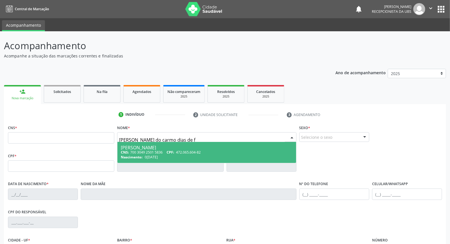
type input "maria do carmo dias de fa"
click at [149, 152] on div "CNS: 700 3049 2501 5836 CPF: 472.065.604-82" at bounding box center [207, 152] width 172 height 5
click at [0, 0] on span "Não há nenhuma opção para ser exibida." at bounding box center [0, 0] width 0 height 0
type input "700 3049 2501 5836"
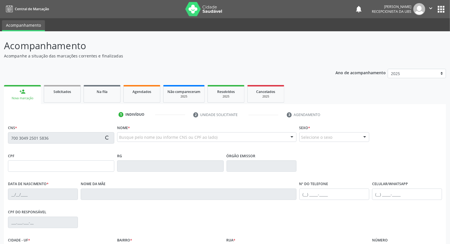
type input "472.065.604-82"
type input "04/10/1967"
type input "Maria Aquino Dias de Farias"
type input "(87) 98868-6001"
type input "19"
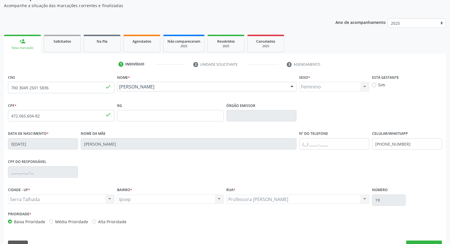
scroll to position [64, 0]
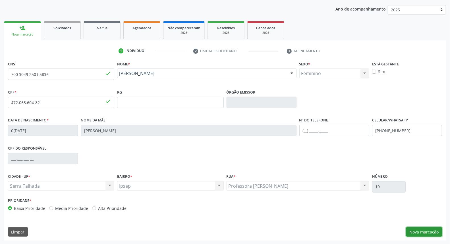
click at [434, 229] on button "Nova marcação" at bounding box center [425, 232] width 36 height 10
click at [0, 0] on button "Próximo" at bounding box center [0, 0] width 0 height 0
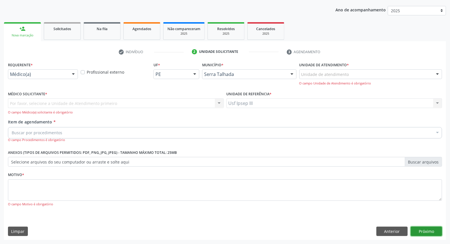
scroll to position [38, 0]
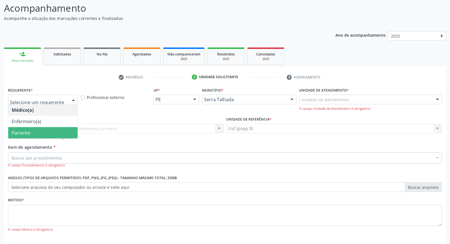
drag, startPoint x: 74, startPoint y: 98, endPoint x: 62, endPoint y: 141, distance: 44.9
click at [62, 141] on div "Requerente * Médico(a) Enfermeiro(a) Paciente Nenhum resultado encontrado para:…" at bounding box center [225, 163] width 434 height 154
click at [62, 141] on div "Médico Solicitante * Por favor, selecione a Unidade de Atendimento primeiro Nen…" at bounding box center [116, 129] width 219 height 29
click at [73, 100] on div at bounding box center [73, 100] width 9 height 10
click at [67, 135] on span "Paciente" at bounding box center [42, 132] width 69 height 11
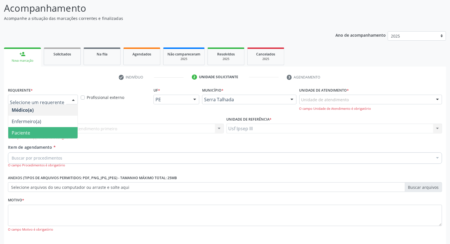
click at [67, 135] on span "Paciente" at bounding box center [42, 132] width 69 height 11
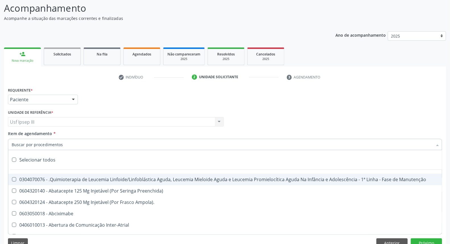
click at [76, 143] on div at bounding box center [225, 144] width 434 height 11
click at [76, 143] on input "Item de agendamento *" at bounding box center [222, 144] width 421 height 11
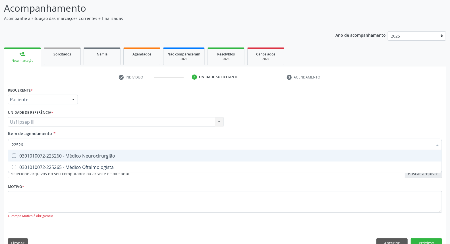
type input "225265"
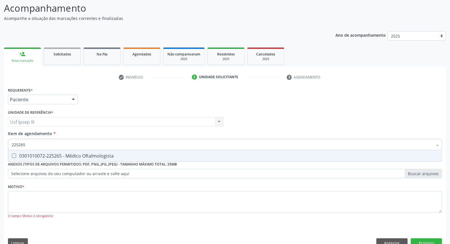
click at [92, 158] on span "0301010072-225265 - Médico Oftalmologista" at bounding box center [225, 155] width 434 height 11
checkbox Oftalmologista "true"
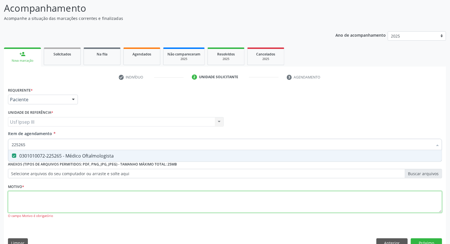
click at [84, 196] on div "Requerente * Paciente Médico(a) Enfermeiro(a) Paciente Nenhum resultado encontr…" at bounding box center [225, 156] width 434 height 141
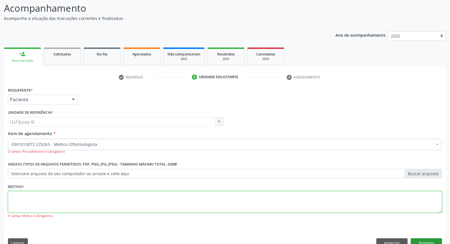
type textarea "."
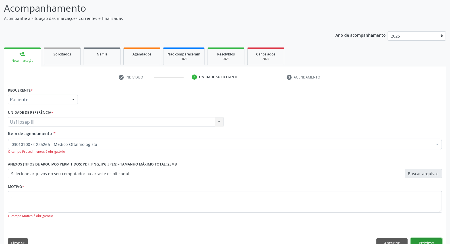
click at [428, 238] on button "Próximo" at bounding box center [426, 243] width 31 height 10
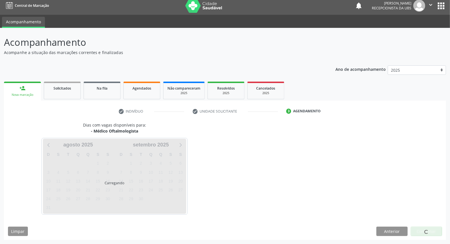
scroll to position [3, 0]
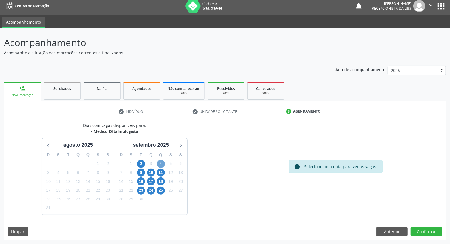
click at [161, 164] on span "4" at bounding box center [161, 164] width 8 height 8
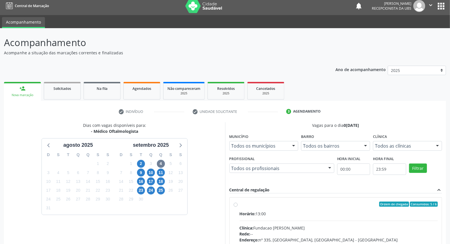
click at [238, 207] on input "Ordem de chegada Consumidos: 5 / 6 Horário: 13:00 Clínica: Fundacao Altino Vent…" at bounding box center [236, 204] width 4 height 5
radio input "true"
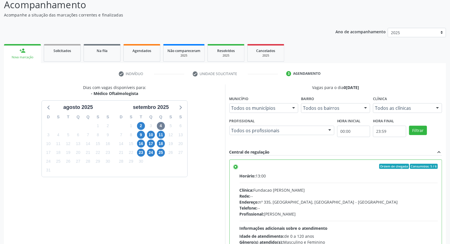
scroll to position [95, 0]
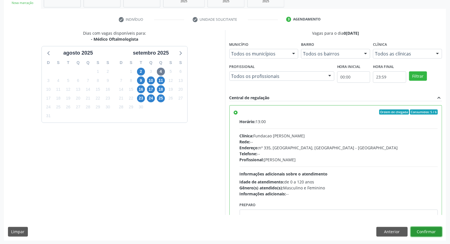
click at [431, 230] on button "Confirmar" at bounding box center [426, 232] width 31 height 10
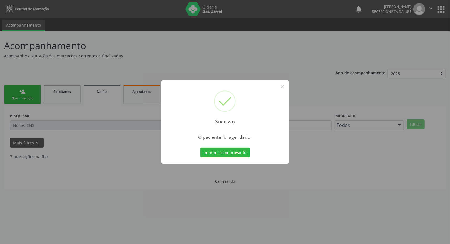
scroll to position [0, 0]
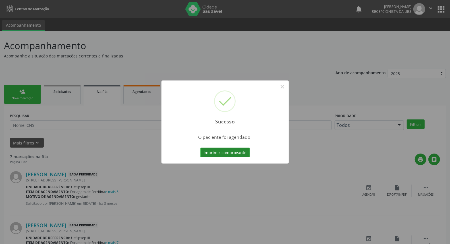
click at [233, 153] on button "Imprimir comprovante" at bounding box center [226, 153] width 50 height 10
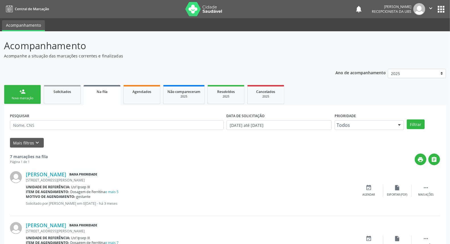
click at [27, 98] on div "Nova marcação" at bounding box center [22, 98] width 28 height 4
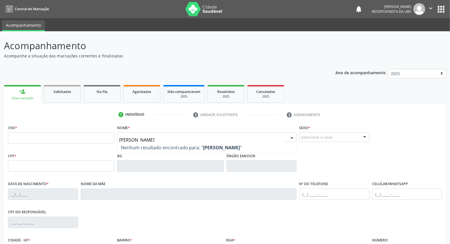
click at [140, 140] on input "leticia milena inacio da silva" at bounding box center [202, 139] width 166 height 11
type input "leticia millena inacio da silva"
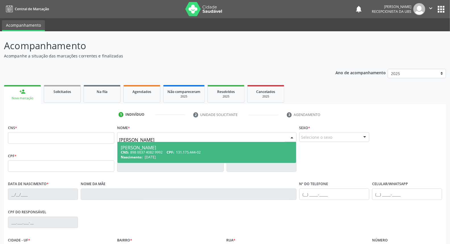
click at [188, 150] on span "131.175.444-02" at bounding box center [188, 152] width 25 height 5
type input "898 0037 4082 9992"
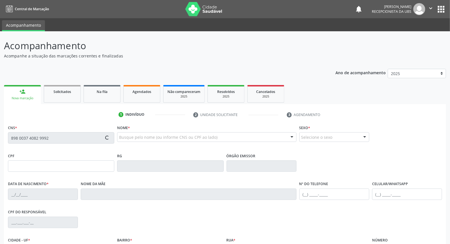
type input "131.175.444-02"
type input "05/11/2006"
type input "Maria Cleonice da Silva"
type input "(99) 99999-9999"
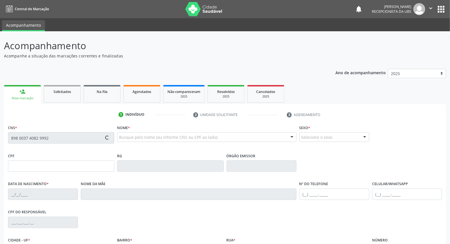
type input "007.807.124-04"
type input "15"
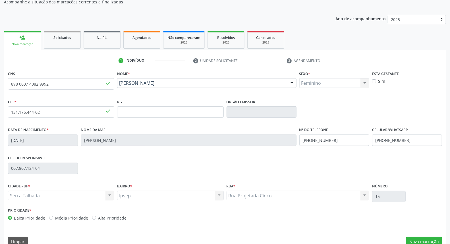
scroll to position [63, 0]
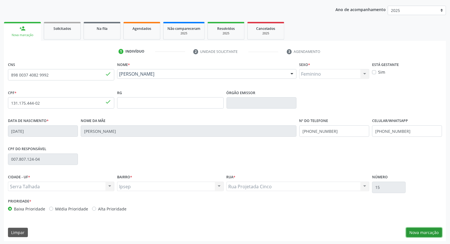
click at [422, 231] on button "Nova marcação" at bounding box center [425, 233] width 36 height 10
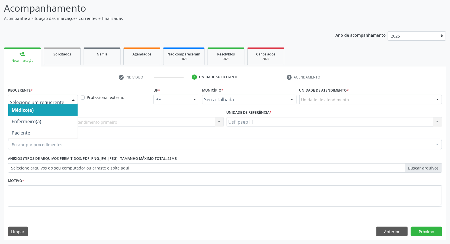
click at [72, 99] on div at bounding box center [73, 100] width 9 height 10
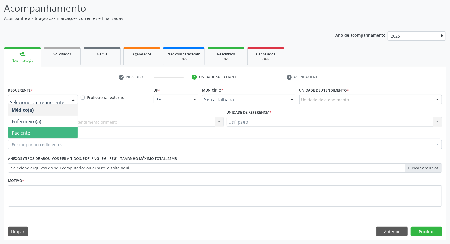
click at [50, 131] on span "Paciente" at bounding box center [42, 132] width 69 height 11
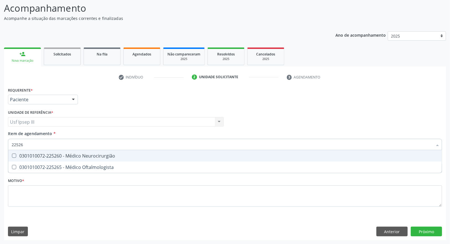
type input "225265"
click at [79, 157] on div "0301010072-225265 - Médico Oftalmologista" at bounding box center [225, 156] width 427 height 5
checkbox Oftalmologista "true"
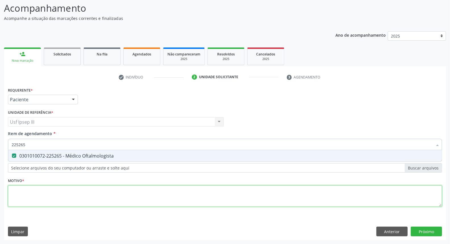
click at [73, 197] on div "Requerente * Paciente Médico(a) Enfermeiro(a) Paciente Nenhum resultado encontr…" at bounding box center [225, 150] width 434 height 129
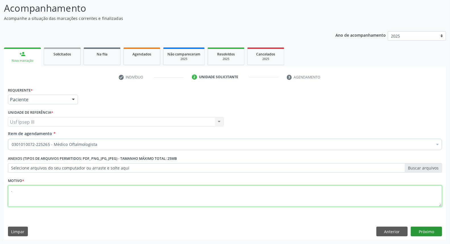
type textarea "."
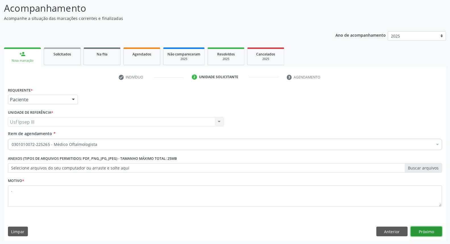
click at [427, 228] on button "Próximo" at bounding box center [426, 232] width 31 height 10
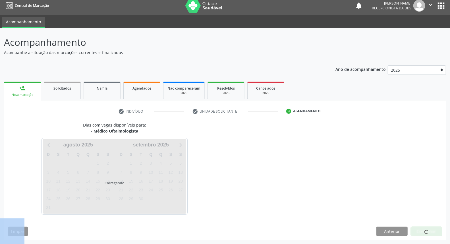
scroll to position [3, 0]
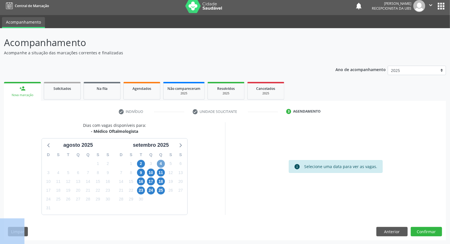
click at [160, 163] on span "4" at bounding box center [161, 164] width 8 height 8
click at [159, 162] on span "4" at bounding box center [161, 164] width 8 height 8
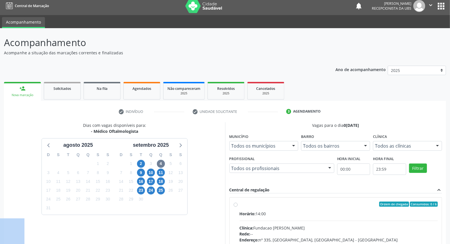
drag, startPoint x: 299, startPoint y: 221, endPoint x: 304, endPoint y: 222, distance: 5.1
radio input "true"
click at [238, 207] on input "Ordem de chegada Consumidos: 0 / 6 Horário: 14:00 Clínica: Fundacao Altino Vent…" at bounding box center [236, 204] width 4 height 5
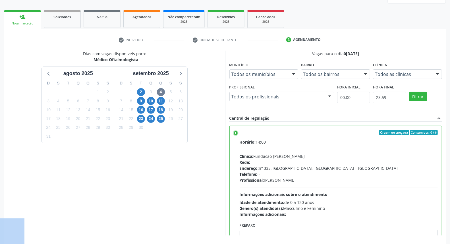
scroll to position [95, 0]
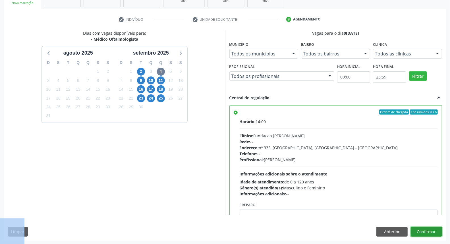
click at [428, 232] on button "Confirmar" at bounding box center [426, 232] width 31 height 10
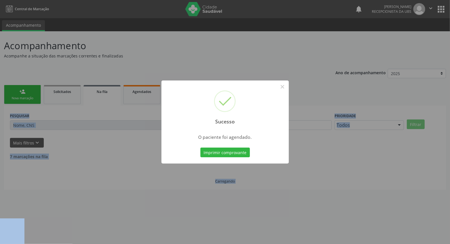
scroll to position [0, 0]
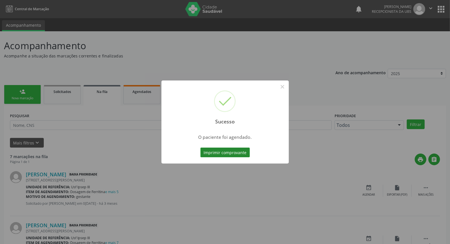
click at [235, 153] on button "Imprimir comprovante" at bounding box center [226, 153] width 50 height 10
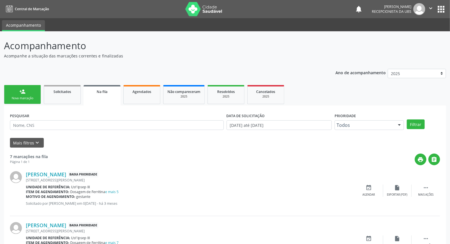
click at [26, 97] on div "Nova marcação" at bounding box center [22, 98] width 28 height 4
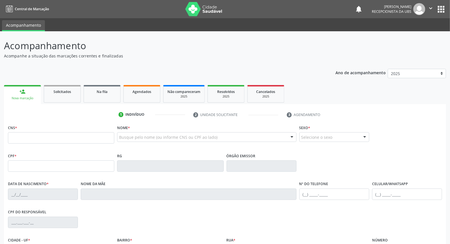
click at [163, 132] on div "Busque pelo nome (ou informe CNS ou CPF ao lado)" at bounding box center [206, 137] width 179 height 10
click at [163, 132] on div at bounding box center [206, 137] width 179 height 10
type input "ivaneide de santana"
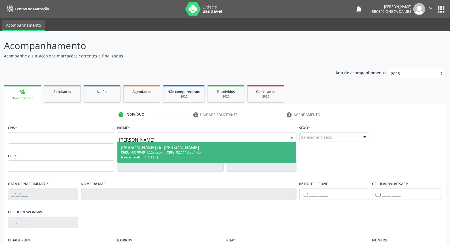
click at [172, 151] on span "CPF:" at bounding box center [171, 152] width 8 height 5
type input "700 0049 4725 7207"
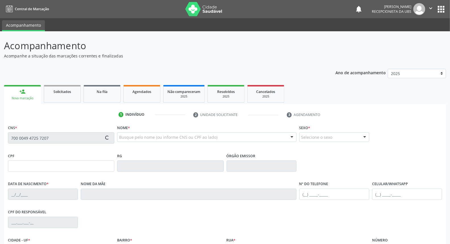
type input "027.113.304-00"
type input "10/07/1976"
type input "Teresinha Belarmina de Santana Silva"
type input "(87) 99622-9416"
type input "2390"
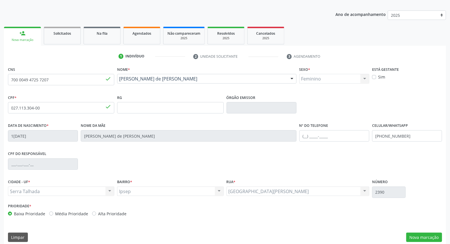
scroll to position [63, 0]
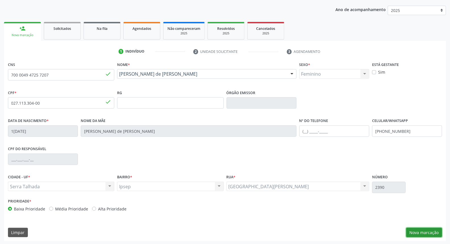
click at [428, 232] on button "Nova marcação" at bounding box center [425, 233] width 36 height 10
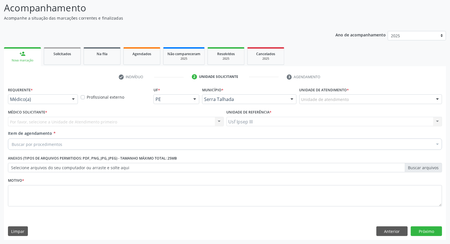
scroll to position [38, 0]
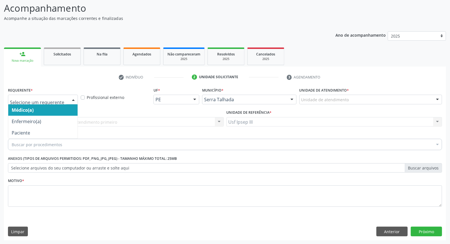
click at [72, 98] on div at bounding box center [73, 100] width 9 height 10
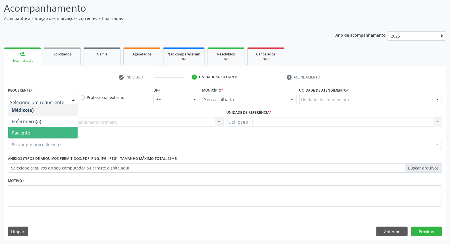
click at [64, 133] on span "Paciente" at bounding box center [42, 132] width 69 height 11
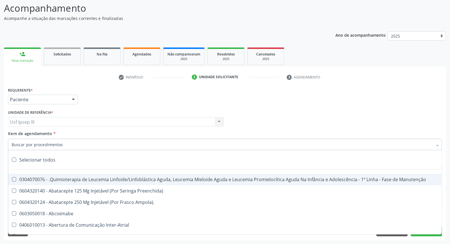
click at [50, 143] on input "Item de agendamento *" at bounding box center [222, 144] width 421 height 11
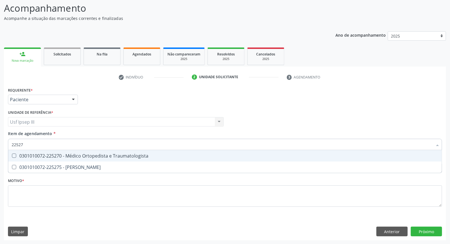
type input "225270"
click at [57, 155] on div "0301010072-225270 - Médico Ortopedista e Traumatologista" at bounding box center [225, 156] width 427 height 5
checkbox Traumatologista "true"
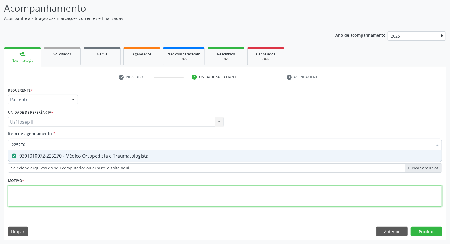
click at [43, 190] on div "Requerente * Paciente Médico(a) Enfermeiro(a) Paciente Nenhum resultado encontr…" at bounding box center [225, 150] width 434 height 129
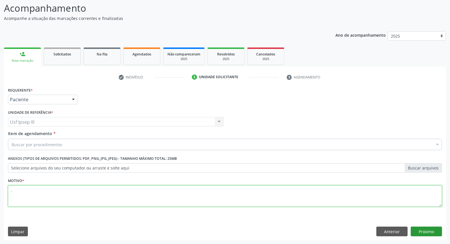
type textarea "."
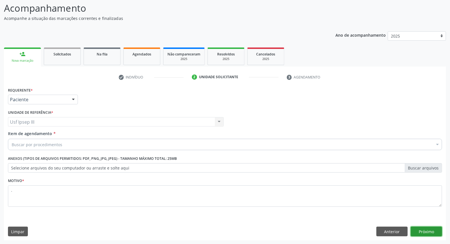
click at [429, 229] on button "Próximo" at bounding box center [426, 232] width 31 height 10
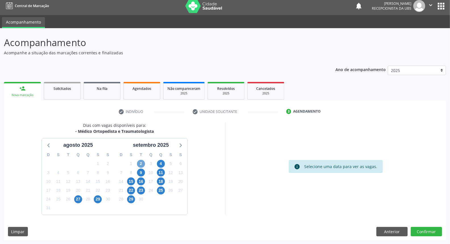
click at [142, 163] on span "2" at bounding box center [141, 164] width 8 height 8
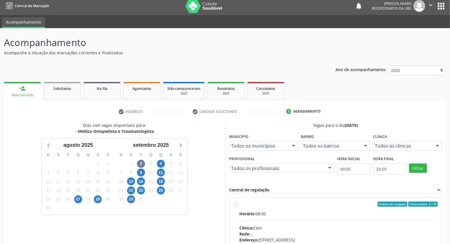
click at [312, 215] on div "Horário: 08:00" at bounding box center [339, 214] width 199 height 6
click at [238, 207] on input "Ordem de chegada Consumidos: 6 / 25 Horário: 08:00 Clínica: Cem Rede: -- Endere…" at bounding box center [236, 204] width 4 height 5
radio input "true"
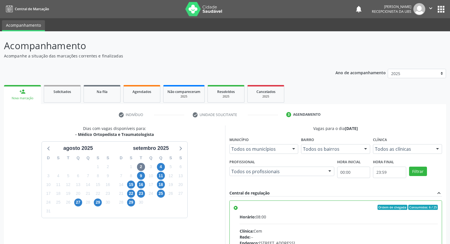
scroll to position [92, 0]
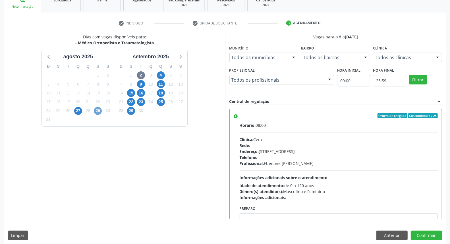
click at [98, 111] on span "29" at bounding box center [98, 111] width 8 height 8
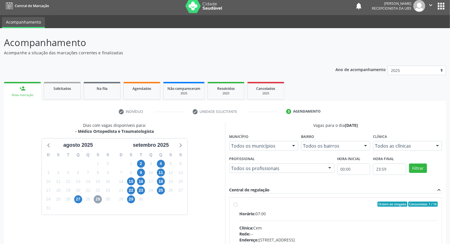
scroll to position [85, 0]
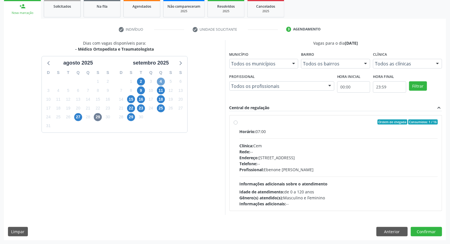
click at [160, 82] on span "4" at bounding box center [161, 82] width 8 height 8
click at [269, 147] on div "Clínica: Policlinica Municipal" at bounding box center [339, 146] width 199 height 6
click at [238, 125] on input "Ordem de chegada Consumidos: 8 / 20 Horário: 07:30 Clínica: Policlinica Municip…" at bounding box center [236, 122] width 4 height 5
radio input "true"
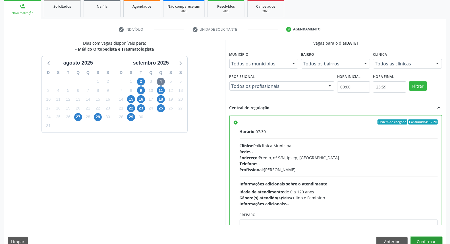
click at [423, 240] on button "Confirmar" at bounding box center [426, 242] width 31 height 10
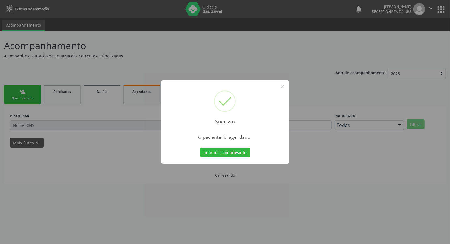
scroll to position [0, 0]
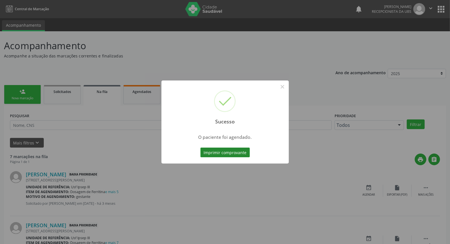
click at [236, 152] on button "Imprimir comprovante" at bounding box center [226, 153] width 50 height 10
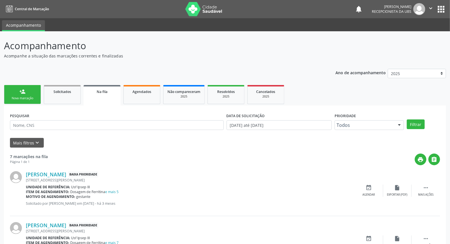
click at [22, 101] on link "person_add Nova marcação" at bounding box center [22, 94] width 37 height 19
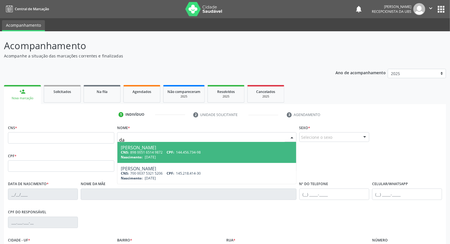
type input "d"
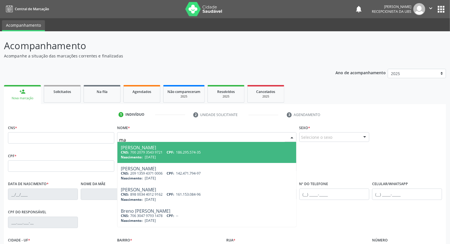
type input "m"
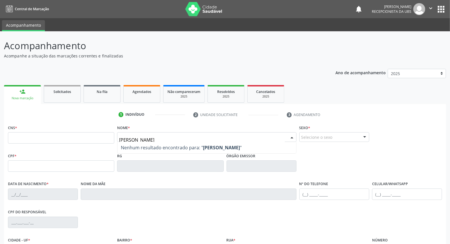
type input "maria solange pereira"
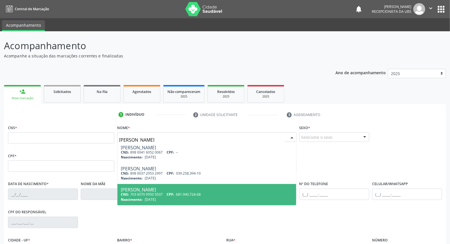
click at [147, 195] on div "CNS: 703 6070 9950 5037 CPF: 681.940.724-68" at bounding box center [207, 194] width 172 height 5
type input "703 6070 9950 5037"
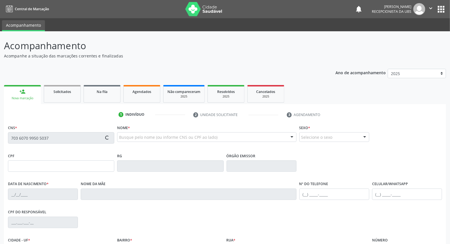
type input "681.940.724-68"
type input "15/10/1952"
type input "Amara Pereira de Souza"
type input "(87) 99917-7474"
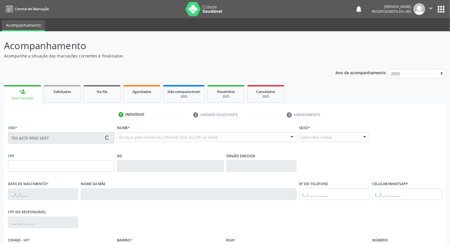
type input "30"
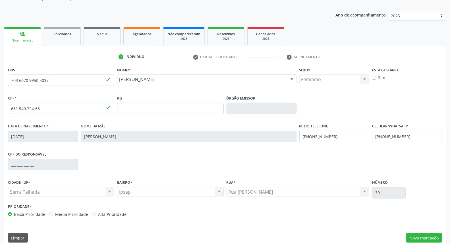
scroll to position [64, 0]
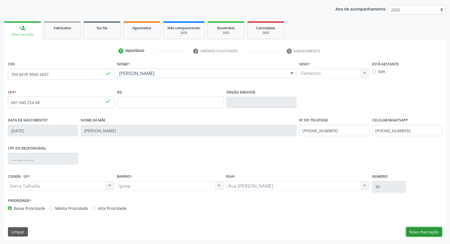
click at [412, 230] on button "Nova marcação" at bounding box center [425, 232] width 36 height 10
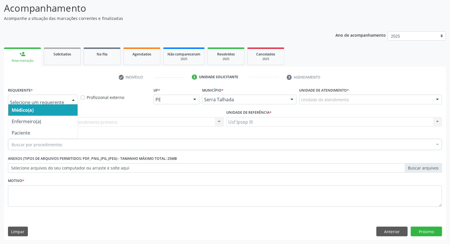
click at [73, 97] on div at bounding box center [73, 100] width 9 height 10
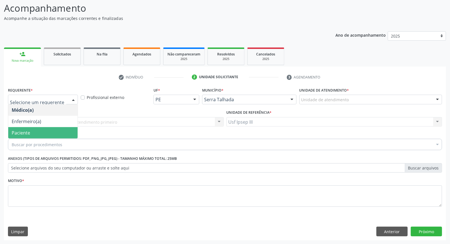
click at [60, 132] on span "Paciente" at bounding box center [42, 132] width 69 height 11
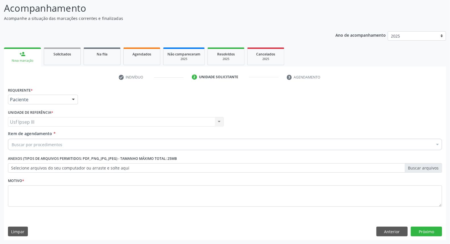
click at [12, 144] on input "Item de agendamento *" at bounding box center [12, 144] width 0 height 11
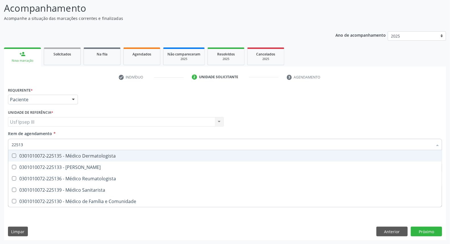
type input "225136"
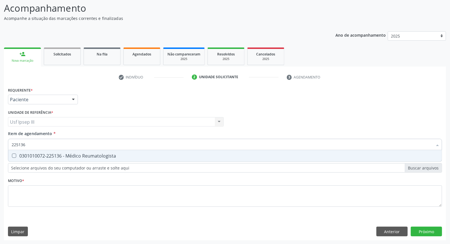
click at [61, 157] on div "0301010072-225136 - Médico Reumatologista" at bounding box center [225, 156] width 427 height 5
checkbox Reumatologista "true"
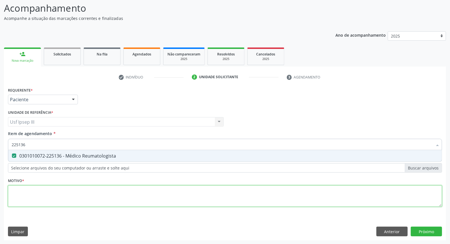
click at [63, 194] on div "Requerente * Paciente Médico(a) Enfermeiro(a) Paciente Nenhum resultado encontr…" at bounding box center [225, 150] width 434 height 129
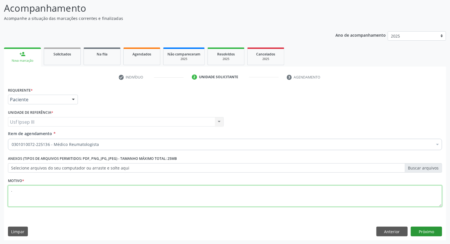
type textarea "."
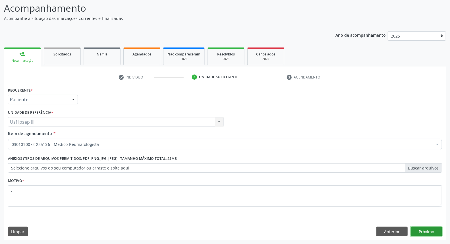
click at [430, 232] on button "Próximo" at bounding box center [426, 232] width 31 height 10
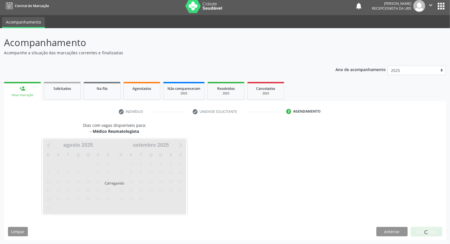
scroll to position [3, 0]
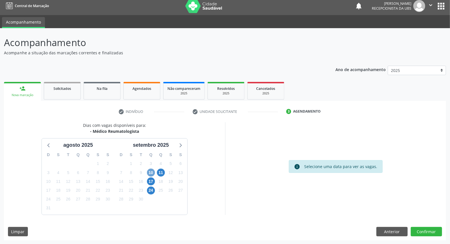
click at [149, 173] on span "10" at bounding box center [151, 173] width 8 height 8
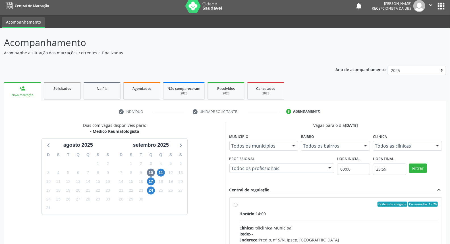
click at [316, 228] on div "Clínica: Policlinica Municipal" at bounding box center [339, 228] width 199 height 6
click at [238, 207] on input "Ordem de chegada Consumidos: 1 / 20 Horário: 14:00 Clínica: Policlinica Municip…" at bounding box center [236, 204] width 4 height 5
radio input "true"
click at [316, 228] on div "Clínica: Policlinica Municipal" at bounding box center [339, 228] width 199 height 6
click at [238, 207] on input "Ordem de chegada Consumidos: 1 / 20 Horário: 14:00 Clínica: Policlinica Municip…" at bounding box center [236, 204] width 4 height 5
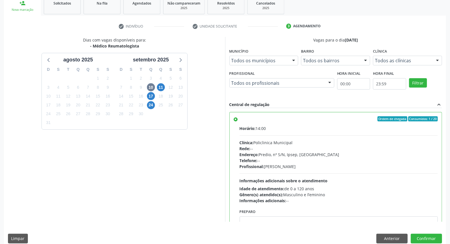
scroll to position [95, 0]
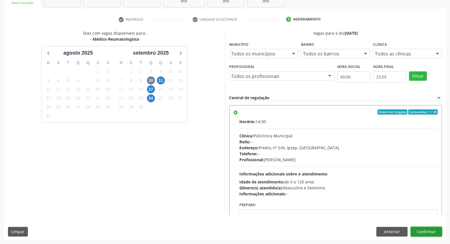
click at [422, 231] on button "Confirmar" at bounding box center [426, 232] width 31 height 10
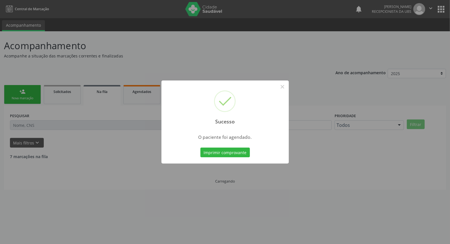
scroll to position [0, 0]
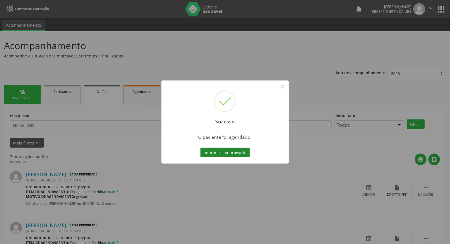
click at [216, 155] on button "Imprimir comprovante" at bounding box center [226, 153] width 50 height 10
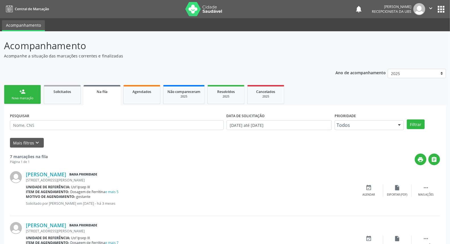
click at [29, 95] on link "person_add Nova marcação" at bounding box center [22, 94] width 37 height 19
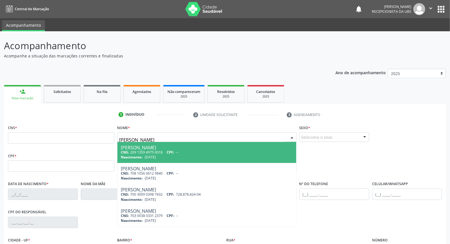
type input "antonio pedro da silva"
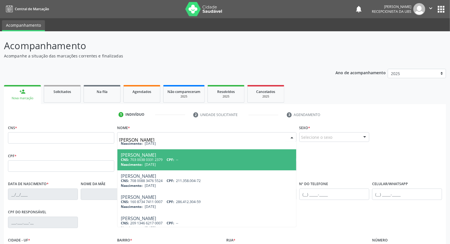
scroll to position [63, 0]
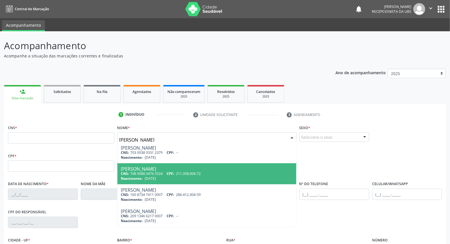
click at [180, 175] on span "211.358.004-72" at bounding box center [188, 173] width 25 height 5
type input "708 0088 3476 5524"
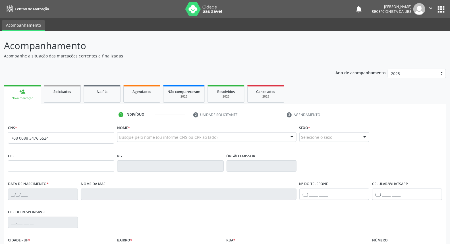
scroll to position [0, 0]
type input "211.358.004-72"
type input "16/03/1948"
type input "Maria Barbosa da Silva"
type input "(87) 99950-2154"
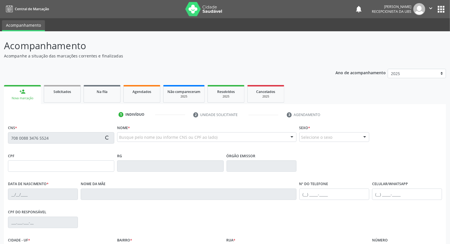
type input "681.940.724-68"
type input "30"
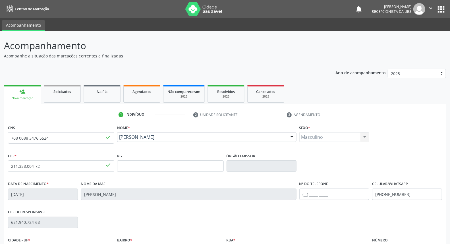
scroll to position [13, 0]
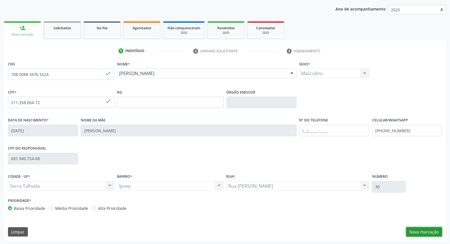
click at [430, 231] on button "Nova marcação" at bounding box center [425, 232] width 36 height 10
click at [0, 0] on button "Próximo" at bounding box center [0, 0] width 0 height 0
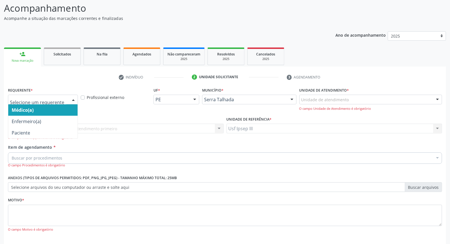
click at [75, 98] on div at bounding box center [73, 100] width 9 height 10
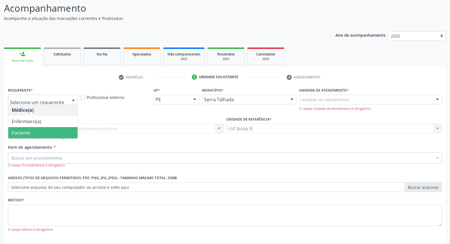
click at [60, 133] on span "Paciente" at bounding box center [42, 132] width 69 height 11
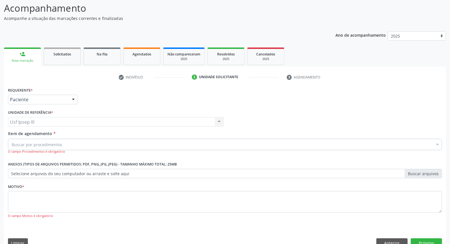
click at [64, 144] on div "Buscar por procedimentos" at bounding box center [225, 144] width 434 height 11
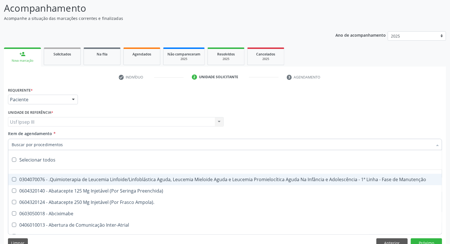
click at [64, 144] on input "Item de agendamento *" at bounding box center [222, 144] width 421 height 11
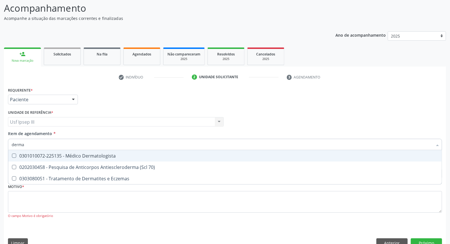
type input "dermat"
click at [70, 154] on div "0301010072-225135 - Médico Dermatologista" at bounding box center [225, 156] width 427 height 5
checkbox Dermatologista "true"
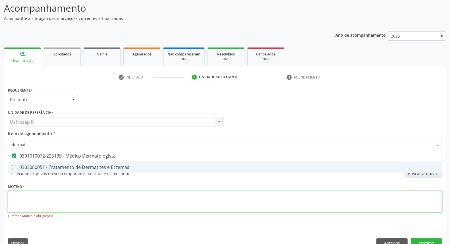
click at [52, 198] on div "Requerente * Paciente Médico(a) Enfermeiro(a) Paciente Nenhum resultado encontr…" at bounding box center [225, 156] width 434 height 141
checkbox Eczemas "true"
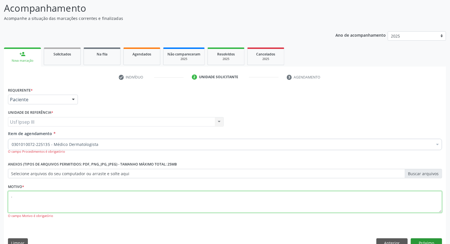
type textarea "."
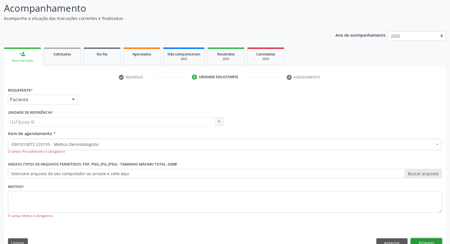
click at [418, 243] on button "Próximo" at bounding box center [426, 243] width 31 height 10
click at [418, 243] on div "Acompanhamento Acompanhe a situação das marcações correntes e finalizadas Relat…" at bounding box center [225, 125] width 450 height 262
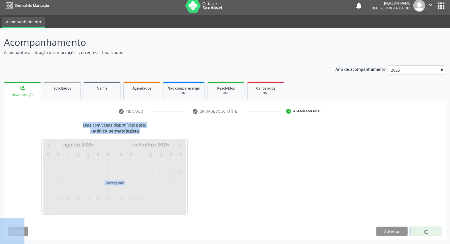
scroll to position [3, 0]
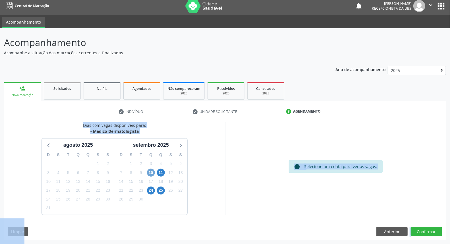
click at [151, 173] on span "10" at bounding box center [151, 173] width 8 height 8
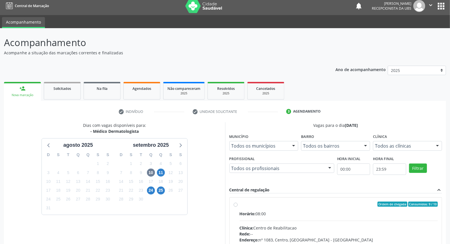
click at [303, 228] on div "Clínica: Centro de Reabilitacao" at bounding box center [339, 228] width 199 height 6
click at [238, 207] on input "Ordem de chegada Consumidos: 9 / 10 Horário: 08:00 Clínica: Centro de Reabilita…" at bounding box center [236, 204] width 4 height 5
radio input "true"
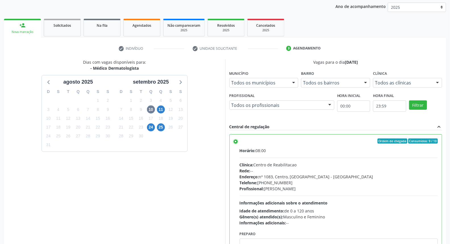
scroll to position [95, 0]
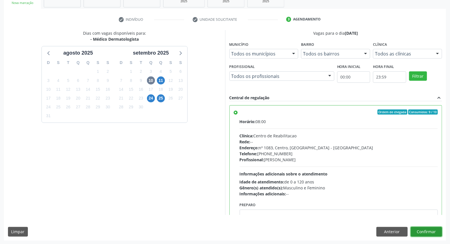
click at [427, 234] on button "Confirmar" at bounding box center [426, 232] width 31 height 10
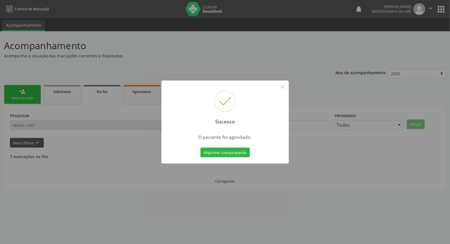
scroll to position [0, 0]
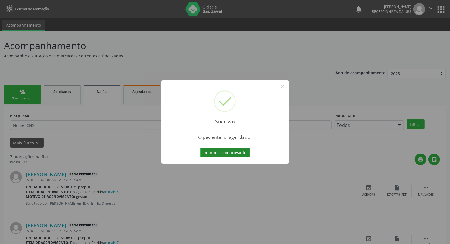
click at [223, 151] on button "Imprimir comprovante" at bounding box center [226, 153] width 50 height 10
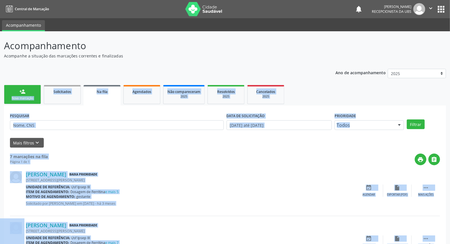
drag, startPoint x: 108, startPoint y: 119, endPoint x: 121, endPoint y: 123, distance: 13.7
click at [109, 120] on div "PESQUISAR" at bounding box center [117, 123] width 217 height 22
click at [31, 92] on link "person_add Nova marcação" at bounding box center [22, 94] width 37 height 19
drag, startPoint x: 31, startPoint y: 92, endPoint x: 34, endPoint y: 94, distance: 4.5
click at [31, 92] on link "person_add Nova marcação" at bounding box center [22, 94] width 37 height 19
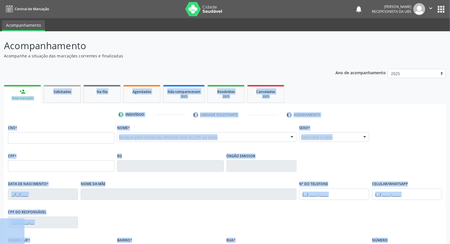
click at [30, 96] on div "Nova marcação" at bounding box center [22, 98] width 29 height 4
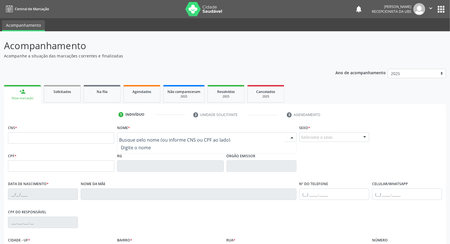
click at [131, 138] on input "text" at bounding box center [202, 139] width 166 height 11
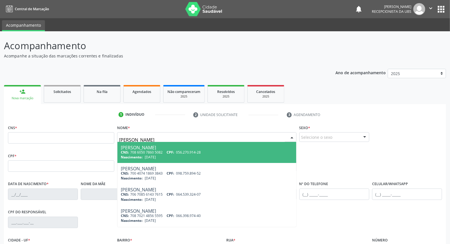
type input "rosenilda pereira de sousa pereira"
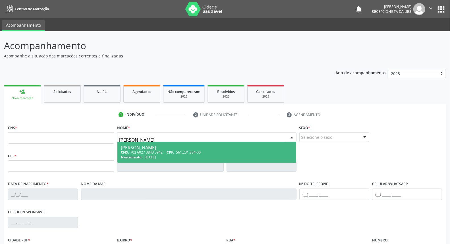
click at [126, 148] on div "Rosenilda Pereira de Sousa Pereira" at bounding box center [207, 147] width 172 height 5
type input "702 6027 3843 5942"
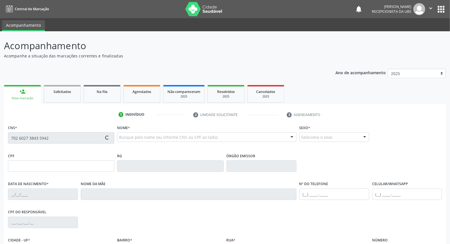
type input "561.231.834-00"
type input "22/08/1966"
type input "Helena Angela da Silva"
type input "(87) 98806-3206"
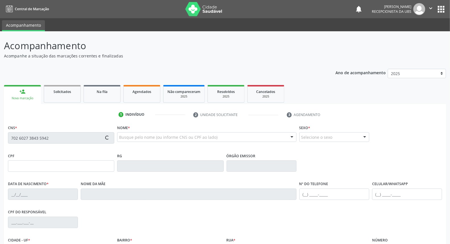
type input "77"
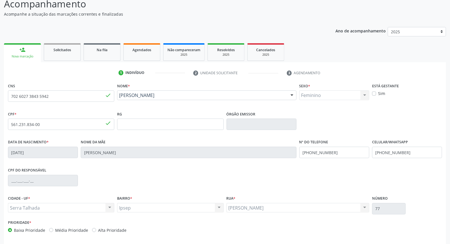
scroll to position [64, 0]
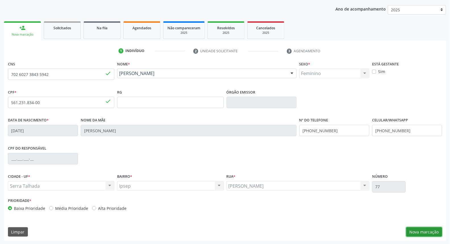
click at [419, 232] on button "Nova marcação" at bounding box center [425, 232] width 36 height 10
click at [0, 0] on button "Próximo" at bounding box center [0, 0] width 0 height 0
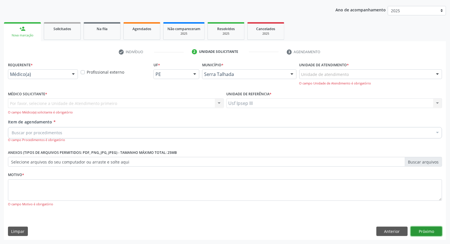
scroll to position [38, 0]
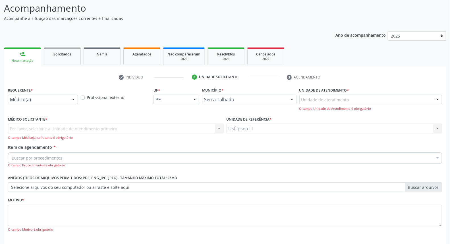
click at [72, 99] on div at bounding box center [73, 100] width 9 height 10
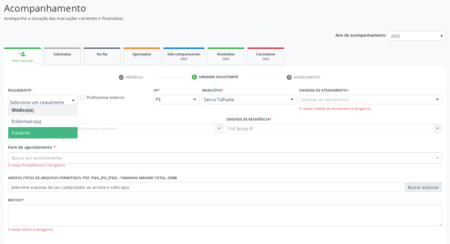
click at [70, 131] on span "Paciente" at bounding box center [42, 132] width 69 height 11
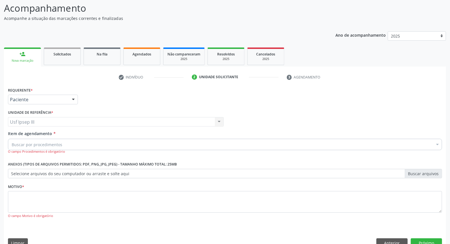
click at [79, 143] on div "Buscar por procedimentos" at bounding box center [225, 144] width 434 height 11
click at [12, 143] on input "Item de agendamento *" at bounding box center [12, 144] width 0 height 11
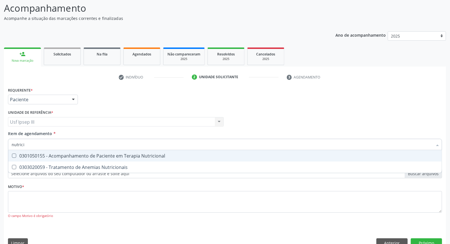
type input "nutricio"
click at [81, 155] on div "0301050155 - Acompanhamento de Paciente em Terapia Nutricional" at bounding box center [225, 156] width 427 height 5
checkbox Nutricional "true"
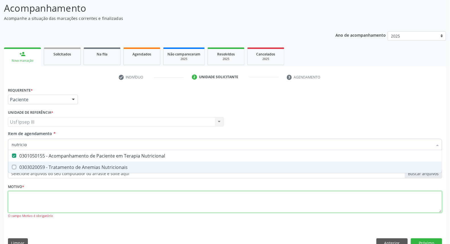
click at [76, 200] on div "Requerente * Paciente Médico(a) Enfermeiro(a) Paciente Nenhum resultado encontr…" at bounding box center [225, 156] width 434 height 141
checkbox Nutricionais "true"
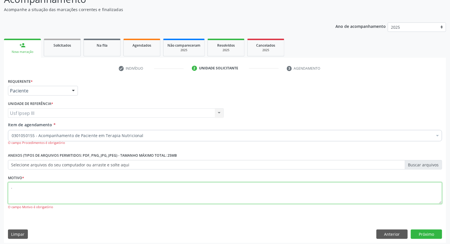
scroll to position [49, 0]
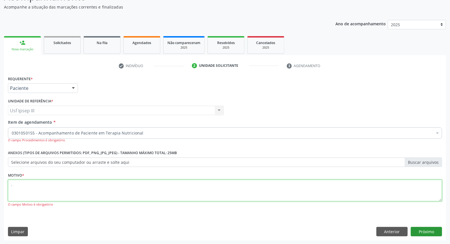
type textarea "."
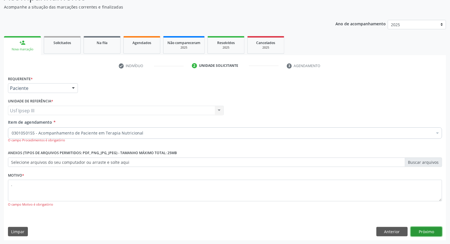
click at [426, 230] on button "Próximo" at bounding box center [426, 232] width 31 height 10
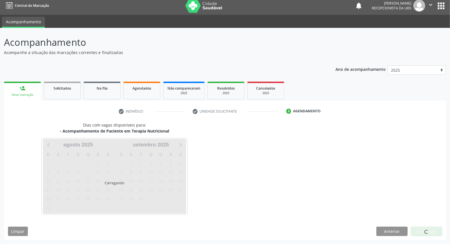
scroll to position [3, 0]
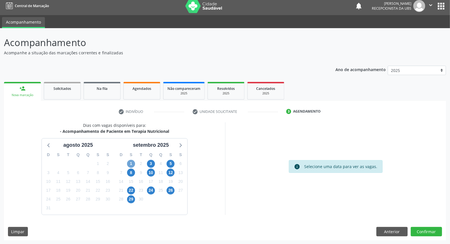
click at [131, 165] on span "1" at bounding box center [131, 164] width 8 height 8
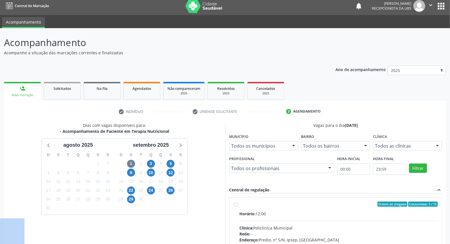
radio input "true"
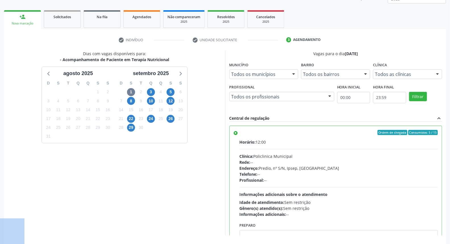
scroll to position [95, 0]
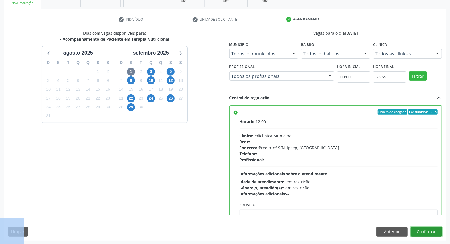
click at [425, 230] on button "Confirmar" at bounding box center [426, 232] width 31 height 10
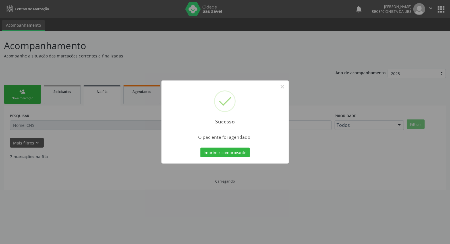
scroll to position [0, 0]
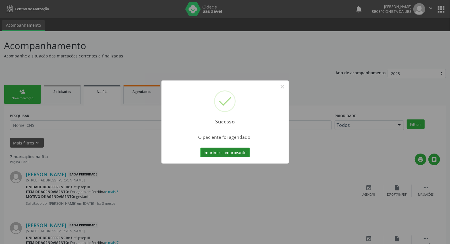
click at [226, 154] on button "Imprimir comprovante" at bounding box center [226, 153] width 50 height 10
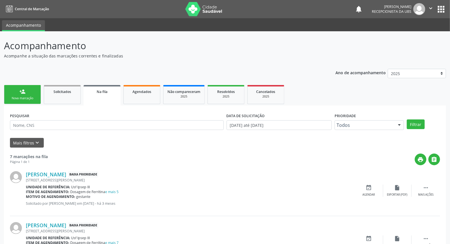
click at [34, 95] on link "person_add Nova marcação" at bounding box center [22, 94] width 37 height 19
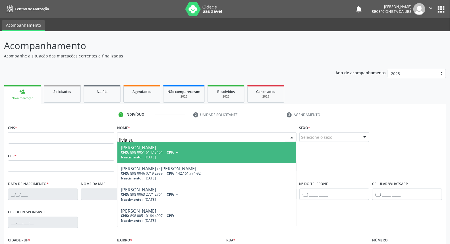
type input "livia sue"
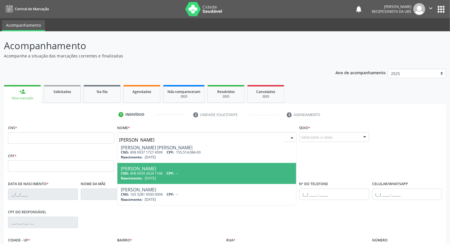
click at [146, 171] on div "CNS: 898 0039 2624 1146 CPF: --" at bounding box center [207, 173] width 172 height 5
type input "898 0039 2624 1146"
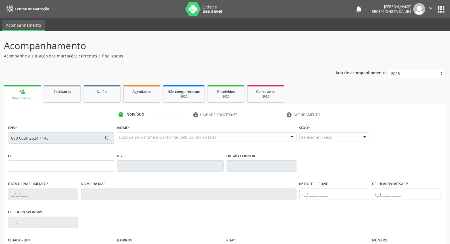
type input "08/09/2001"
type input "Leidjane de Lima Pereira"
type input "(87) 99314-9706"
type input "541"
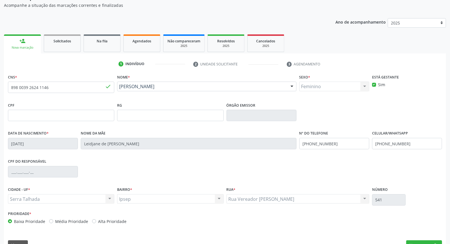
scroll to position [64, 0]
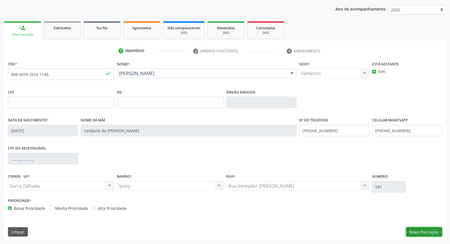
click at [423, 228] on button "Nova marcação" at bounding box center [425, 232] width 36 height 10
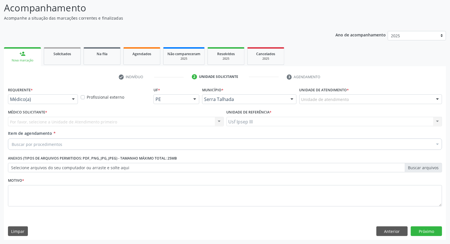
scroll to position [38, 0]
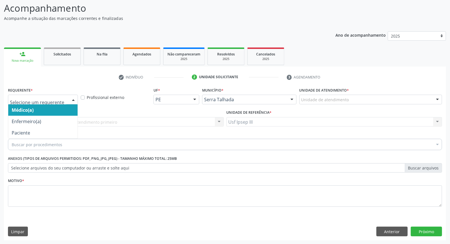
click at [73, 100] on div at bounding box center [73, 100] width 9 height 10
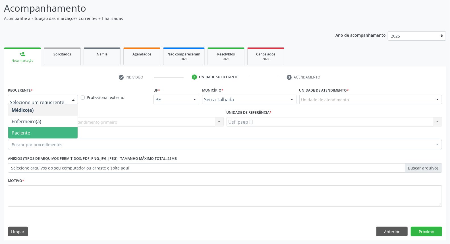
click at [63, 136] on span "Paciente" at bounding box center [42, 132] width 69 height 11
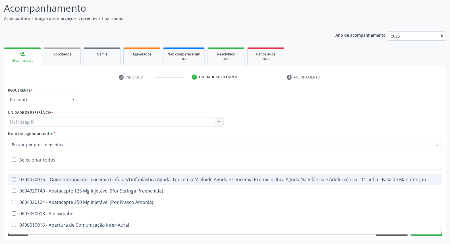
click at [66, 145] on div at bounding box center [225, 144] width 434 height 11
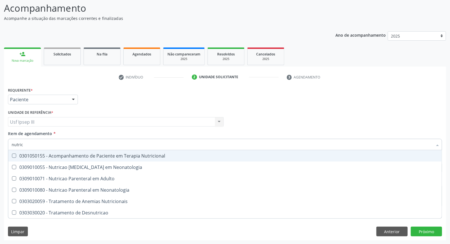
type input "nutri"
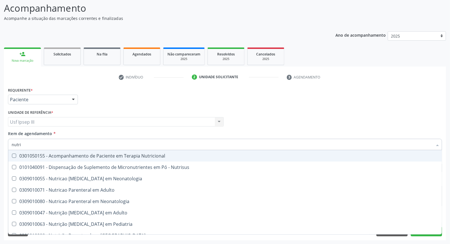
click at [112, 160] on span "0301050155 - Acompanhamento de Paciente em Terapia Nutricional" at bounding box center [225, 155] width 434 height 11
checkbox Nutricional "true"
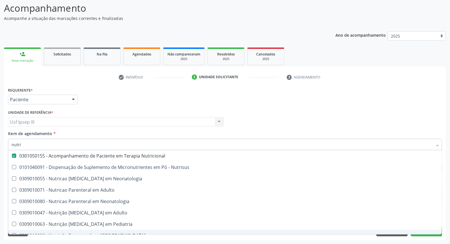
click at [432, 232] on span "0309010098 - Nutrição Parenteral em Pediatria" at bounding box center [225, 235] width 434 height 11
checkbox Pediatria "true"
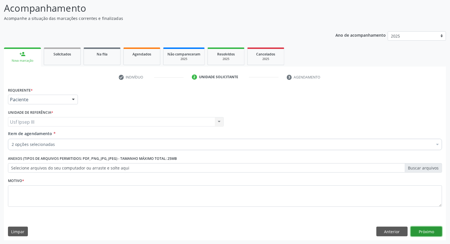
click at [417, 236] on button "Próximo" at bounding box center [426, 232] width 31 height 10
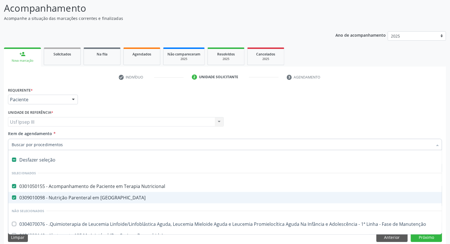
click at [112, 198] on div "0309010098 - Nutrição Parenteral em Pediatria" at bounding box center [233, 197] width 443 height 5
click at [111, 197] on div "0309010098 - Nutrição Parenteral em Pediatria" at bounding box center [233, 197] width 443 height 5
checkbox Pediatria "false"
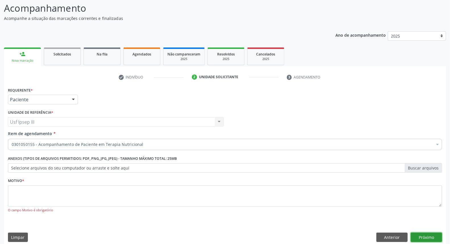
click at [420, 238] on button "Próximo" at bounding box center [426, 238] width 31 height 10
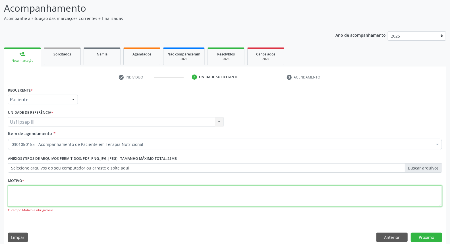
click at [218, 189] on textarea at bounding box center [225, 197] width 434 height 22
type textarea "."
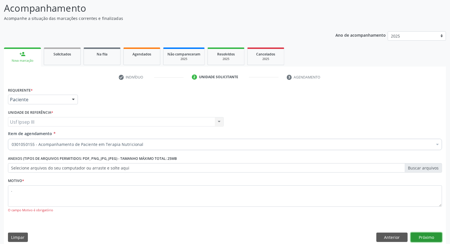
click at [432, 234] on button "Próximo" at bounding box center [426, 238] width 31 height 10
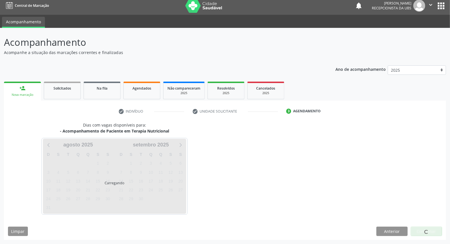
scroll to position [3, 0]
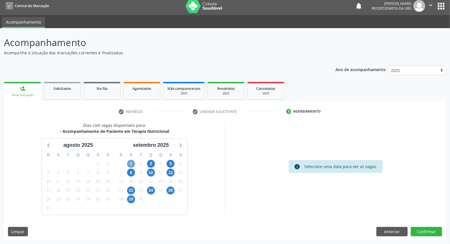
click at [130, 163] on span "1" at bounding box center [131, 164] width 8 height 8
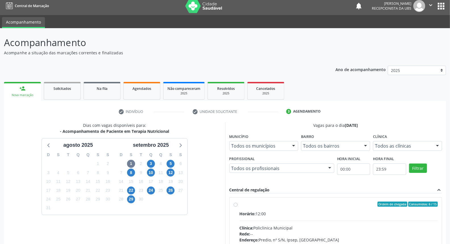
click at [238, 207] on input "Ordem de chegada Consumidos: 6 / 15 Horário: 12:00 Clínica: Policlinica Municip…" at bounding box center [236, 204] width 4 height 5
radio input "true"
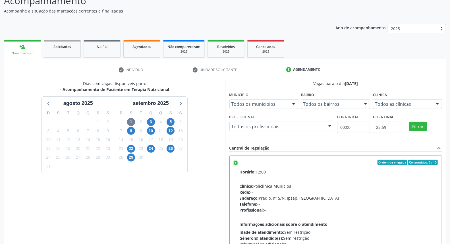
scroll to position [95, 0]
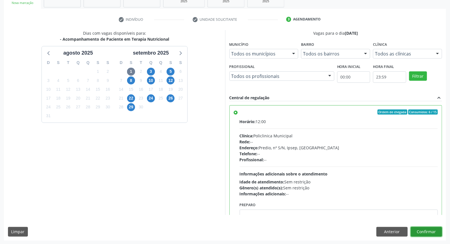
click at [425, 231] on button "Confirmar" at bounding box center [426, 232] width 31 height 10
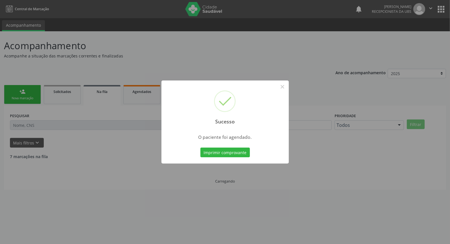
scroll to position [0, 0]
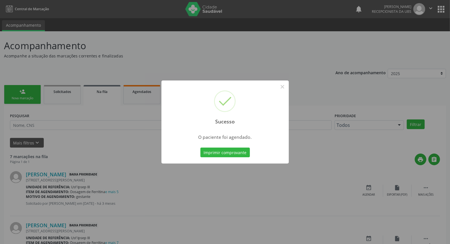
click at [232, 157] on div "Imprimir comprovante Cancel" at bounding box center [225, 153] width 52 height 12
click at [230, 153] on button "Imprimir comprovante" at bounding box center [226, 153] width 50 height 10
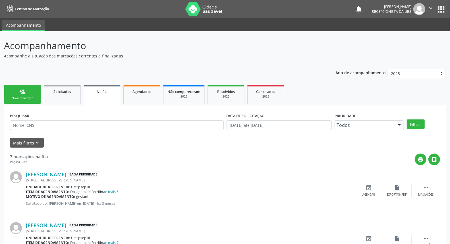
click at [12, 92] on link "person_add Nova marcação" at bounding box center [22, 94] width 37 height 19
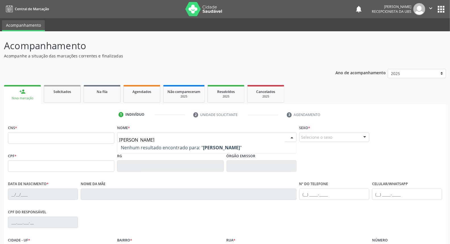
type input "karla milene da silva monteiro"
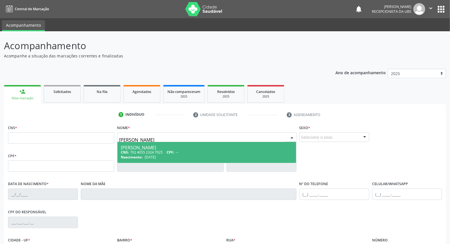
click at [145, 146] on div "Karla Milene da Silva Monteiro" at bounding box center [207, 147] width 172 height 5
type input "702 4055 2324 7925"
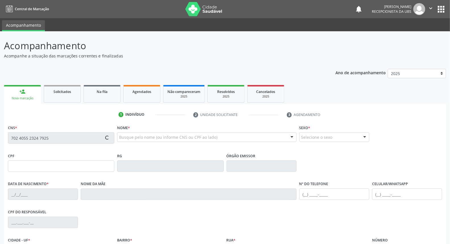
type input "25/02/1994"
type input "Zelia da Silva Monteiro"
type input "(87) 98170-7976"
type input "802"
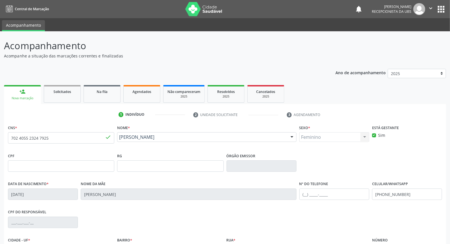
scroll to position [64, 0]
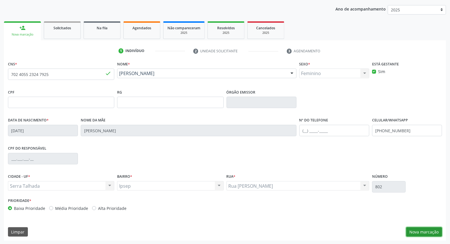
click at [431, 230] on button "Nova marcação" at bounding box center [425, 232] width 36 height 10
click at [0, 0] on button "Próximo" at bounding box center [0, 0] width 0 height 0
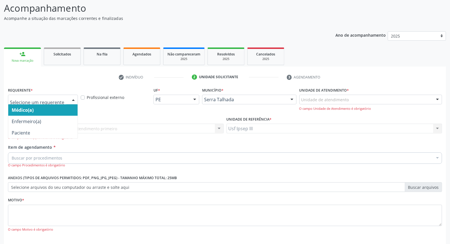
click at [73, 100] on div at bounding box center [73, 100] width 9 height 10
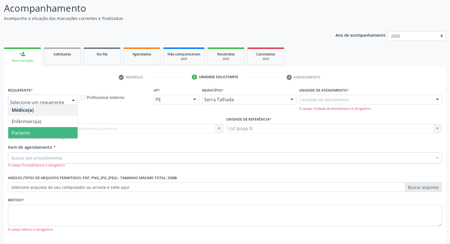
click at [65, 130] on span "Paciente" at bounding box center [42, 132] width 69 height 11
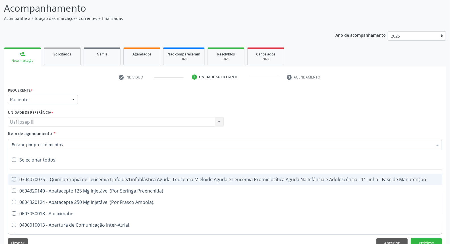
click at [72, 145] on div at bounding box center [225, 144] width 434 height 11
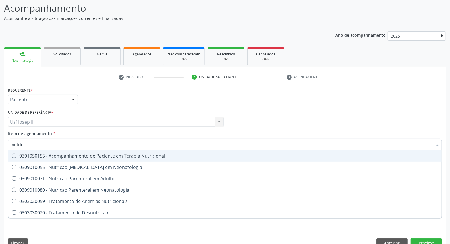
type input "nutrici"
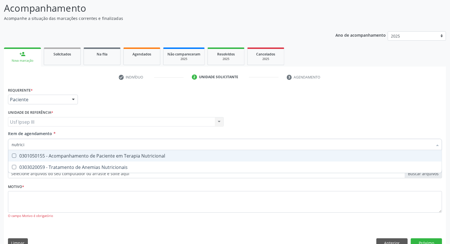
click at [85, 154] on div "0301050155 - Acompanhamento de Paciente em Terapia Nutricional" at bounding box center [225, 156] width 427 height 5
checkbox Nutricional "true"
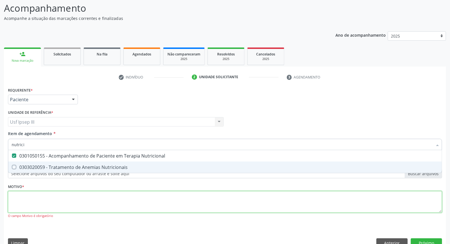
click at [70, 202] on div "Requerente * Paciente Médico(a) Enfermeiro(a) Paciente Nenhum resultado encontr…" at bounding box center [225, 156] width 434 height 141
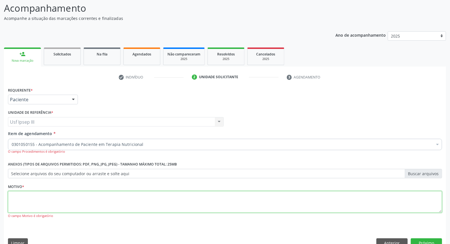
checkbox Nutricional "true"
type textarea "gestante"
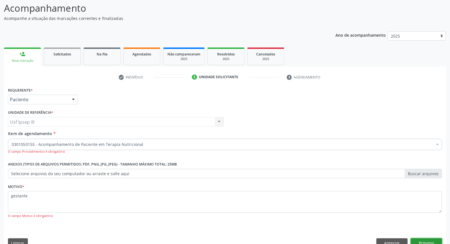
click at [427, 239] on button "Próximo" at bounding box center [426, 243] width 31 height 10
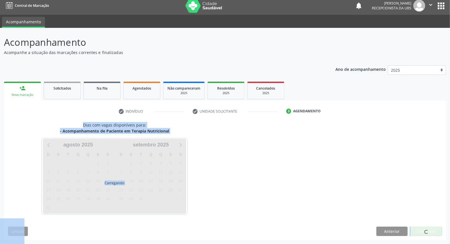
scroll to position [3, 0]
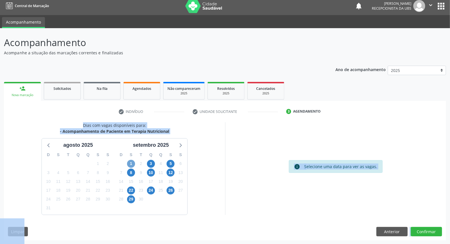
click at [134, 162] on span "1" at bounding box center [131, 164] width 8 height 8
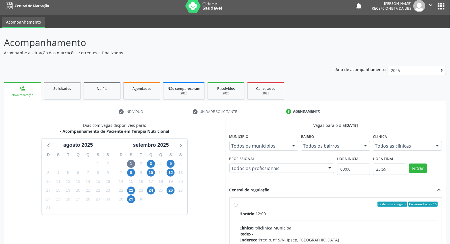
click at [238, 207] on input "Ordem de chegada Consumidos: 7 / 15 Horário: 12:00 Clínica: Policlinica Municip…" at bounding box center [236, 204] width 4 height 5
radio input "true"
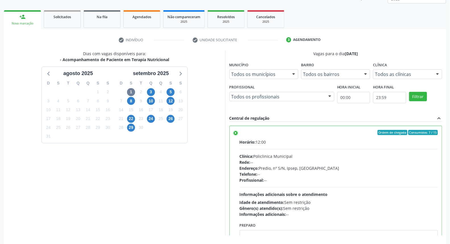
scroll to position [95, 0]
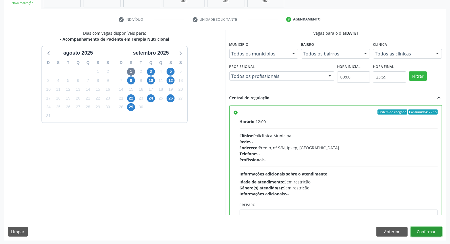
click at [426, 230] on button "Confirmar" at bounding box center [426, 232] width 31 height 10
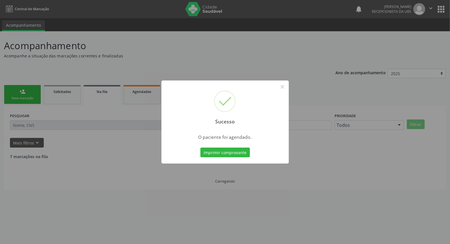
scroll to position [0, 0]
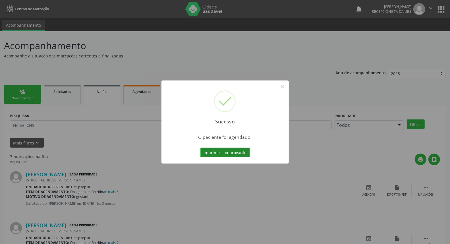
click at [225, 155] on button "Imprimir comprovante" at bounding box center [226, 153] width 50 height 10
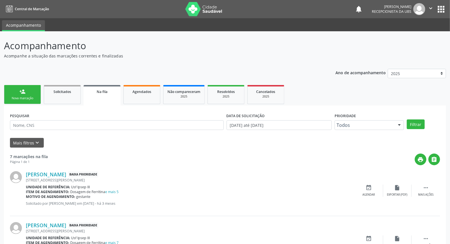
click at [32, 94] on link "person_add Nova marcação" at bounding box center [22, 94] width 37 height 19
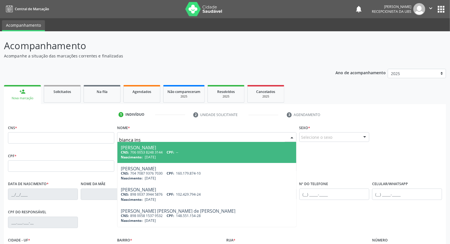
type input "bianca inst"
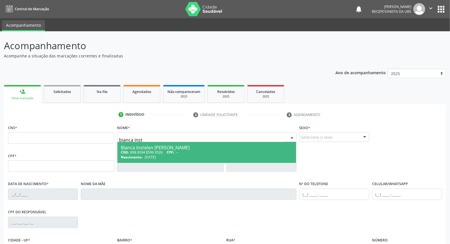
click at [162, 151] on div "CNS: 898 0034 8596 9526 CPF: --" at bounding box center [207, 152] width 172 height 5
type input "898 0034 8596 9526"
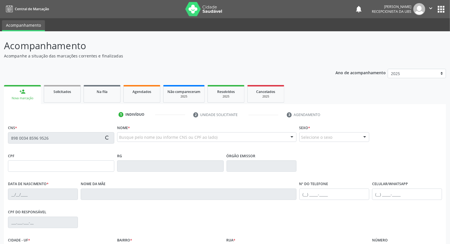
type input "27/07/1996"
type input "Maria Arleci Gomes de Barros"
type input "(87) 99999-9999"
type input "(87) 99915-0722"
type input "S/N"
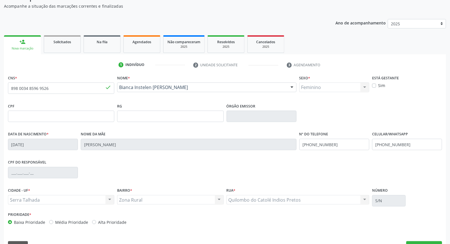
scroll to position [64, 0]
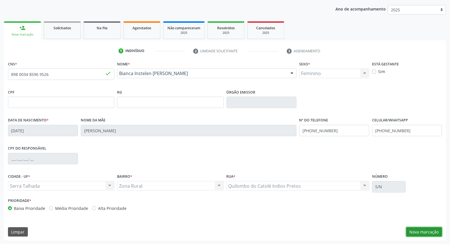
click at [432, 231] on button "Nova marcação" at bounding box center [425, 232] width 36 height 10
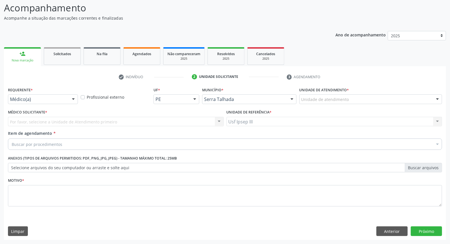
scroll to position [38, 0]
click at [73, 97] on div at bounding box center [73, 100] width 9 height 10
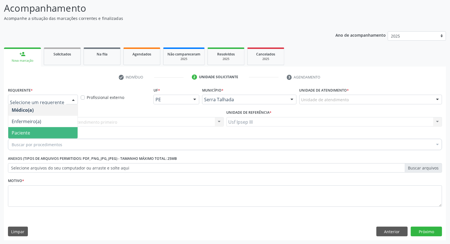
click at [62, 130] on span "Paciente" at bounding box center [42, 132] width 69 height 11
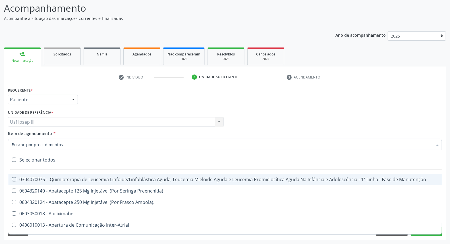
click at [66, 142] on div at bounding box center [225, 144] width 434 height 11
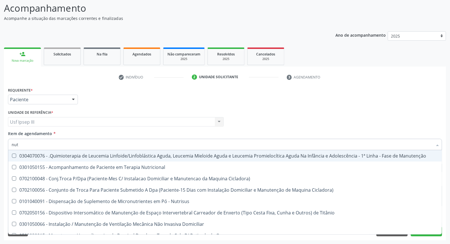
type input "nutr"
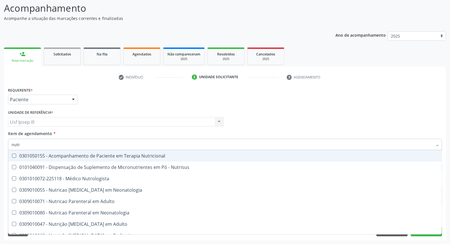
click at [86, 156] on div "0301050155 - Acompanhamento de Paciente em Terapia Nutricional" at bounding box center [225, 156] width 427 height 5
checkbox Nutricional "true"
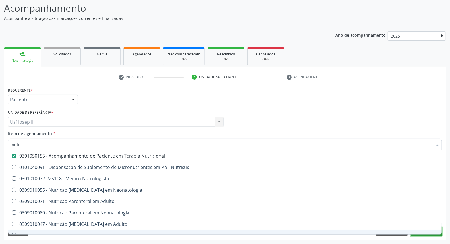
click at [426, 235] on button "Próximo" at bounding box center [426, 232] width 31 height 10
checkbox Nutrisus "true"
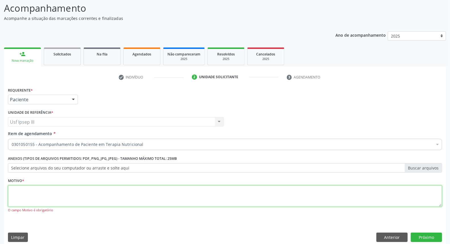
click at [72, 192] on textarea at bounding box center [225, 197] width 434 height 22
type textarea "gestante"
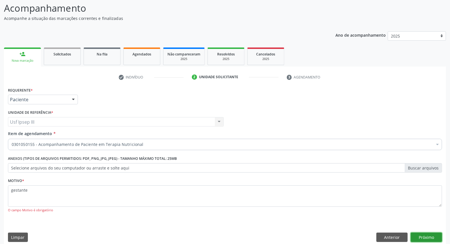
click at [421, 236] on button "Próximo" at bounding box center [426, 238] width 31 height 10
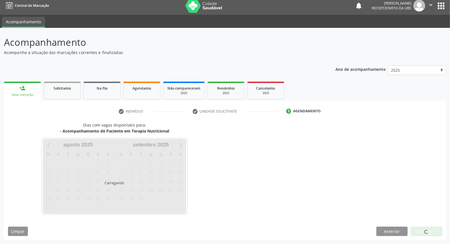
scroll to position [3, 0]
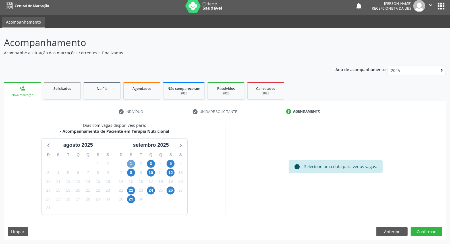
click at [131, 163] on span "1" at bounding box center [131, 164] width 8 height 8
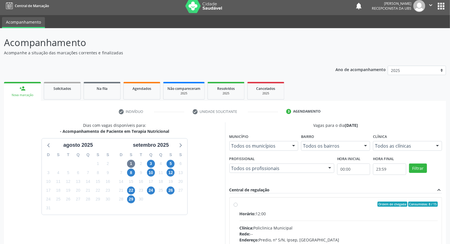
click at [238, 207] on input "Ordem de chegada Consumidos: 8 / 15 Horário: 12:00 Clínica: Policlinica Municip…" at bounding box center [236, 204] width 4 height 5
radio input "true"
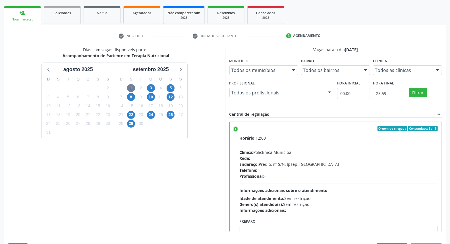
scroll to position [95, 0]
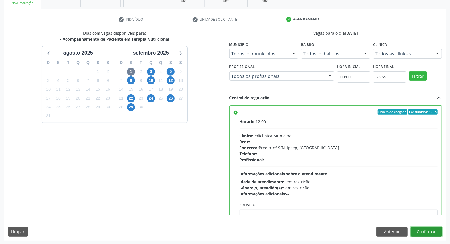
click at [425, 231] on button "Confirmar" at bounding box center [426, 232] width 31 height 10
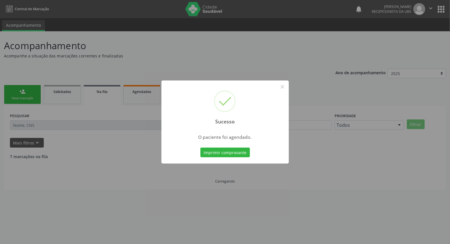
scroll to position [0, 0]
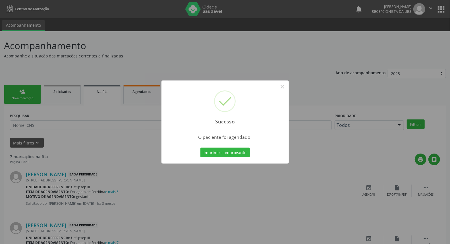
click at [216, 157] on div "Imprimir comprovante Cancel" at bounding box center [225, 153] width 52 height 12
click at [215, 155] on button "Imprimir comprovante" at bounding box center [226, 153] width 50 height 10
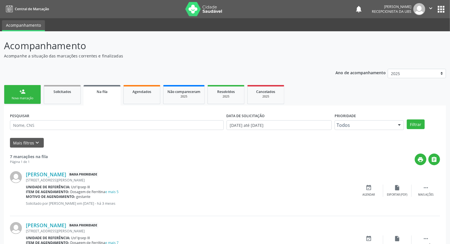
click at [24, 95] on link "person_add Nova marcação" at bounding box center [22, 94] width 37 height 19
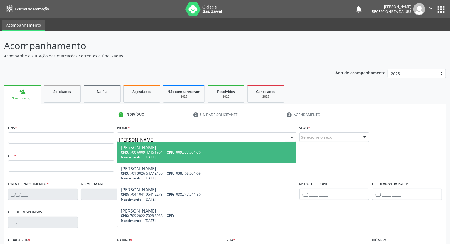
type input "celia maria de oliveira"
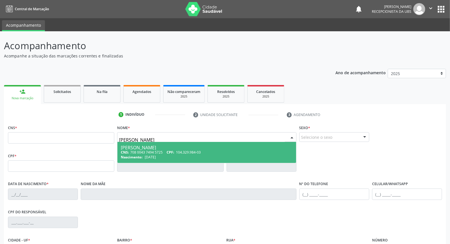
click at [145, 147] on div "Celia Maria de Oliveira Barros" at bounding box center [207, 147] width 172 height 5
type input "708 0043 7494 5725"
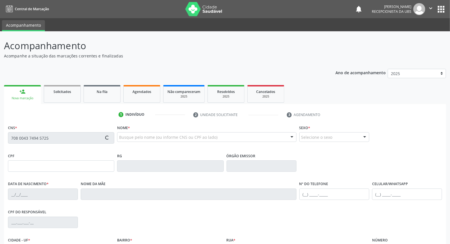
type input "104.329.984-03"
type input "20/11/2003"
type input "Maria Aparecida de Oliveira"
type input "(87) 99151-3434"
type input "020.154.154-83"
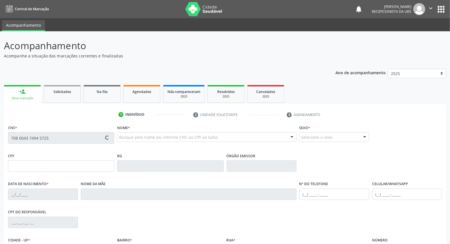
type input "166"
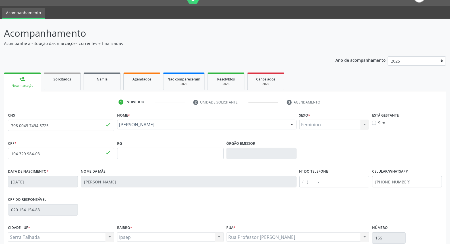
scroll to position [64, 0]
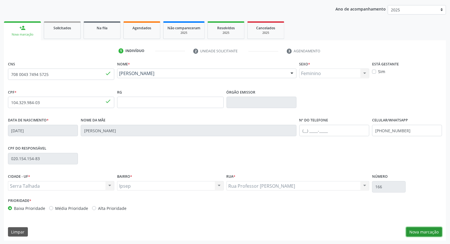
click at [420, 230] on button "Nova marcação" at bounding box center [425, 232] width 36 height 10
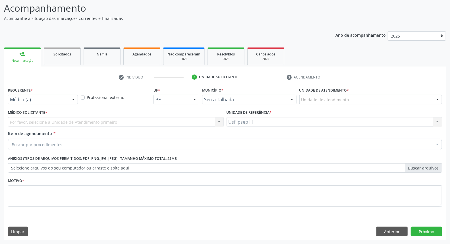
click at [73, 100] on div at bounding box center [73, 100] width 9 height 10
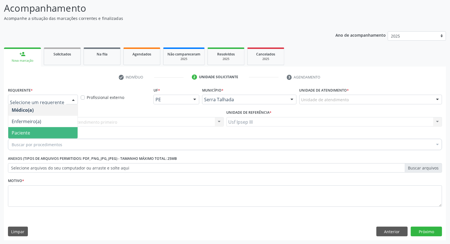
click at [67, 132] on span "Paciente" at bounding box center [42, 132] width 69 height 11
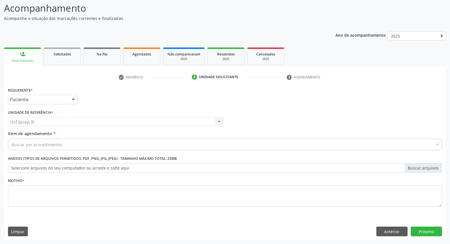
click at [69, 143] on div "Buscar por procedimentos" at bounding box center [225, 144] width 434 height 11
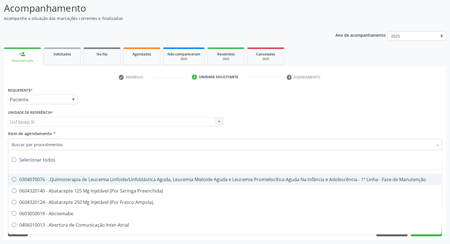
click at [69, 143] on input "Item de agendamento *" at bounding box center [222, 144] width 421 height 11
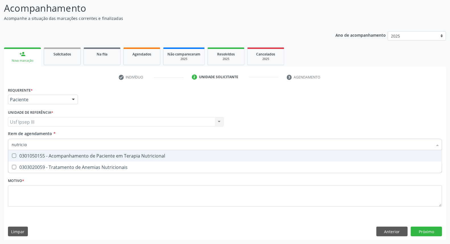
type input "nutrici"
click at [72, 155] on div "0301050155 - Acompanhamento de Paciente em Terapia Nutricional" at bounding box center [225, 156] width 427 height 5
click at [73, 155] on div "0301050155 - Acompanhamento de Paciente em Terapia Nutricional" at bounding box center [225, 156] width 427 height 5
checkbox Nutricional "true"
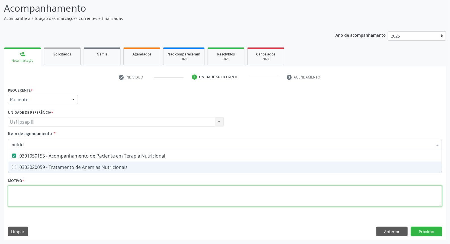
click at [64, 197] on div "Requerente * Paciente Médico(a) Enfermeiro(a) Paciente Nenhum resultado encontr…" at bounding box center [225, 150] width 434 height 129
checkbox Nutricionais "true"
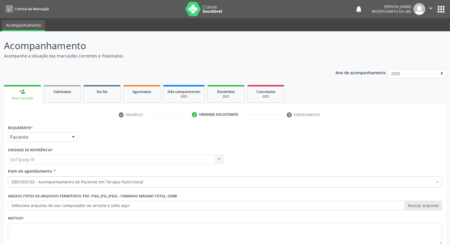
scroll to position [38, 0]
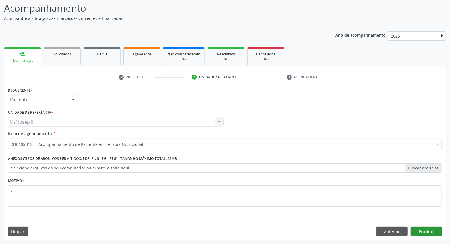
type textarea "."
click at [423, 230] on button "Próximo" at bounding box center [426, 232] width 31 height 10
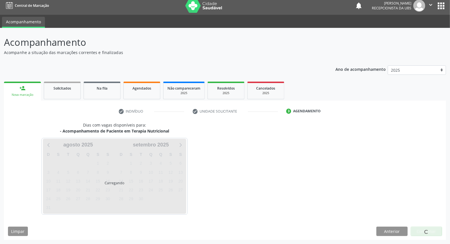
scroll to position [3, 0]
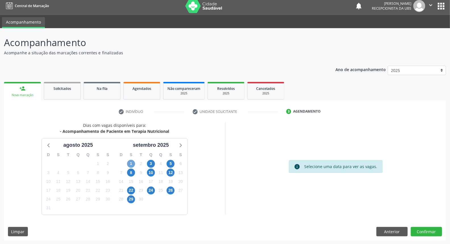
click at [131, 162] on span "1" at bounding box center [131, 164] width 8 height 8
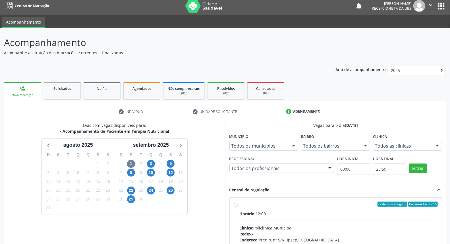
click at [238, 207] on input "Ordem de chegada Consumidos: 9 / 15 Horário: 12:00 Clínica: Policlinica Municip…" at bounding box center [236, 204] width 4 height 5
radio input "true"
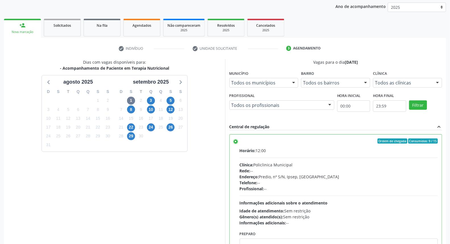
scroll to position [95, 0]
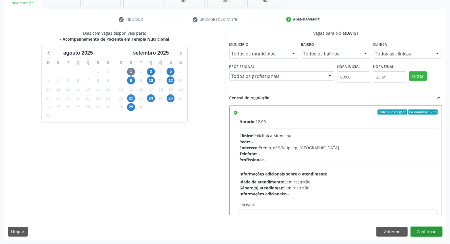
click at [434, 232] on button "Confirmar" at bounding box center [426, 232] width 31 height 10
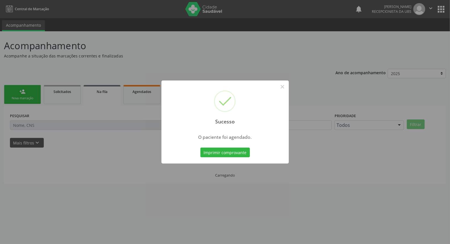
scroll to position [0, 0]
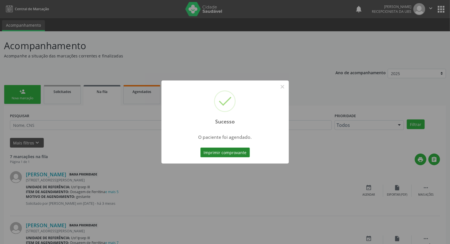
click at [218, 151] on button "Imprimir comprovante" at bounding box center [226, 153] width 50 height 10
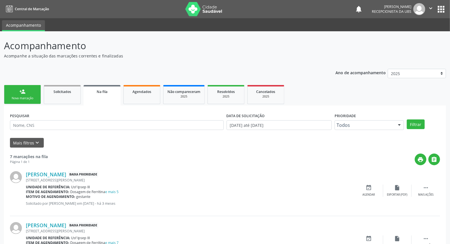
click at [15, 92] on link "person_add Nova marcação" at bounding box center [22, 94] width 37 height 19
click at [26, 98] on div "Nova marcação" at bounding box center [22, 98] width 28 height 4
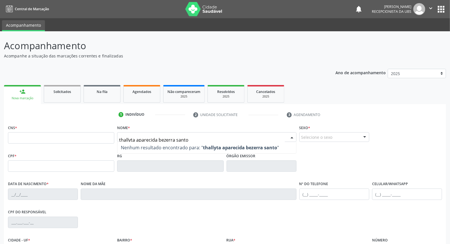
type input "thallyta aparecida bezerra santos"
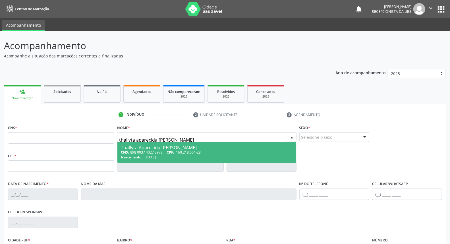
click at [159, 143] on span "Thallyta Aparecida Bezerra Santos CNS: 898 0037 4027 3978 CPF: 160.218.664-28 N…" at bounding box center [207, 152] width 179 height 21
type input "898 0037 4027 3978"
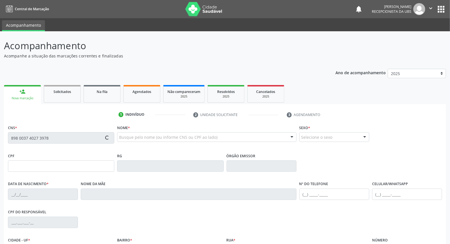
type input "160.218.664-28"
type input "23/09/2010"
type input "Stefany Mariane Araujo Bezerra"
type input "(87) 98157-1669"
type input "100.196.474-84"
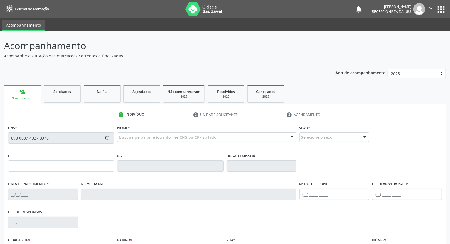
type input "230"
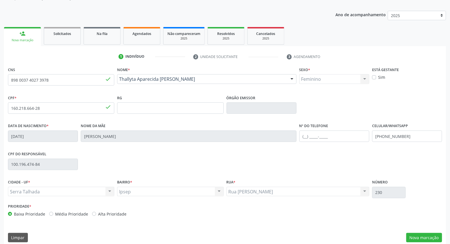
scroll to position [63, 0]
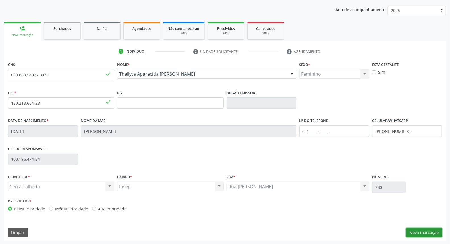
click at [430, 231] on button "Nova marcação" at bounding box center [425, 233] width 36 height 10
click at [0, 0] on button "Próximo" at bounding box center [0, 0] width 0 height 0
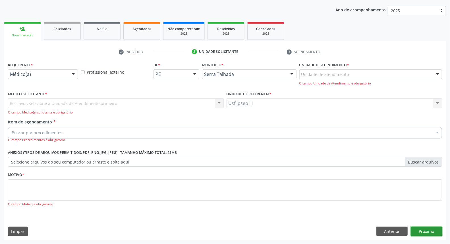
scroll to position [38, 0]
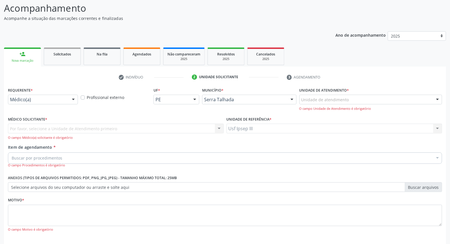
click at [73, 101] on div at bounding box center [73, 100] width 9 height 10
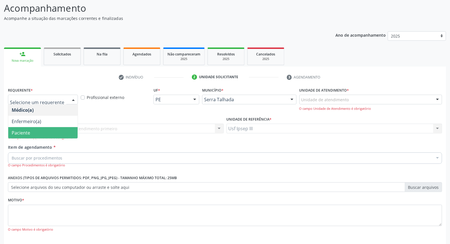
click at [50, 131] on span "Paciente" at bounding box center [42, 132] width 69 height 11
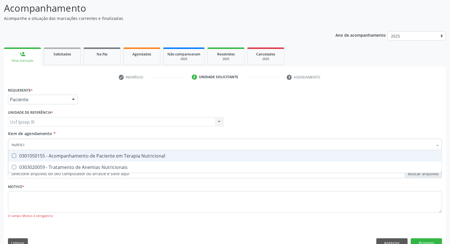
type input "nutricio"
click at [72, 155] on div "0301050155 - Acompanhamento de Paciente em Terapia Nutricional" at bounding box center [225, 156] width 427 height 5
checkbox Nutricional "true"
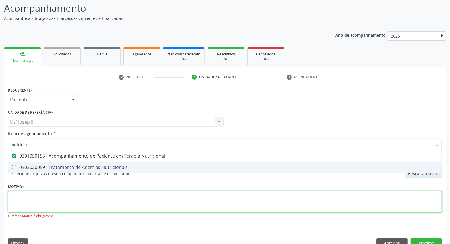
click at [55, 200] on div "Requerente * Paciente Médico(a) Enfermeiro(a) Paciente Nenhum resultado encontr…" at bounding box center [225, 156] width 434 height 141
checkbox Nutricionais "true"
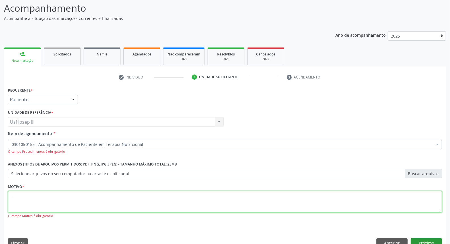
type textarea "."
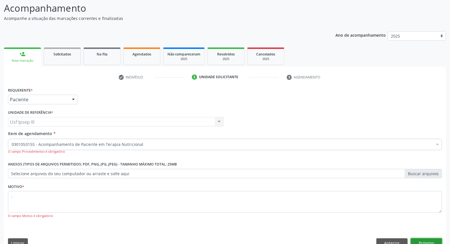
click at [424, 239] on button "Próximo" at bounding box center [426, 243] width 31 height 10
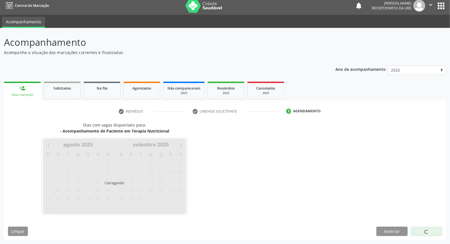
scroll to position [3, 0]
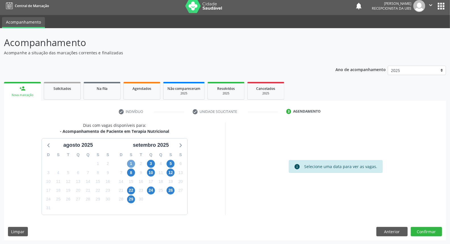
click at [133, 162] on span "1" at bounding box center [131, 164] width 8 height 8
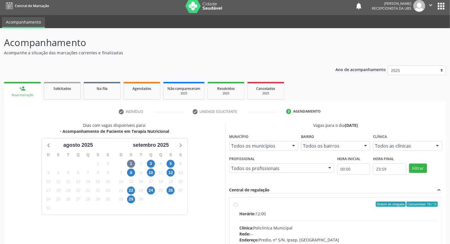
click at [316, 215] on div "Horário: 12:00" at bounding box center [339, 214] width 199 height 6
click at [238, 207] on input "Ordem de chegada Consumidos: 10 / 15 Horário: 12:00 Clínica: Policlinica Munici…" at bounding box center [236, 204] width 4 height 5
click at [316, 215] on div "Horário: 12:00" at bounding box center [339, 214] width 199 height 6
click at [238, 207] on input "Ordem de chegada Consumidos: 10 / 15 Horário: 12:00 Clínica: Policlinica Munici…" at bounding box center [236, 204] width 4 height 5
radio input "true"
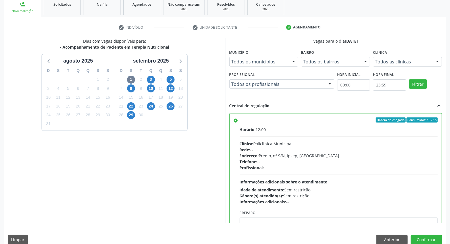
scroll to position [95, 0]
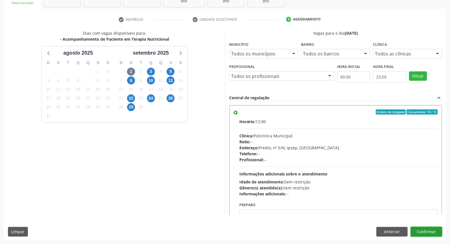
click at [424, 229] on button "Confirmar" at bounding box center [426, 232] width 31 height 10
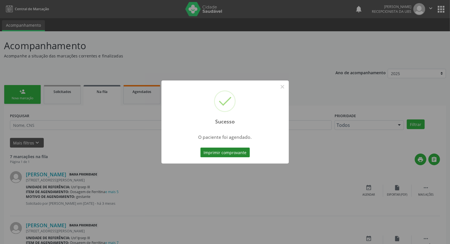
click at [226, 156] on button "Imprimir comprovante" at bounding box center [226, 153] width 50 height 10
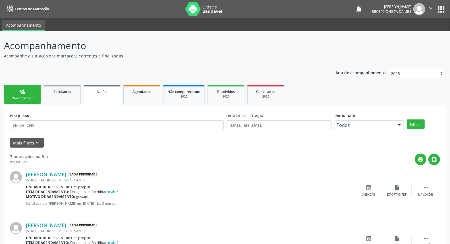
click at [27, 85] on link "person_add Nova marcação" at bounding box center [22, 94] width 37 height 19
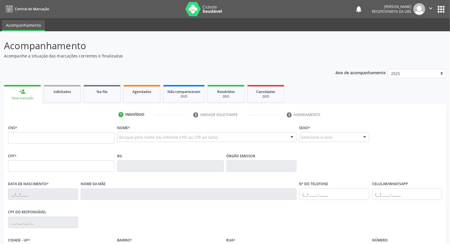
click at [119, 139] on input "text" at bounding box center [119, 139] width 0 height 11
type input "maria clara santos araujo"
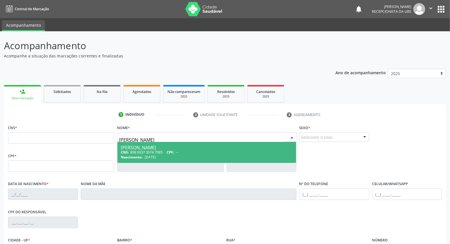
click at [132, 150] on div "CNS: 898 0037 3074 7985 CPF: --" at bounding box center [207, 152] width 172 height 5
click at [0, 0] on span "Não há nenhuma opção para ser exibida." at bounding box center [0, 0] width 0 height 0
type input "898 0037 3074 7985"
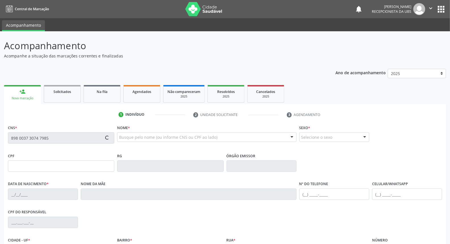
type input "14/01/2006"
type input "Antonia Maria Santos"
type input "(87) 99676-3362"
type input "029.113.494-74"
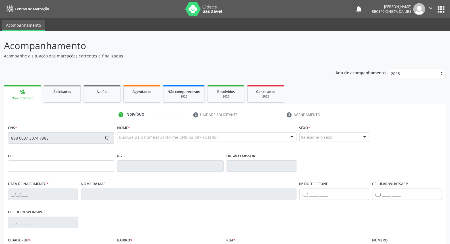
type input "24"
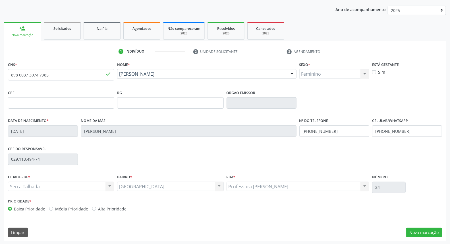
scroll to position [64, 0]
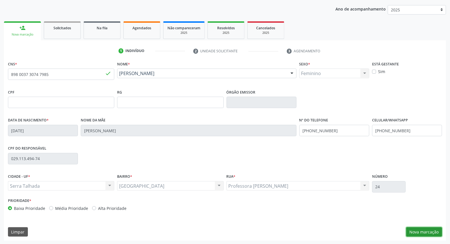
click at [431, 231] on button "Nova marcação" at bounding box center [425, 232] width 36 height 10
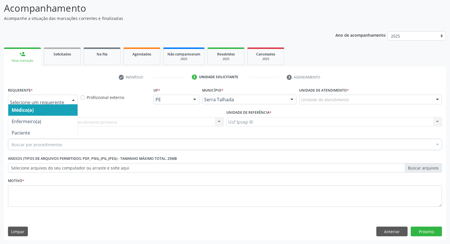
click at [74, 97] on div at bounding box center [73, 100] width 9 height 10
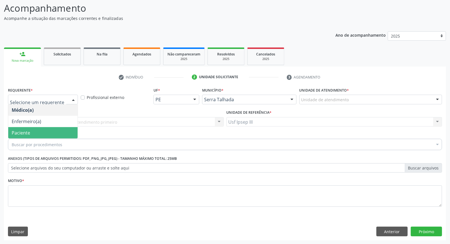
click at [53, 130] on span "Paciente" at bounding box center [42, 132] width 69 height 11
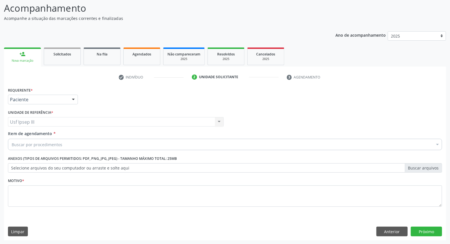
click at [63, 141] on div "Buscar por procedimentos" at bounding box center [225, 144] width 434 height 11
click at [12, 141] on input "Item de agendamento *" at bounding box center [12, 144] width 0 height 11
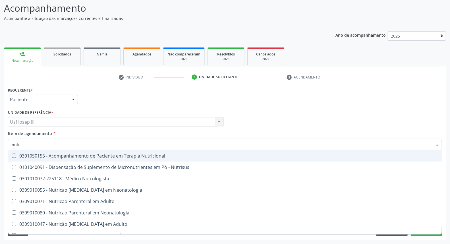
type input "nutri"
click at [77, 157] on div "0301050155 - Acompanhamento de Paciente em Terapia Nutricional" at bounding box center [225, 156] width 427 height 5
checkbox Nutricional "true"
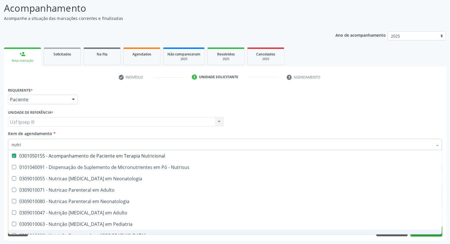
click at [426, 235] on button "Próximo" at bounding box center [426, 232] width 31 height 10
checkbox Nutrisus "true"
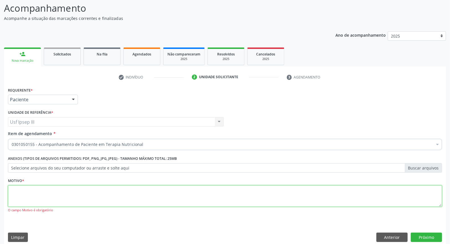
click at [170, 196] on textarea at bounding box center [225, 197] width 434 height 22
type textarea "."
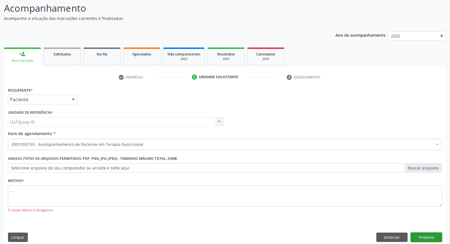
click at [429, 235] on button "Próximo" at bounding box center [426, 238] width 31 height 10
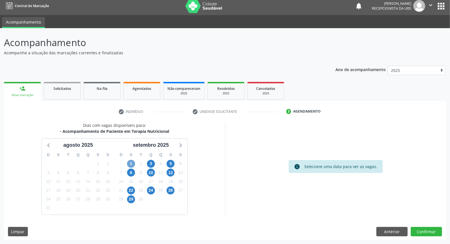
click at [132, 163] on span "1" at bounding box center [131, 164] width 8 height 8
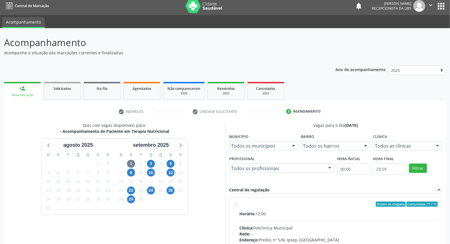
click at [238, 207] on input "Ordem de chegada Consumidos: 11 / 15 Horário: 12:00 Clínica: Policlinica Munici…" at bounding box center [236, 204] width 4 height 5
radio input "true"
click at [238, 207] on input "Ordem de chegada Consumidos: 11 / 15 Horário: 12:00 Clínica: Policlinica Munici…" at bounding box center [236, 204] width 4 height 5
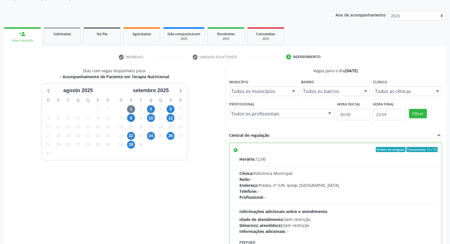
scroll to position [87, 0]
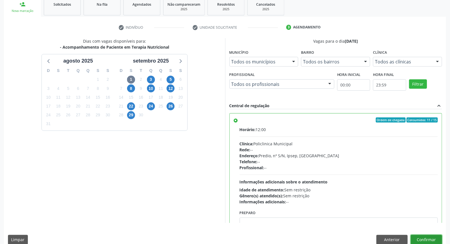
click at [428, 237] on button "Confirmar" at bounding box center [426, 240] width 31 height 10
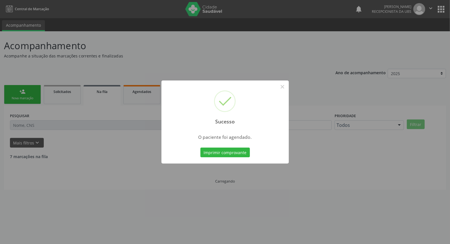
scroll to position [0, 0]
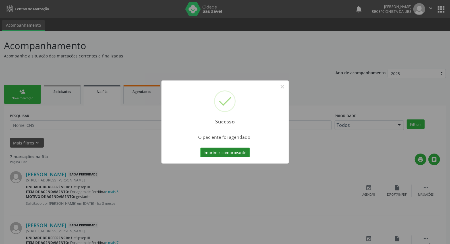
click at [211, 149] on button "Imprimir comprovante" at bounding box center [226, 153] width 50 height 10
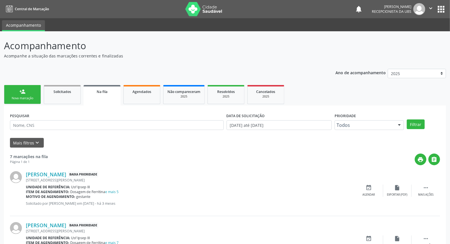
click at [28, 95] on link "person_add Nova marcação" at bounding box center [22, 94] width 37 height 19
click at [28, 97] on div "Nova marcação" at bounding box center [22, 98] width 28 height 4
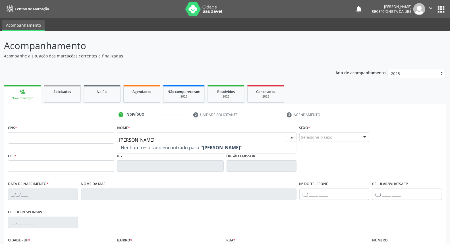
type input "luciene maria da silva"
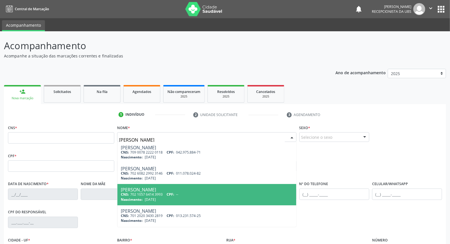
click at [129, 193] on span "CNS:" at bounding box center [125, 194] width 8 height 5
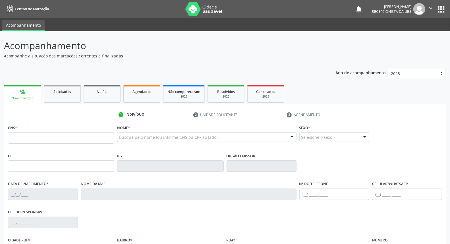
type input "702 1057 6414 3993"
type input "12/12/1990"
type input "Maria Rosemar da Silva Pires"
type input "(87) 99966-9203"
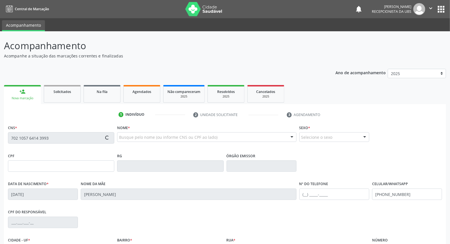
type input "51"
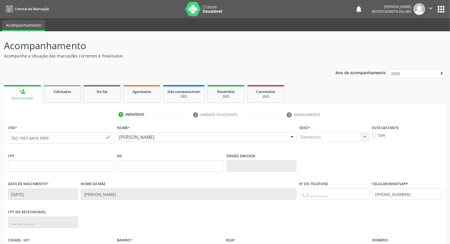
scroll to position [64, 0]
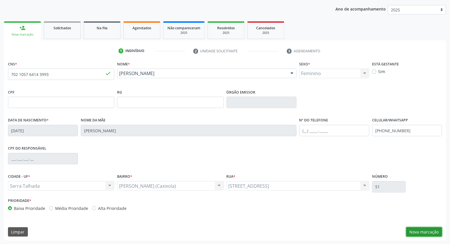
click at [430, 232] on button "Nova marcação" at bounding box center [425, 232] width 36 height 10
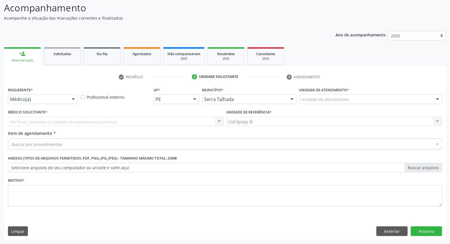
scroll to position [38, 0]
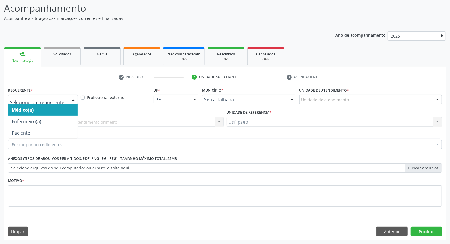
click at [71, 98] on div at bounding box center [73, 100] width 9 height 10
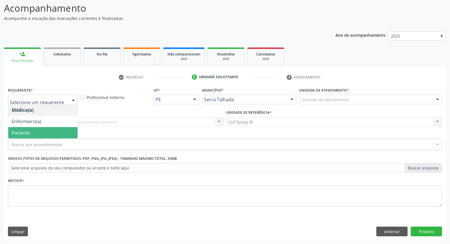
click at [53, 129] on span "Paciente" at bounding box center [42, 132] width 69 height 11
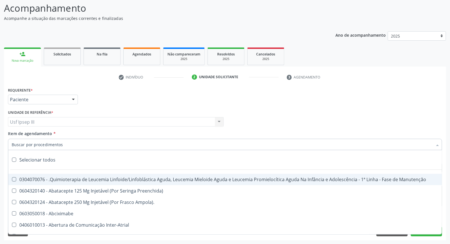
click at [50, 144] on input "Item de agendamento *" at bounding box center [222, 144] width 421 height 11
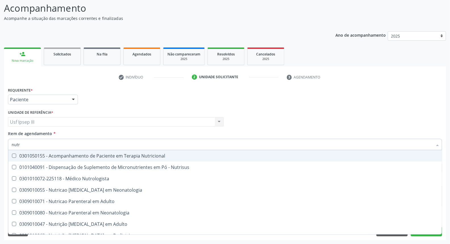
type input "nutri"
click at [66, 157] on div "0301050155 - Acompanhamento de Paciente em Terapia Nutricional" at bounding box center [225, 156] width 427 height 5
checkbox Nutricional "true"
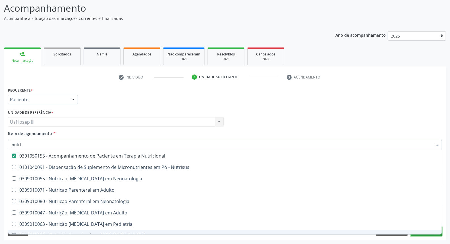
click at [418, 235] on button "Próximo" at bounding box center [426, 232] width 31 height 10
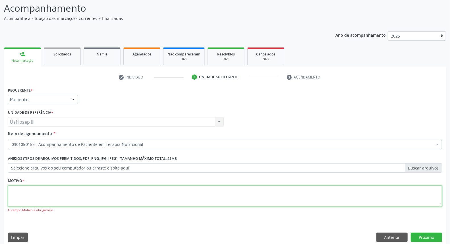
click at [76, 187] on textarea at bounding box center [225, 197] width 434 height 22
type textarea "."
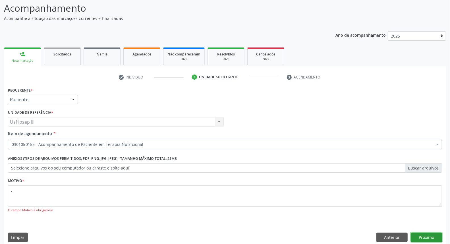
click at [423, 237] on button "Próximo" at bounding box center [426, 238] width 31 height 10
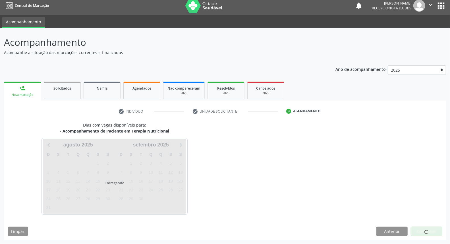
scroll to position [3, 0]
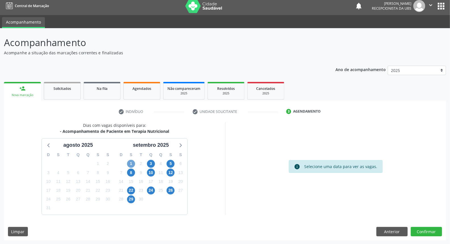
click at [129, 163] on span "1" at bounding box center [131, 164] width 8 height 8
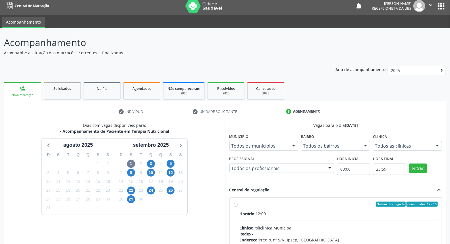
click at [300, 232] on div "Rede: --" at bounding box center [339, 234] width 199 height 6
click at [238, 207] on input "Ordem de chegada Consumidos: 12 / 15 Horário: 12:00 Clínica: Policlinica Munici…" at bounding box center [236, 204] width 4 height 5
radio input "true"
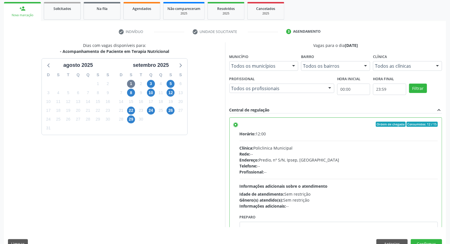
scroll to position [95, 0]
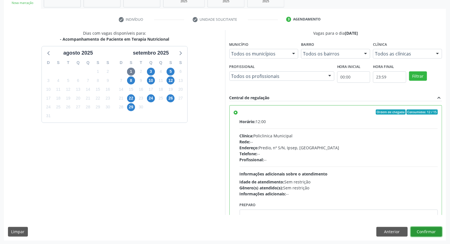
click at [426, 228] on button "Confirmar" at bounding box center [426, 232] width 31 height 10
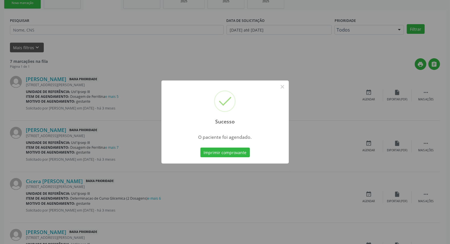
scroll to position [0, 0]
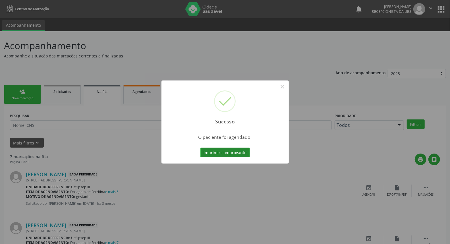
click at [225, 153] on button "Imprimir comprovante" at bounding box center [226, 153] width 50 height 10
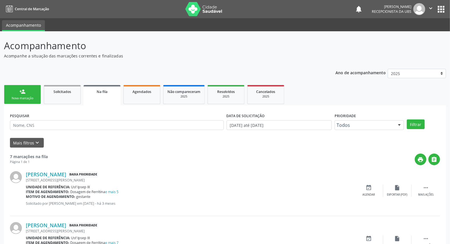
click at [27, 97] on div "Nova marcação" at bounding box center [22, 98] width 28 height 4
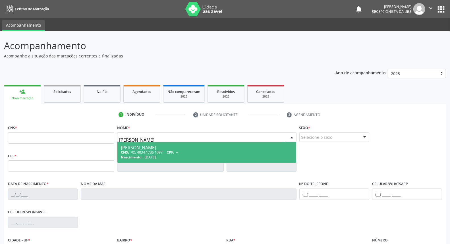
type input "[PERSON_NAME]"
click at [137, 147] on div "[PERSON_NAME]" at bounding box center [207, 147] width 172 height 5
type input "705 4034 1736 1097"
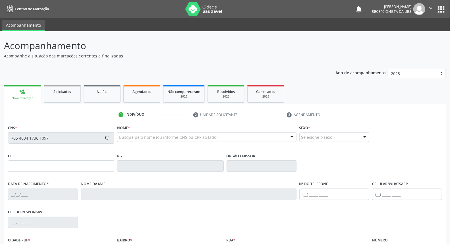
type input "[DATE]"
type input "[PERSON_NAME]"
type input "[PHONE_NUMBER]"
type input "079.749.154-63"
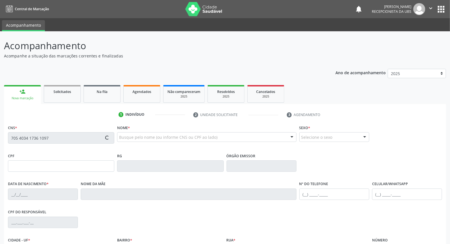
type input "383"
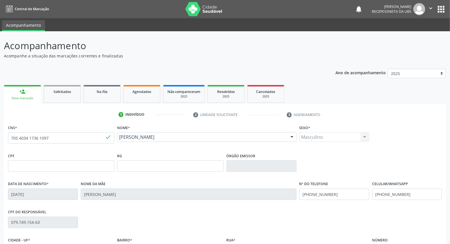
scroll to position [64, 0]
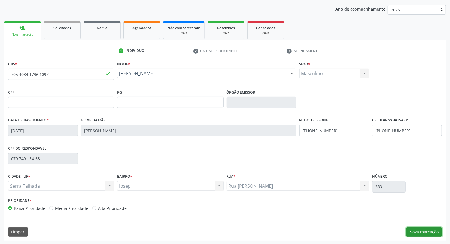
click at [421, 230] on button "Nova marcação" at bounding box center [425, 232] width 36 height 10
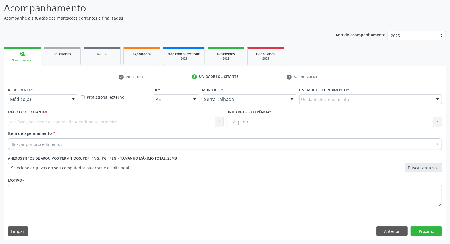
scroll to position [38, 0]
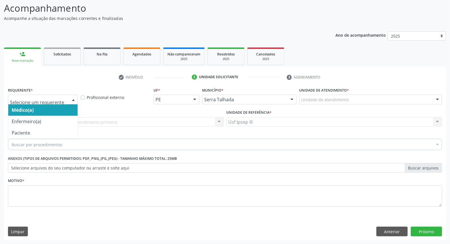
click at [74, 100] on div at bounding box center [73, 100] width 9 height 10
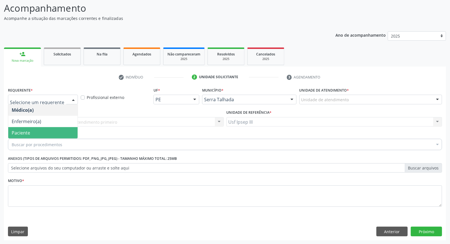
click at [73, 130] on span "Paciente" at bounding box center [42, 132] width 69 height 11
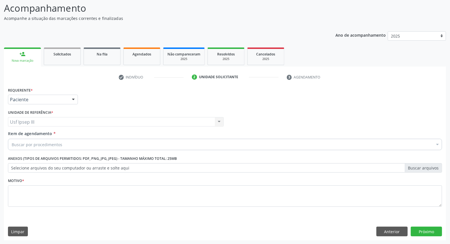
click at [92, 143] on div "Buscar por procedimentos" at bounding box center [225, 144] width 434 height 11
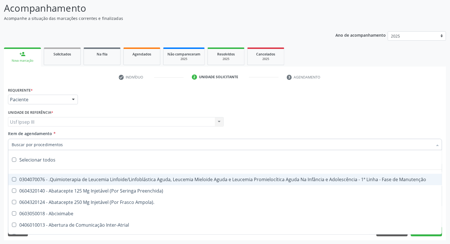
click at [92, 144] on input "Item de agendamento *" at bounding box center [222, 144] width 421 height 11
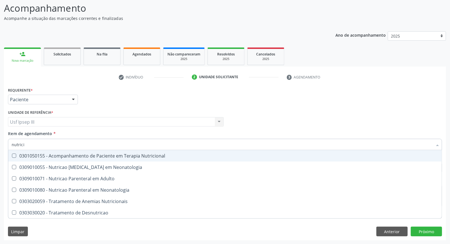
type input "nutricio"
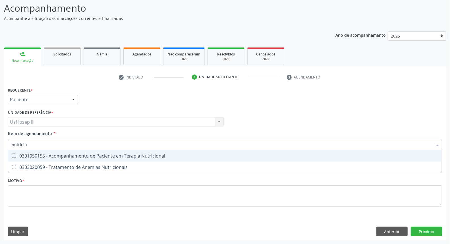
click at [92, 154] on div "0301050155 - Acompanhamento de Paciente em Terapia Nutricional" at bounding box center [225, 156] width 427 height 5
checkbox Nutricional "true"
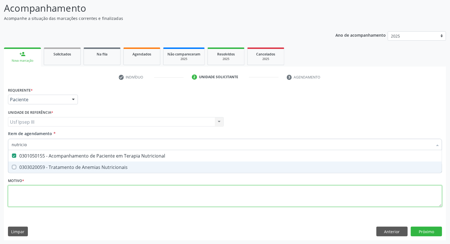
click at [67, 195] on div "Requerente * Paciente Médico(a) Enfermeiro(a) Paciente Nenhum resultado encontr…" at bounding box center [225, 150] width 434 height 129
drag, startPoint x: 67, startPoint y: 195, endPoint x: 63, endPoint y: 191, distance: 5.4
click at [63, 173] on ul "Desfazer seleção 0301050155 - Acompanhamento de Paciente em Terapia Nutricional…" at bounding box center [225, 161] width 434 height 23
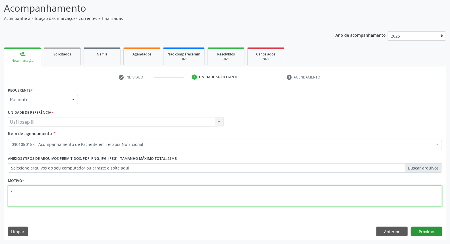
type textarea "."
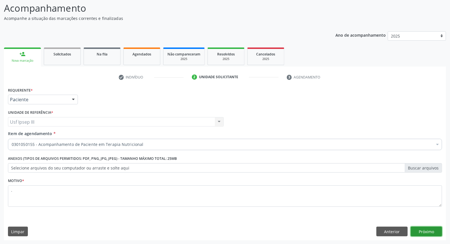
click at [422, 232] on button "Próximo" at bounding box center [426, 232] width 31 height 10
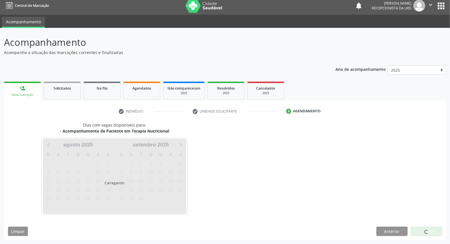
scroll to position [3, 0]
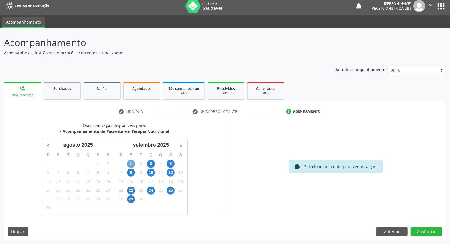
click at [131, 162] on span "1" at bounding box center [131, 164] width 8 height 8
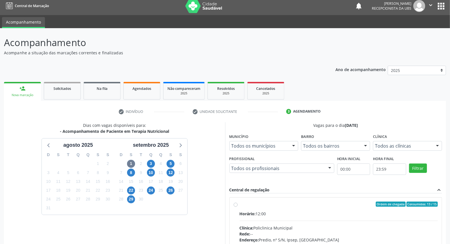
click at [302, 211] on div "Horário: 12:00" at bounding box center [339, 214] width 199 height 6
click at [238, 207] on input "Ordem de chegada Consumidos: 13 / 15 Horário: 12:00 Clínica: Policlinica Munici…" at bounding box center [236, 204] width 4 height 5
radio input "true"
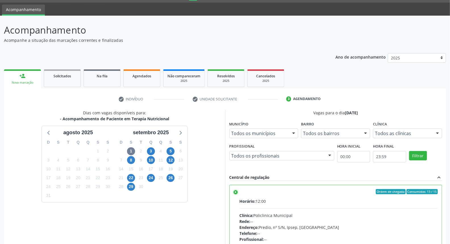
scroll to position [45, 0]
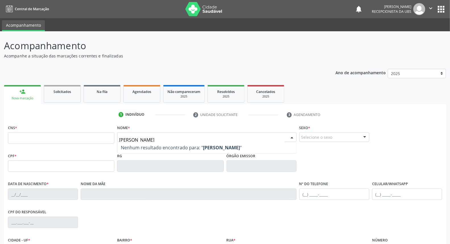
type input "[PERSON_NAME]"
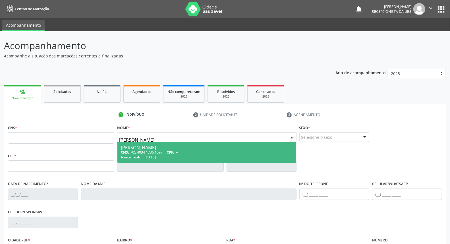
click at [140, 149] on div "[PERSON_NAME]" at bounding box center [207, 147] width 172 height 5
type input "705 4034 1736 1097"
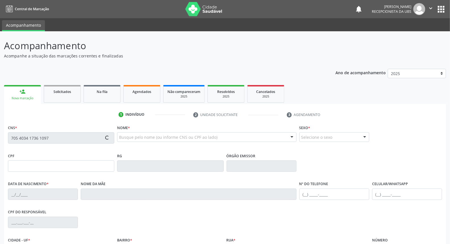
type input "[DATE]"
type input "[PERSON_NAME]"
type input "[PHONE_NUMBER]"
type input "079.749.154-63"
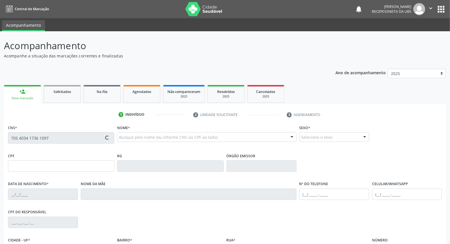
type input "383"
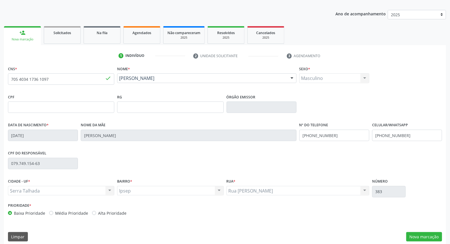
scroll to position [64, 0]
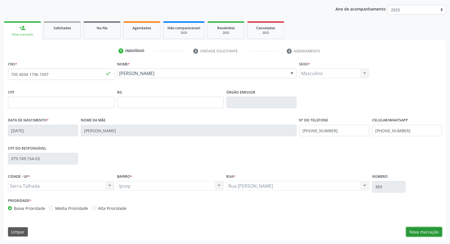
click at [420, 232] on button "Nova marcação" at bounding box center [425, 232] width 36 height 10
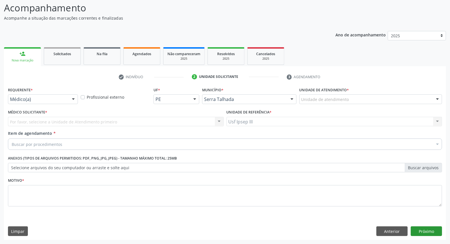
scroll to position [38, 0]
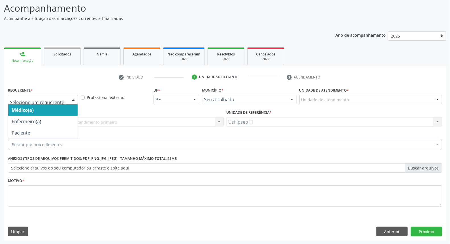
click at [72, 98] on div at bounding box center [73, 100] width 9 height 10
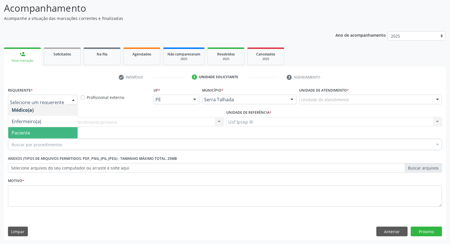
click at [49, 131] on span "Paciente" at bounding box center [42, 132] width 69 height 11
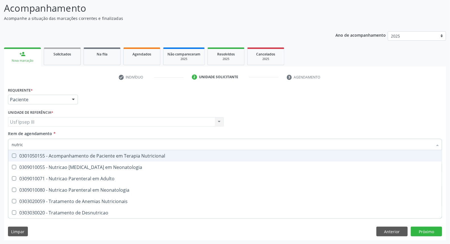
type input "nutrici"
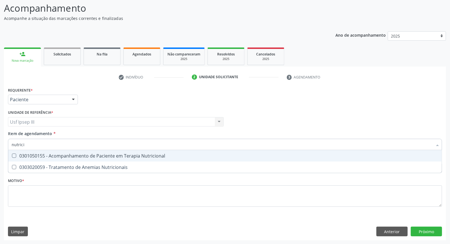
click at [55, 157] on div "0301050155 - Acompanhamento de Paciente em Terapia Nutricional" at bounding box center [225, 156] width 427 height 5
checkbox Nutricional "true"
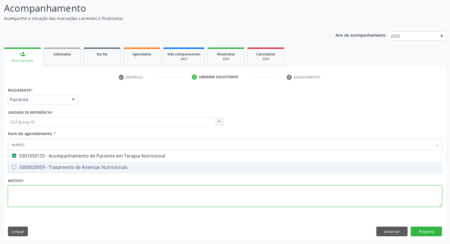
click at [46, 201] on div "Requerente * Paciente Médico(a) Enfermeiro(a) Paciente Nenhum resultado encontr…" at bounding box center [225, 150] width 434 height 129
checkbox Nutricionais "true"
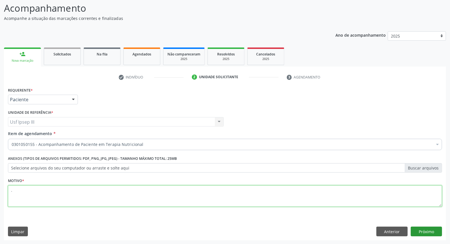
type textarea "."
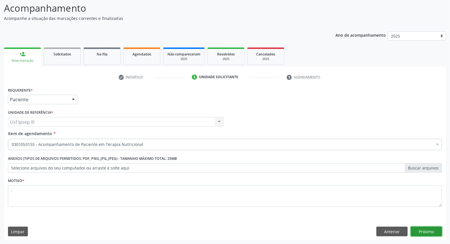
click at [424, 230] on button "Próximo" at bounding box center [426, 232] width 31 height 10
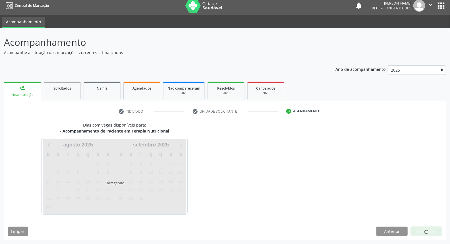
scroll to position [3, 0]
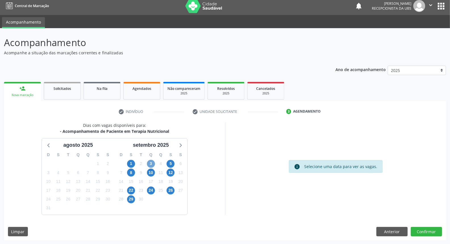
click at [149, 160] on span "3" at bounding box center [151, 164] width 8 height 8
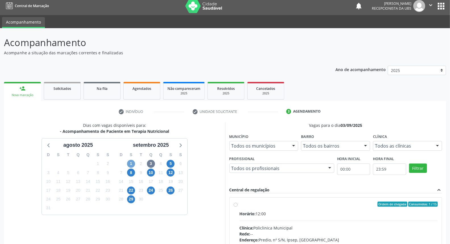
click at [132, 163] on span "1" at bounding box center [131, 164] width 8 height 8
click at [320, 210] on label "Ordem de chegada Consumidos: 14 / 15 Horário: 12:00 Clínica: Policlinica Munici…" at bounding box center [339, 245] width 199 height 87
click at [238, 207] on input "Ordem de chegada Consumidos: 14 / 15 Horário: 12:00 Clínica: Policlinica Munici…" at bounding box center [236, 204] width 4 height 5
radio input "true"
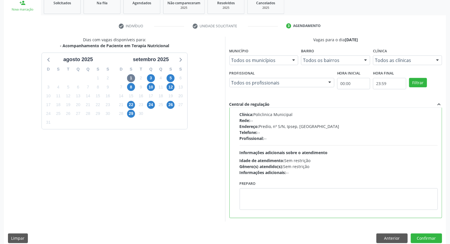
scroll to position [95, 0]
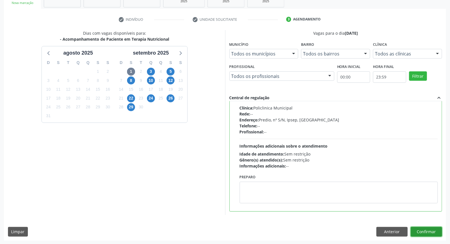
click at [428, 230] on button "Confirmar" at bounding box center [426, 232] width 31 height 10
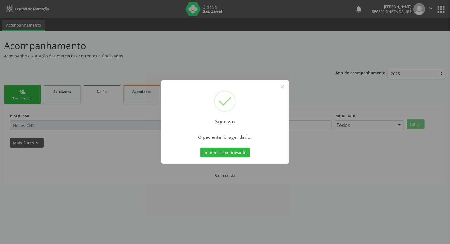
scroll to position [0, 0]
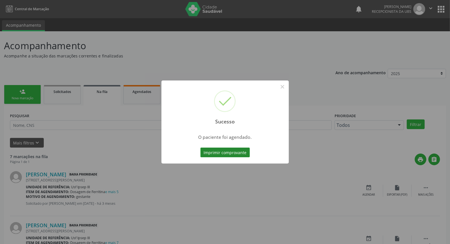
click at [222, 149] on button "Imprimir comprovante" at bounding box center [226, 153] width 50 height 10
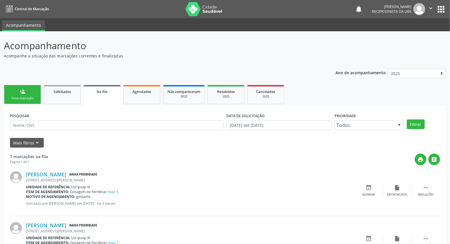
click at [36, 95] on link "person_add Nova marcação" at bounding box center [22, 94] width 37 height 19
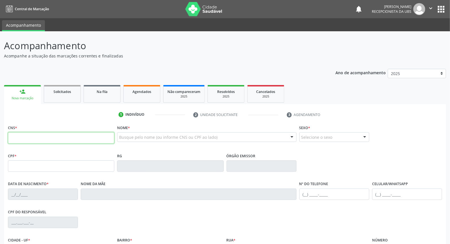
click at [89, 135] on input "text" at bounding box center [61, 137] width 106 height 11
type input "704 6011 1115 3029"
type input "097.729.274-62"
type input "[DATE]"
type input "[PERSON_NAME]"
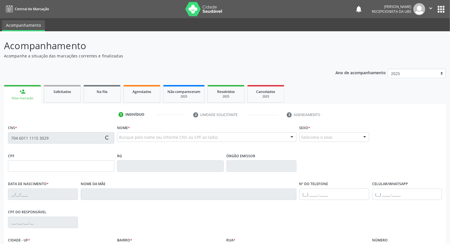
type input "[PHONE_NUMBER]"
type input "2398"
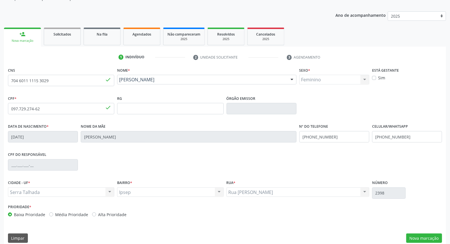
scroll to position [64, 0]
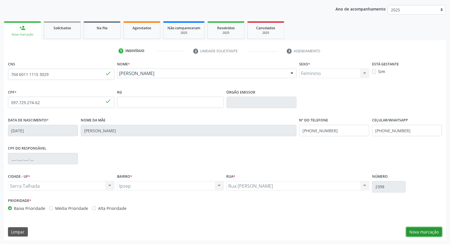
click at [421, 230] on button "Nova marcação" at bounding box center [425, 232] width 36 height 10
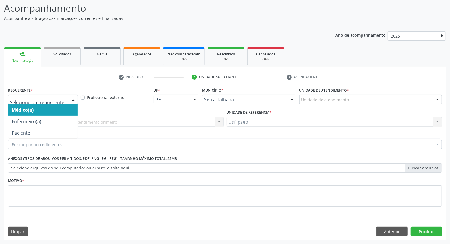
click at [73, 100] on div at bounding box center [73, 100] width 9 height 10
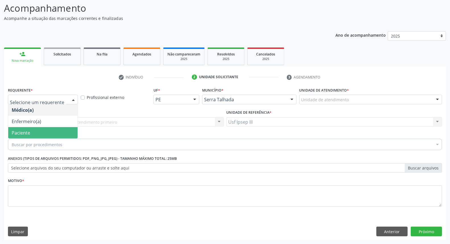
click at [60, 134] on span "Paciente" at bounding box center [42, 132] width 69 height 11
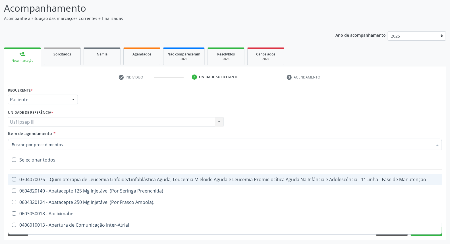
click at [65, 143] on div at bounding box center [225, 144] width 434 height 11
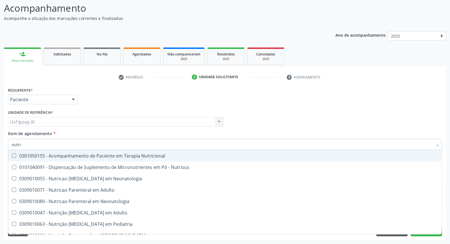
type input "nutric"
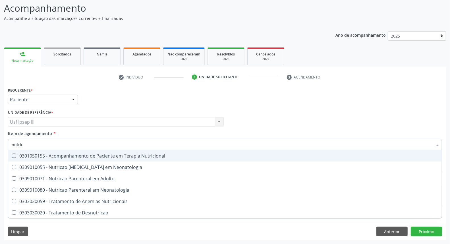
click at [73, 155] on div "0301050155 - Acompanhamento de Paciente em Terapia Nutricional" at bounding box center [225, 156] width 427 height 5
checkbox Nutricional "true"
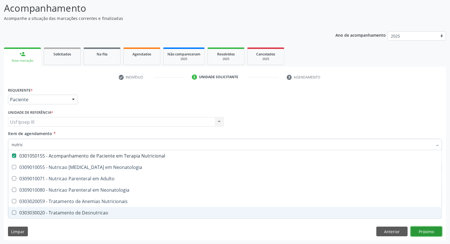
click at [422, 231] on div "Requerente * Paciente Médico(a) Enfermeiro(a) Paciente Nenhum resultado encontr…" at bounding box center [225, 163] width 442 height 154
checkbox Neonatologia "true"
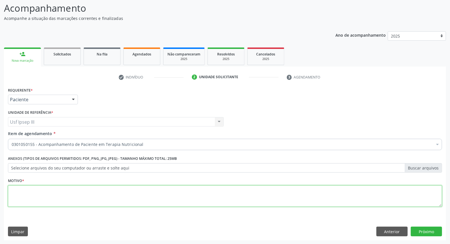
click at [124, 191] on textarea at bounding box center [225, 197] width 434 height 22
type textarea "."
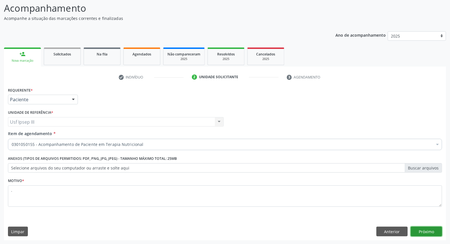
click at [422, 232] on button "Próximo" at bounding box center [426, 232] width 31 height 10
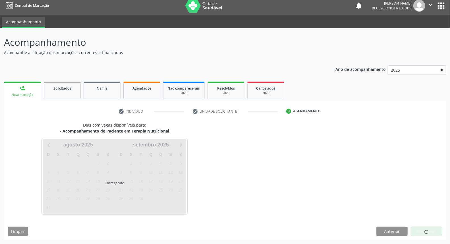
scroll to position [3, 0]
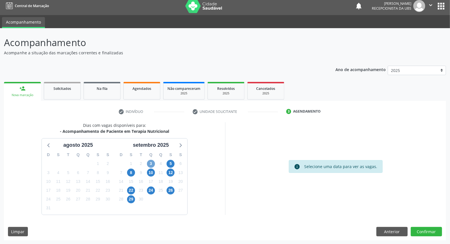
click at [149, 162] on span "3" at bounding box center [151, 164] width 8 height 8
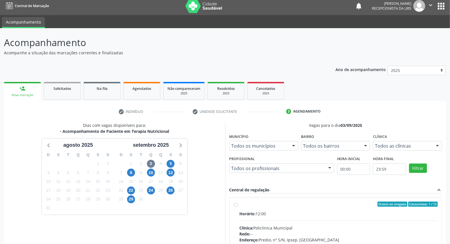
click at [329, 228] on div "Clínica: Policlinica Municipal" at bounding box center [339, 228] width 199 height 6
click at [238, 207] on input "Ordem de chegada Consumidos: 1 / 15 Horário: 12:00 Clínica: Policlinica Municip…" at bounding box center [236, 204] width 4 height 5
radio input "true"
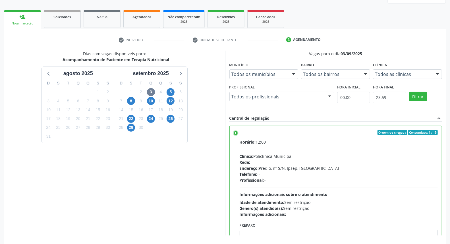
scroll to position [95, 0]
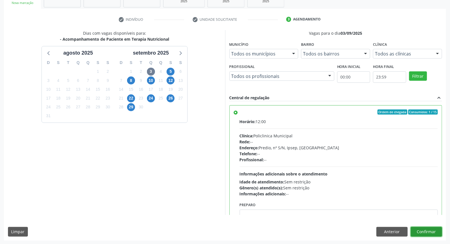
click at [428, 230] on button "Confirmar" at bounding box center [426, 232] width 31 height 10
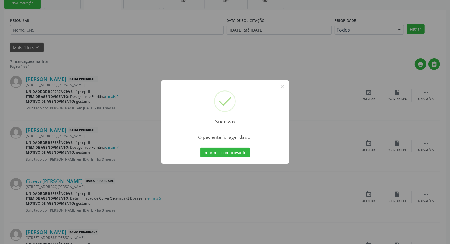
scroll to position [0, 0]
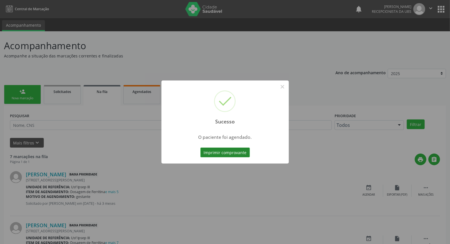
click at [229, 152] on button "Imprimir comprovante" at bounding box center [226, 153] width 50 height 10
